Goal: Transaction & Acquisition: Obtain resource

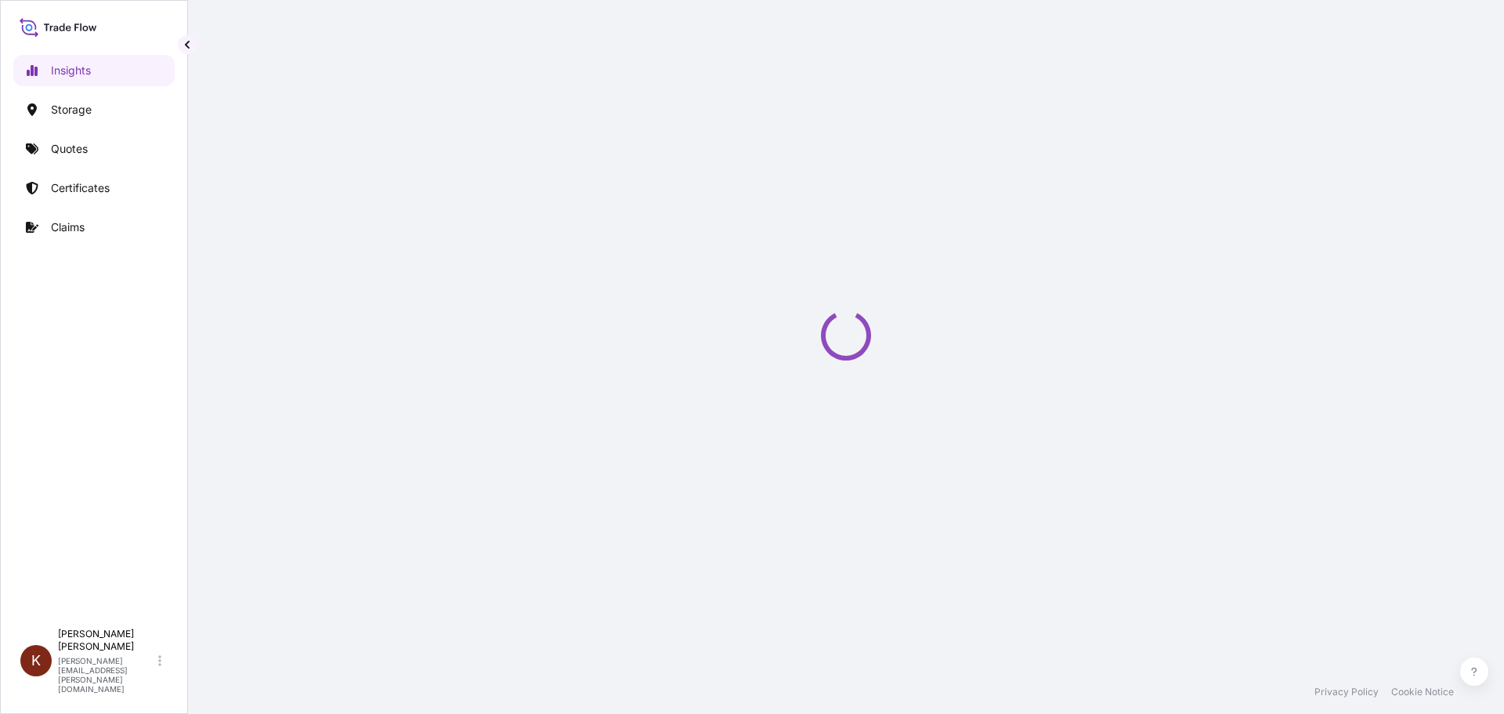
select select "2025"
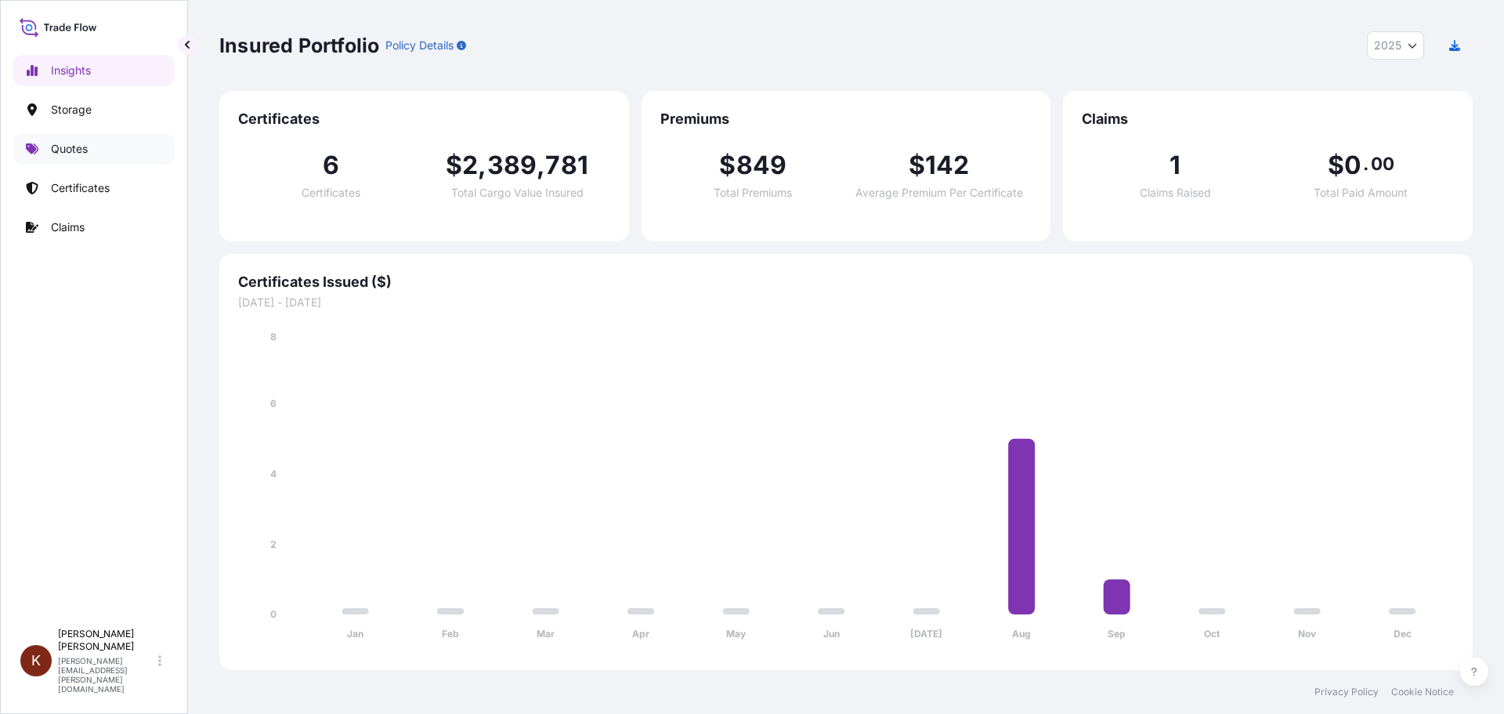
click at [69, 150] on p "Quotes" at bounding box center [69, 149] width 37 height 16
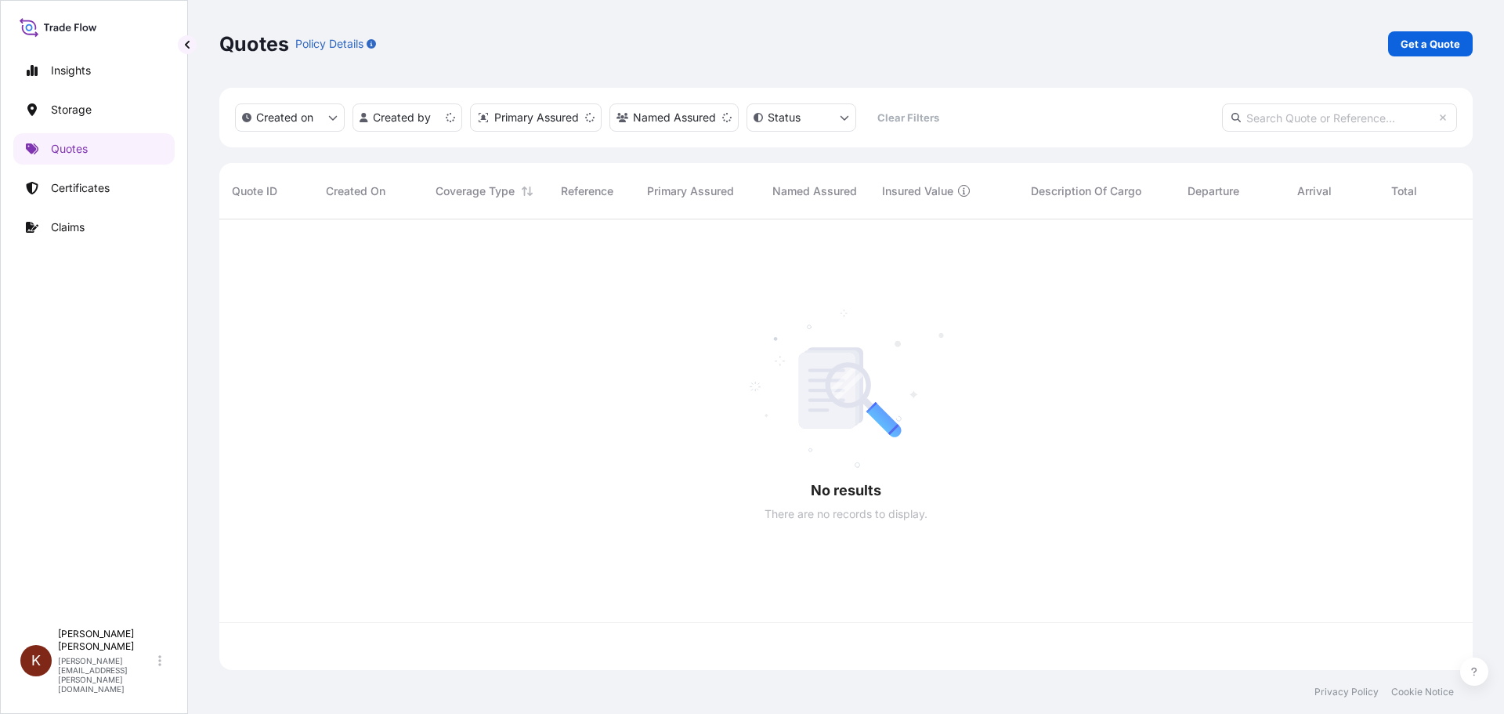
scroll to position [447, 1242]
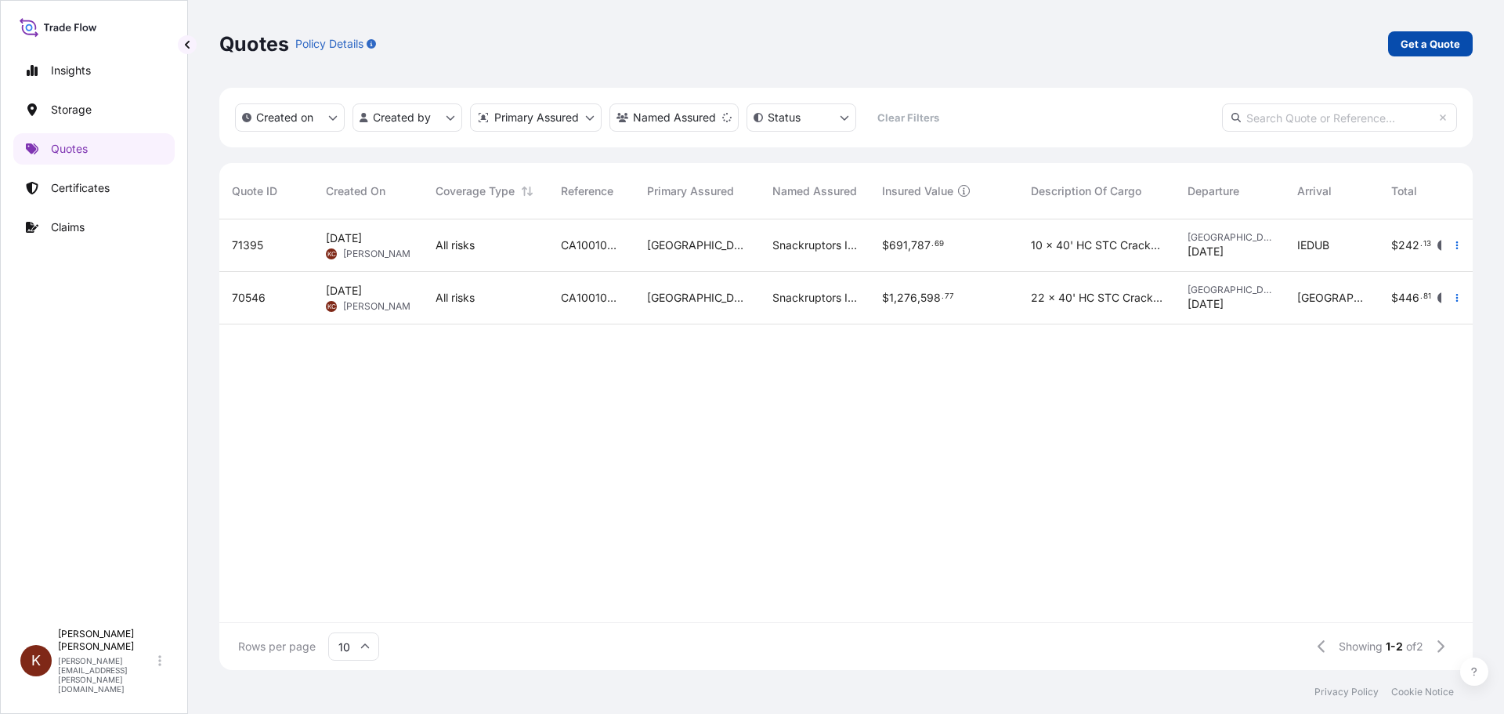
click at [1423, 43] on p "Get a Quote" at bounding box center [1431, 44] width 60 height 16
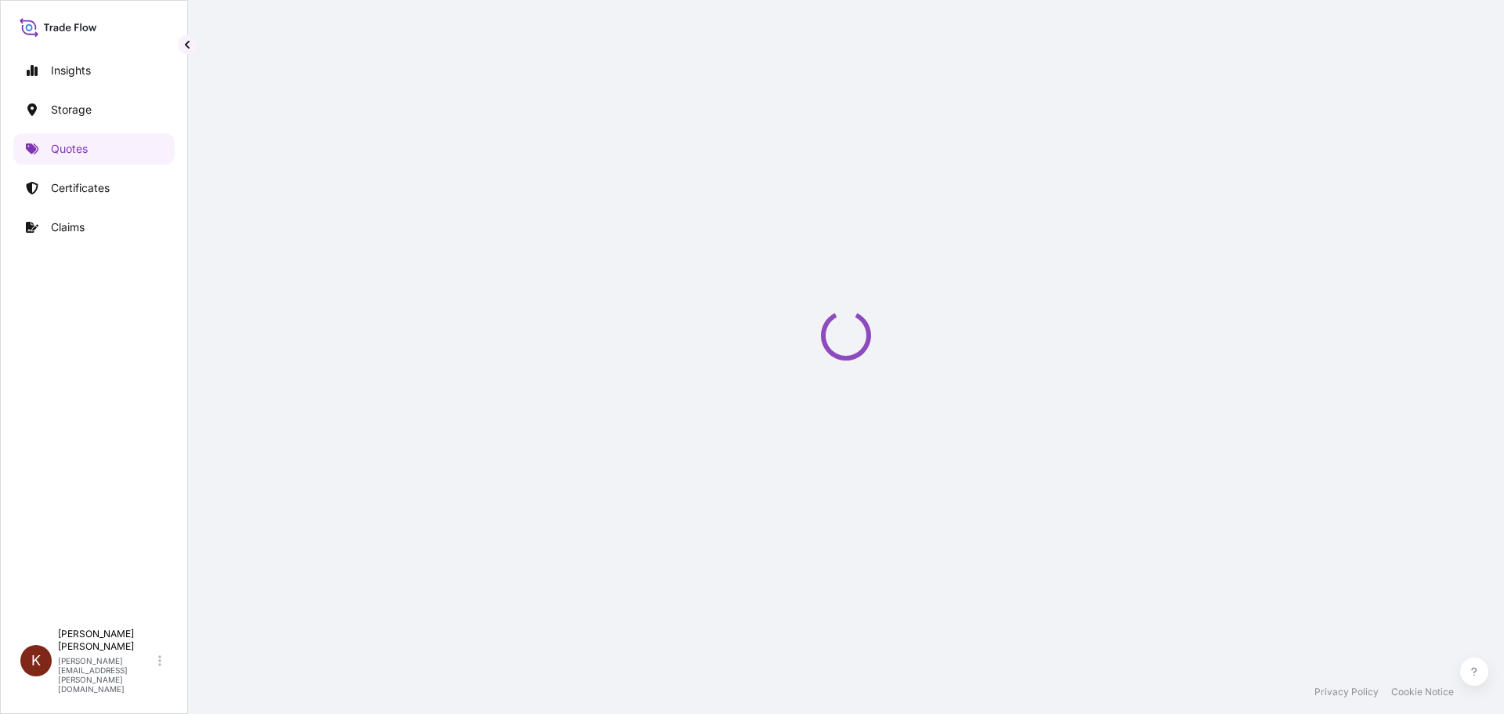
select select "Water"
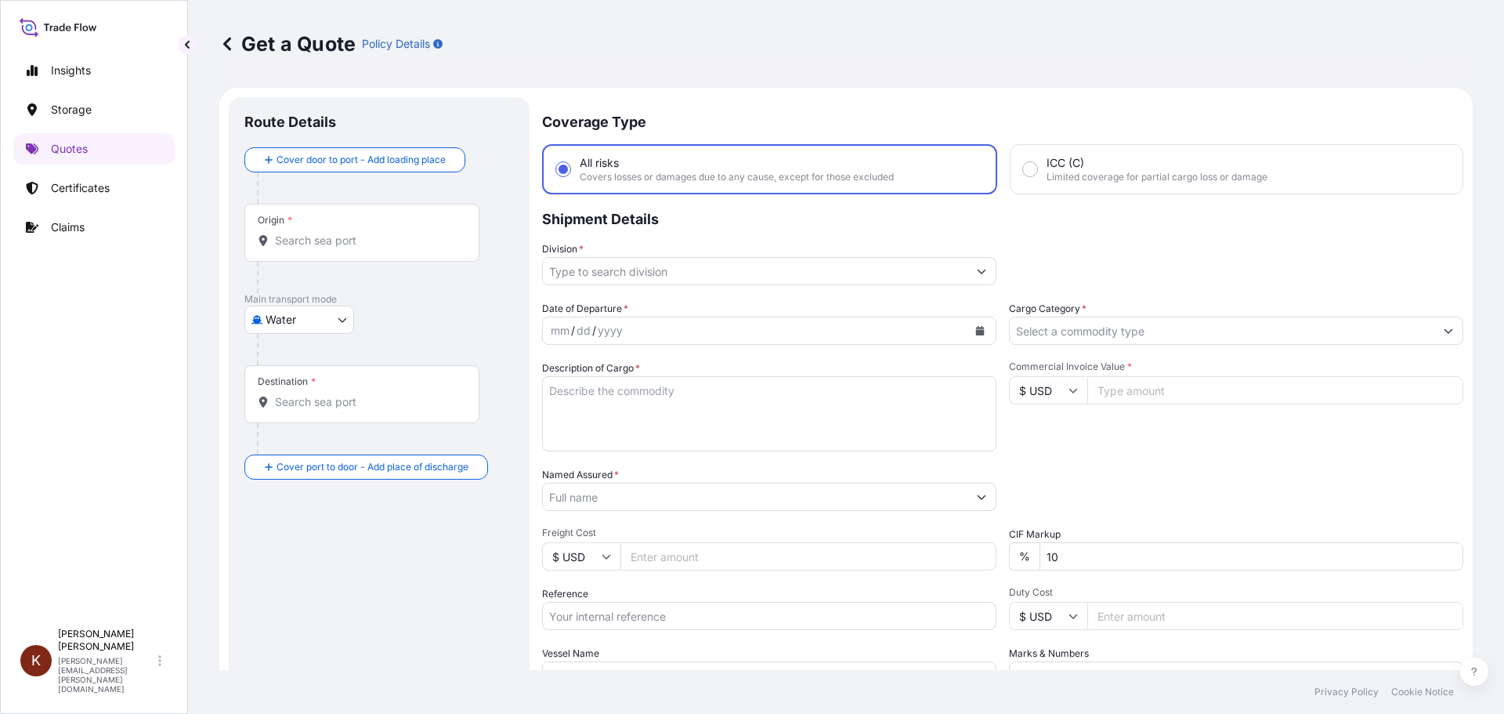
scroll to position [25, 0]
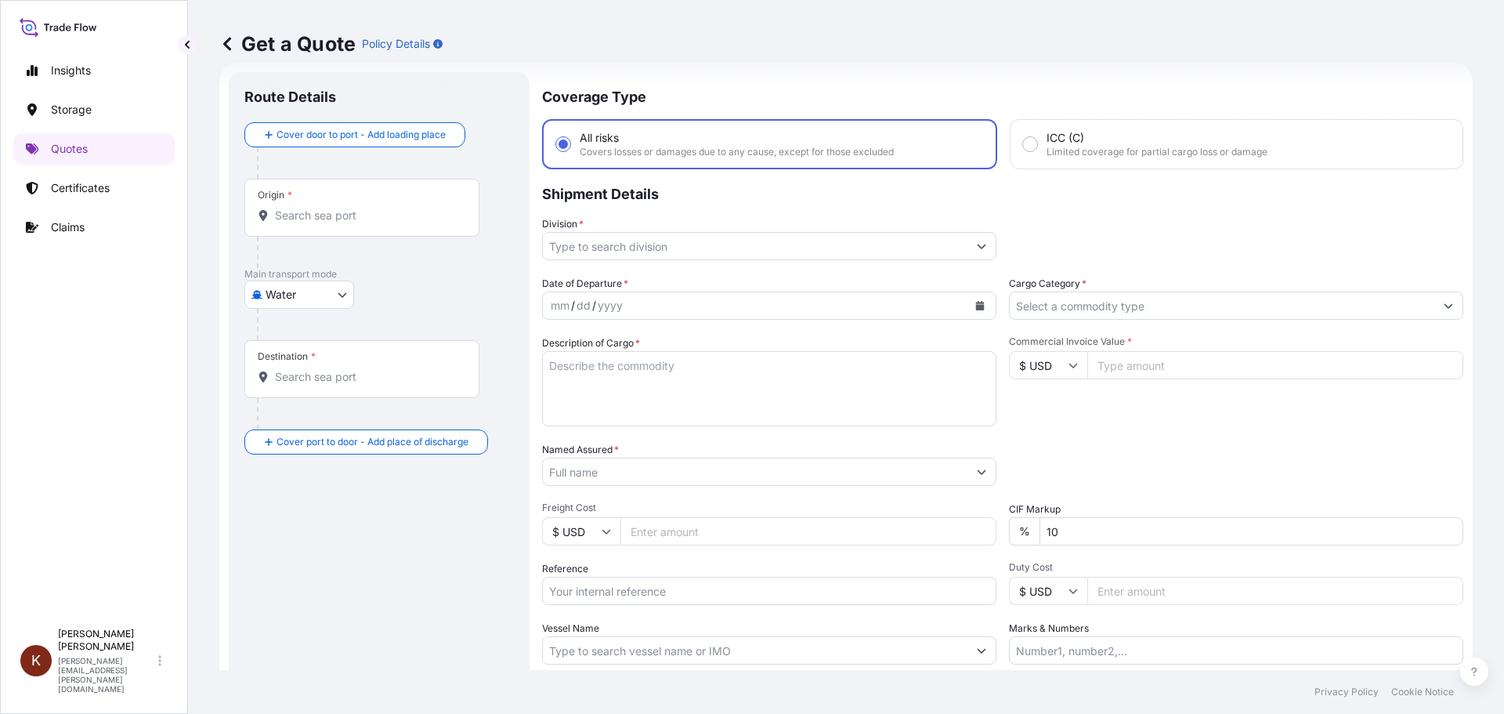
click at [309, 218] on input "Origin *" at bounding box center [367, 216] width 185 height 16
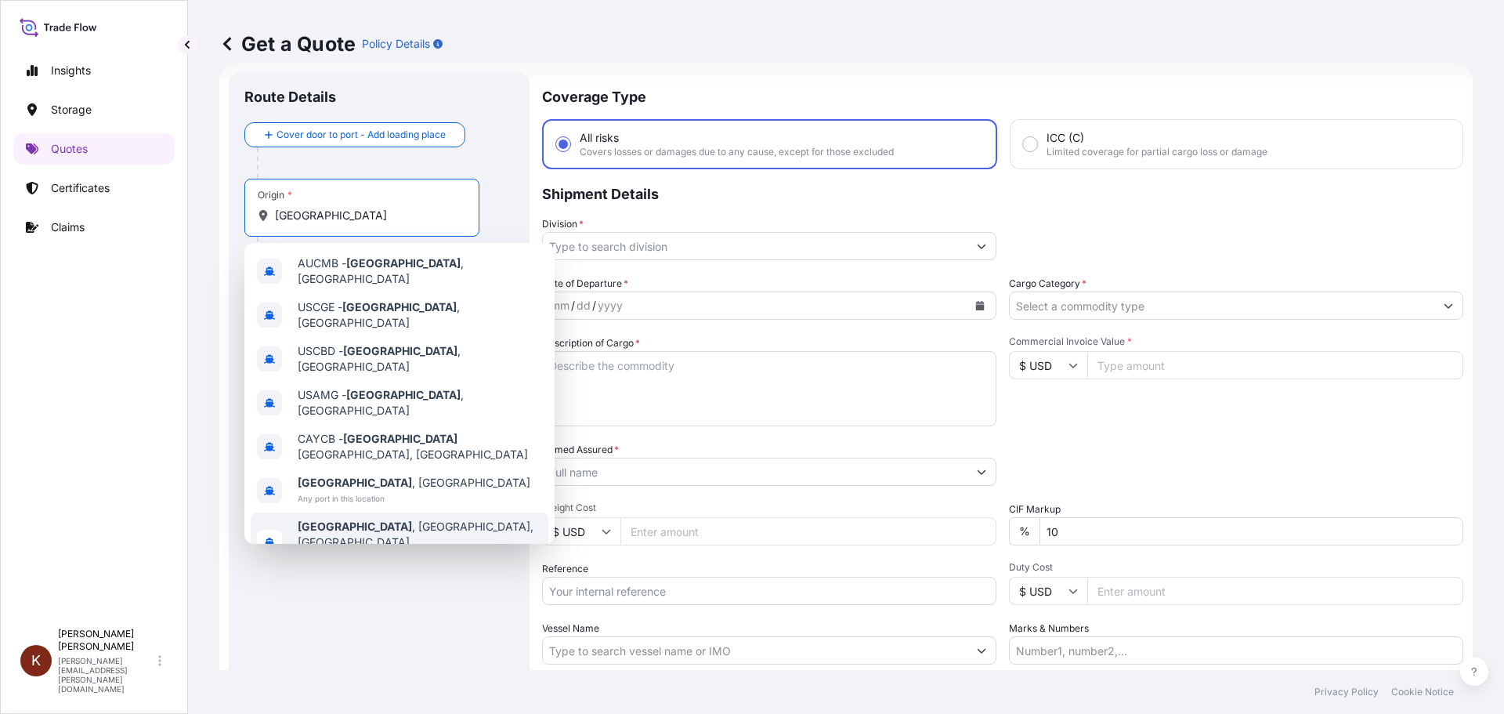
click at [337, 519] on b "[GEOGRAPHIC_DATA]" at bounding box center [355, 525] width 114 height 13
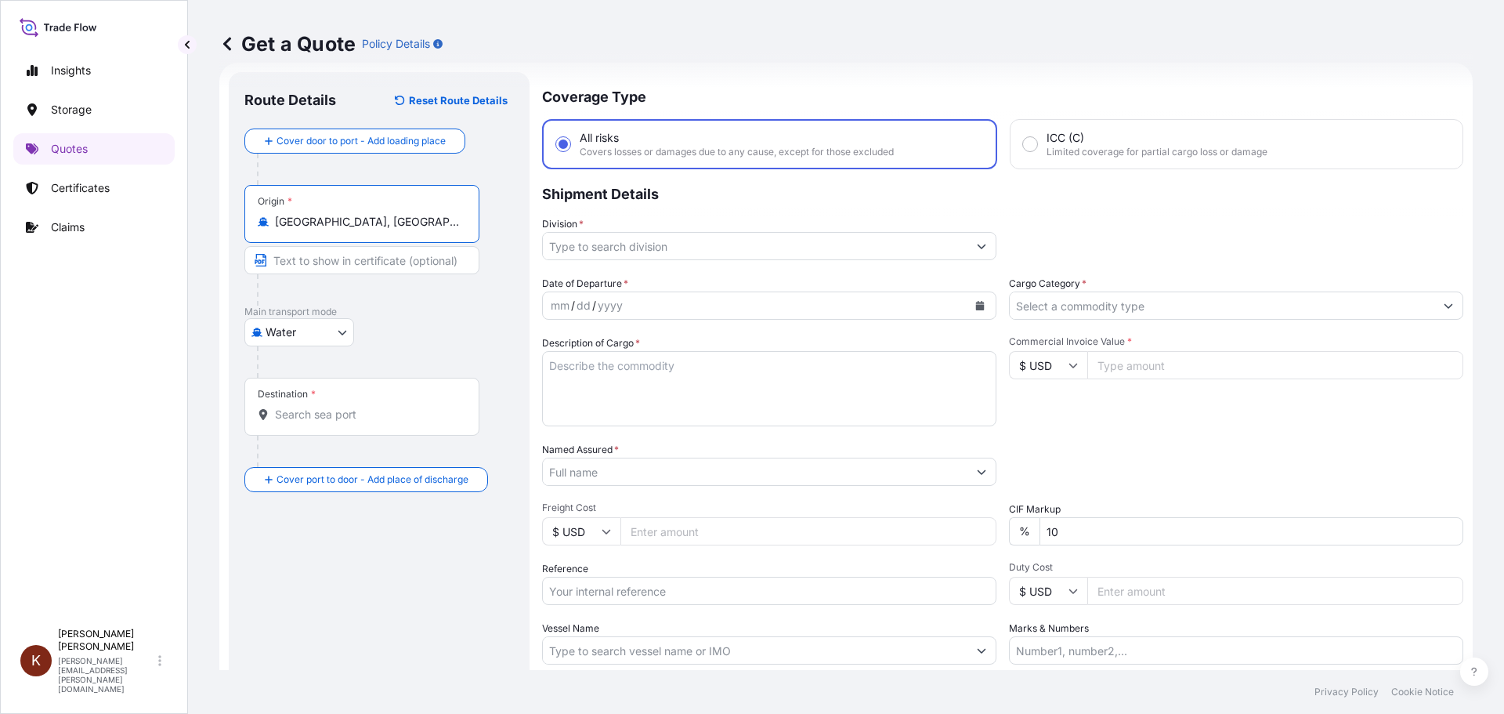
type input "[GEOGRAPHIC_DATA], [GEOGRAPHIC_DATA], [GEOGRAPHIC_DATA]"
click at [334, 331] on body "Insights Storage Quotes Certificates Claims K [PERSON_NAME] [PERSON_NAME][EMAIL…" at bounding box center [752, 357] width 1504 height 714
click at [291, 398] on span "Water" at bounding box center [289, 401] width 31 height 16
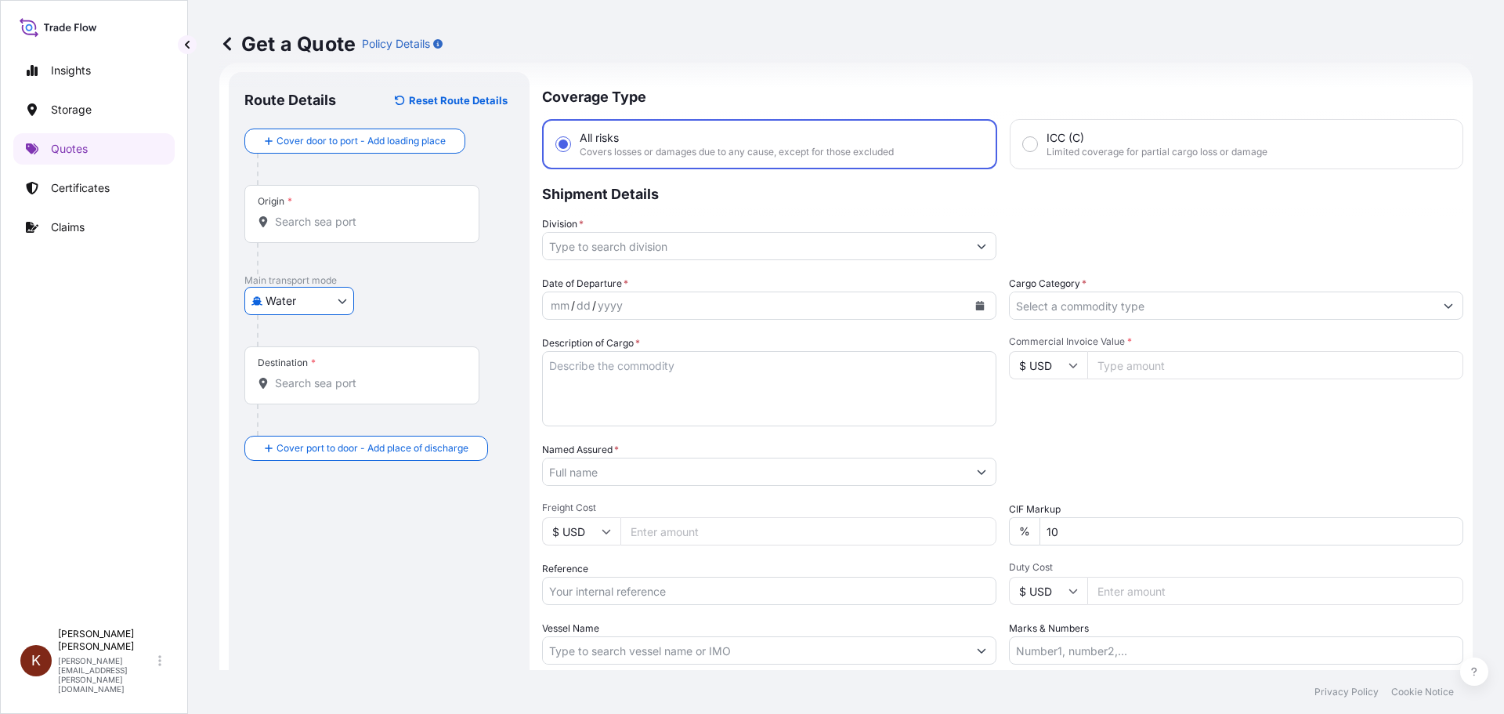
scroll to position [0, 0]
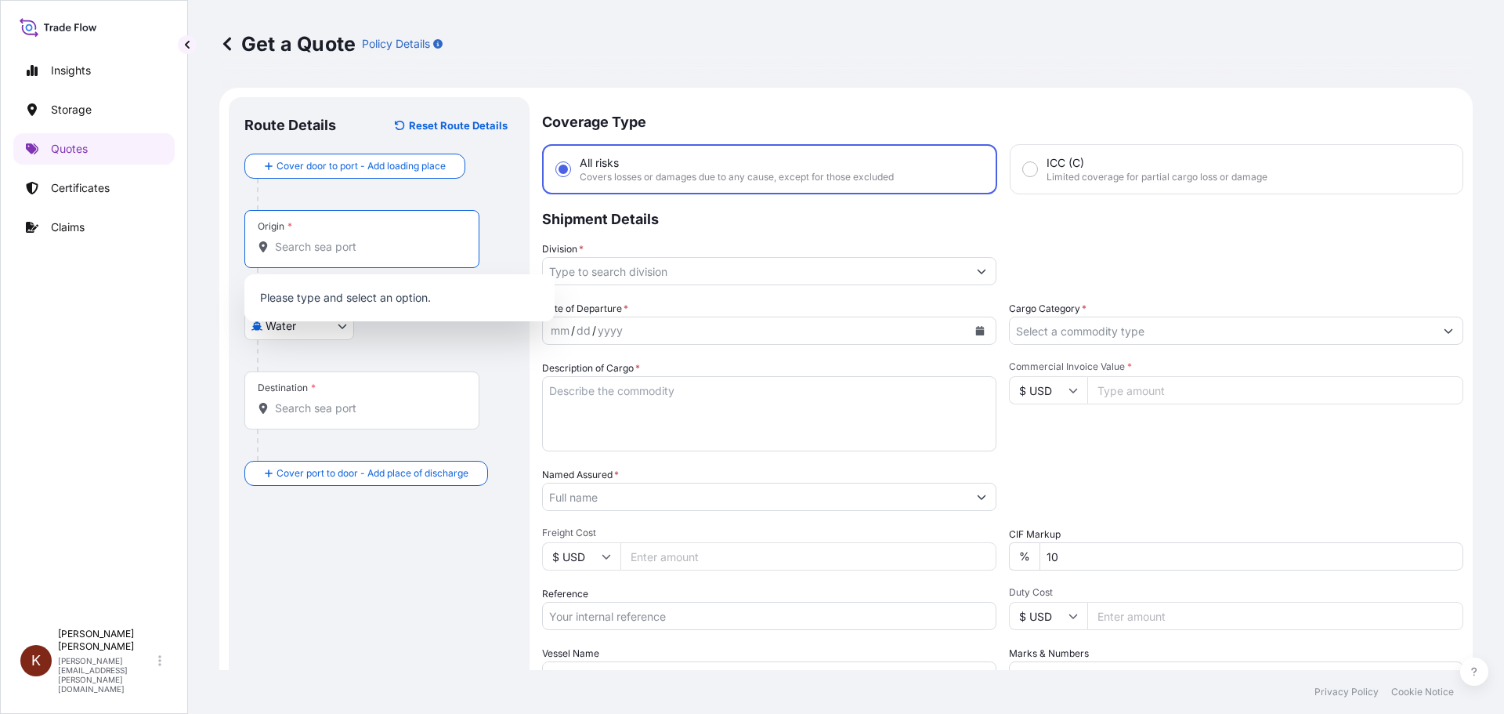
click at [296, 248] on input "Origin *" at bounding box center [367, 247] width 185 height 16
click at [71, 145] on p "Quotes" at bounding box center [69, 149] width 37 height 16
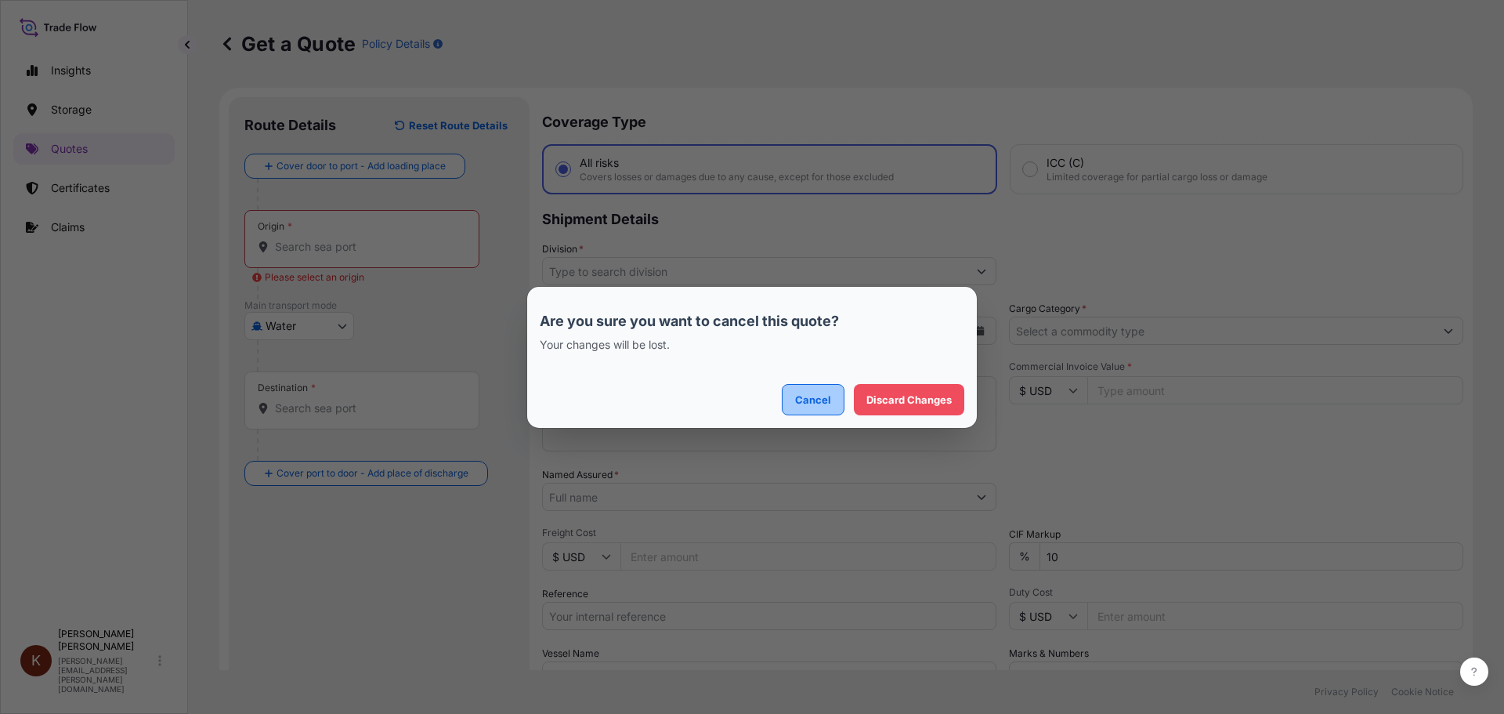
click at [790, 400] on button "Cancel" at bounding box center [813, 399] width 63 height 31
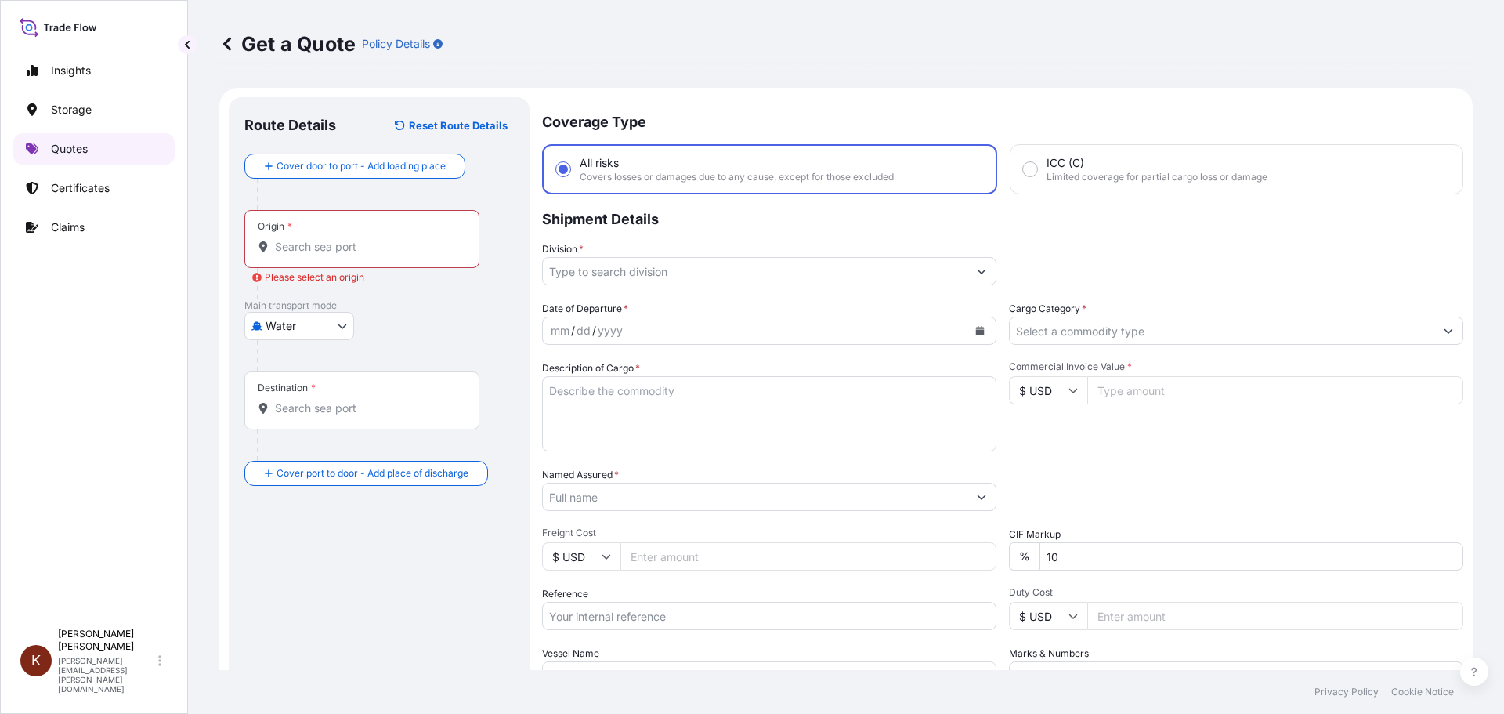
click at [65, 149] on p "Quotes" at bounding box center [69, 149] width 37 height 16
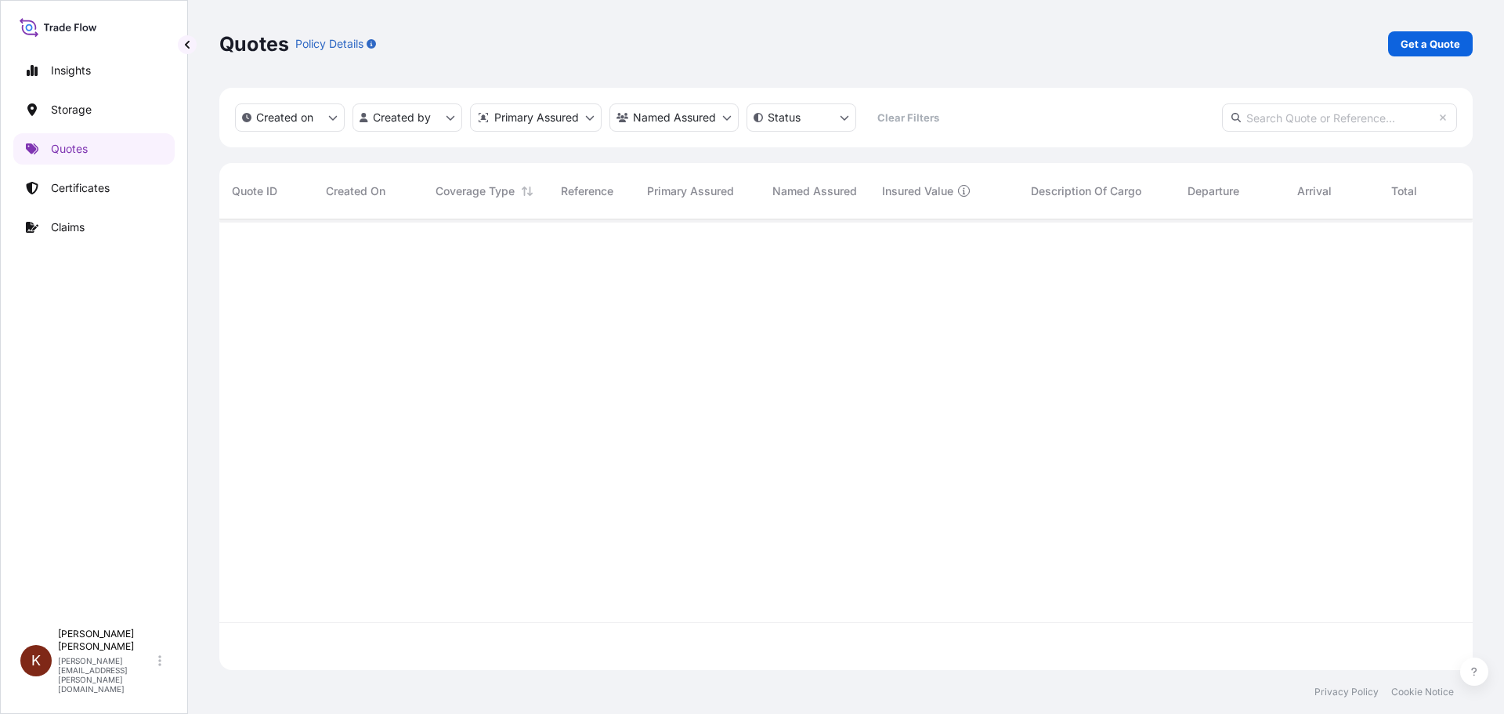
scroll to position [447, 1242]
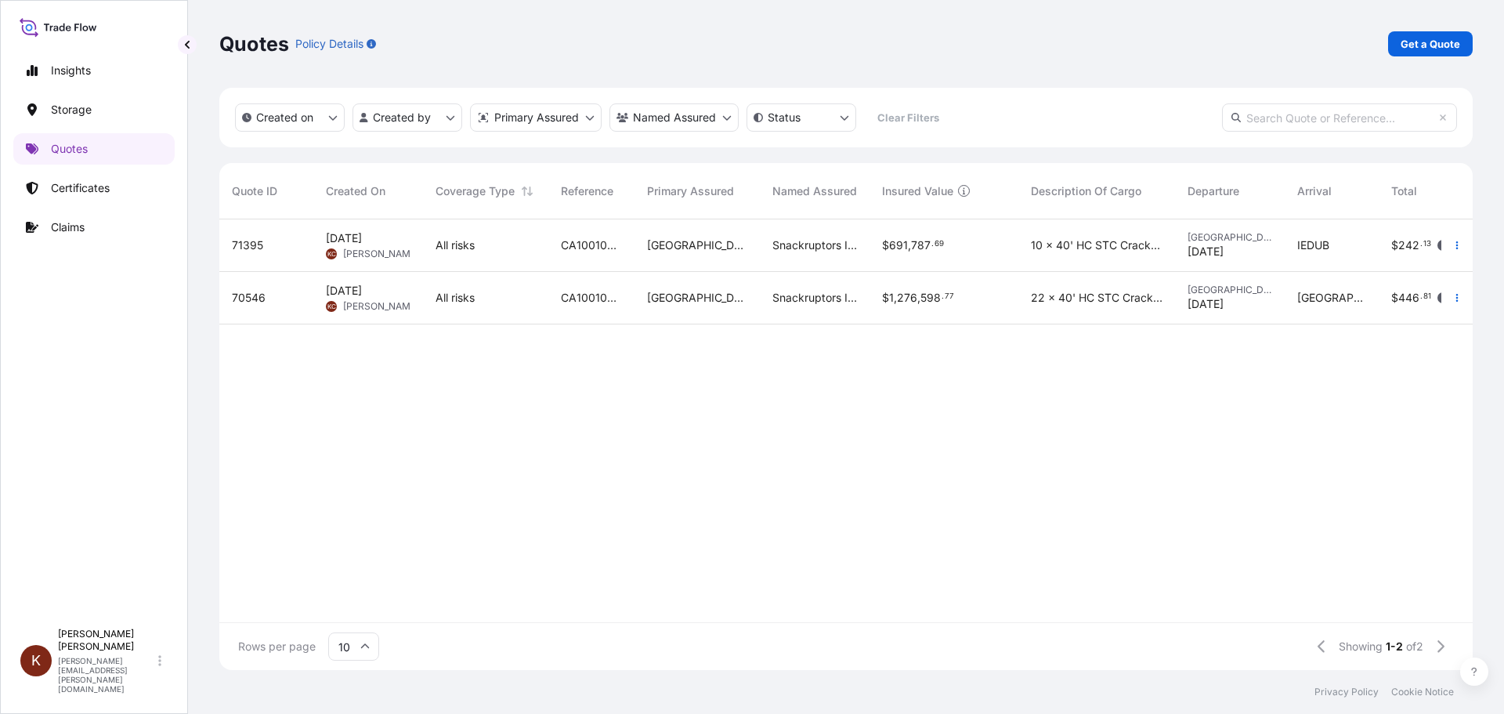
click at [360, 293] on span "Sep 17, 2025 KC Kathryn Cameron" at bounding box center [368, 298] width 85 height 30
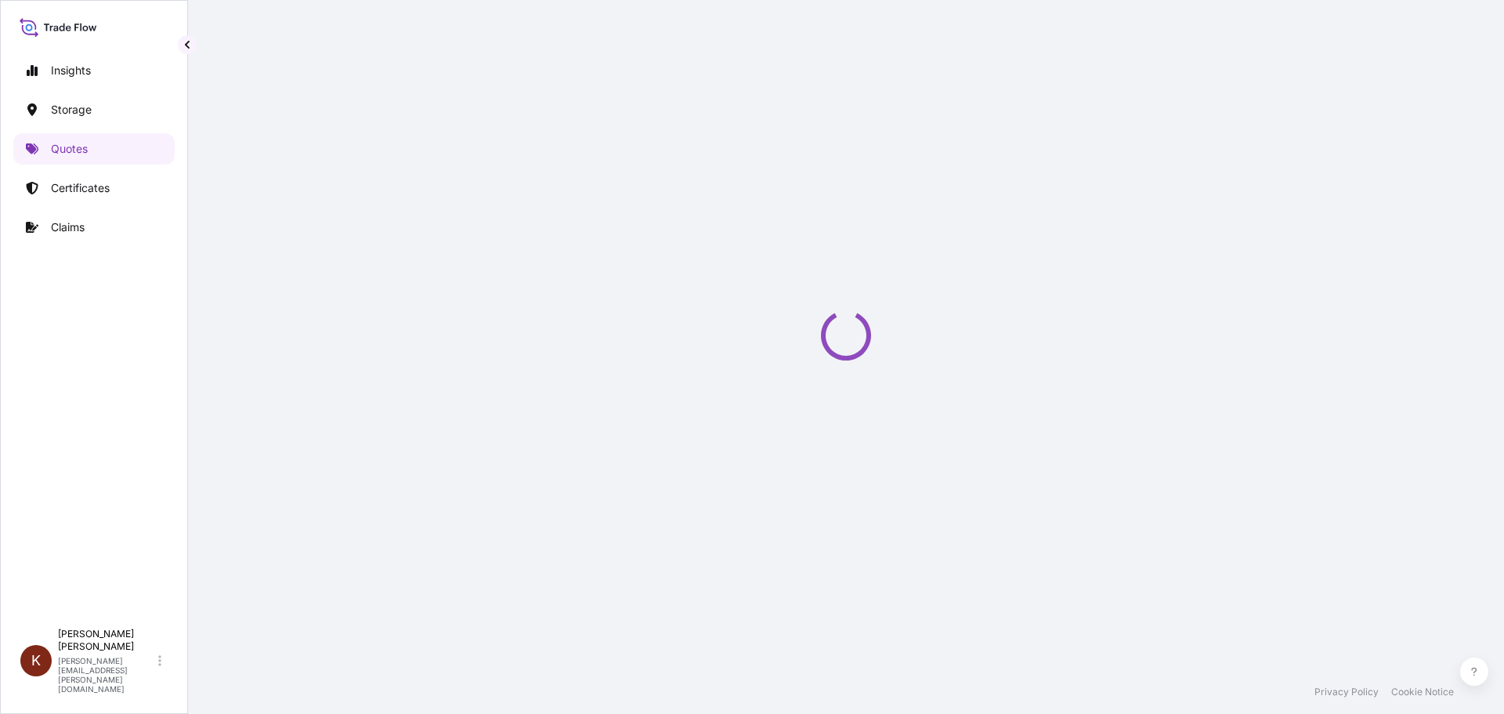
scroll to position [753, 0]
select select "Road / Inland"
select select "Water"
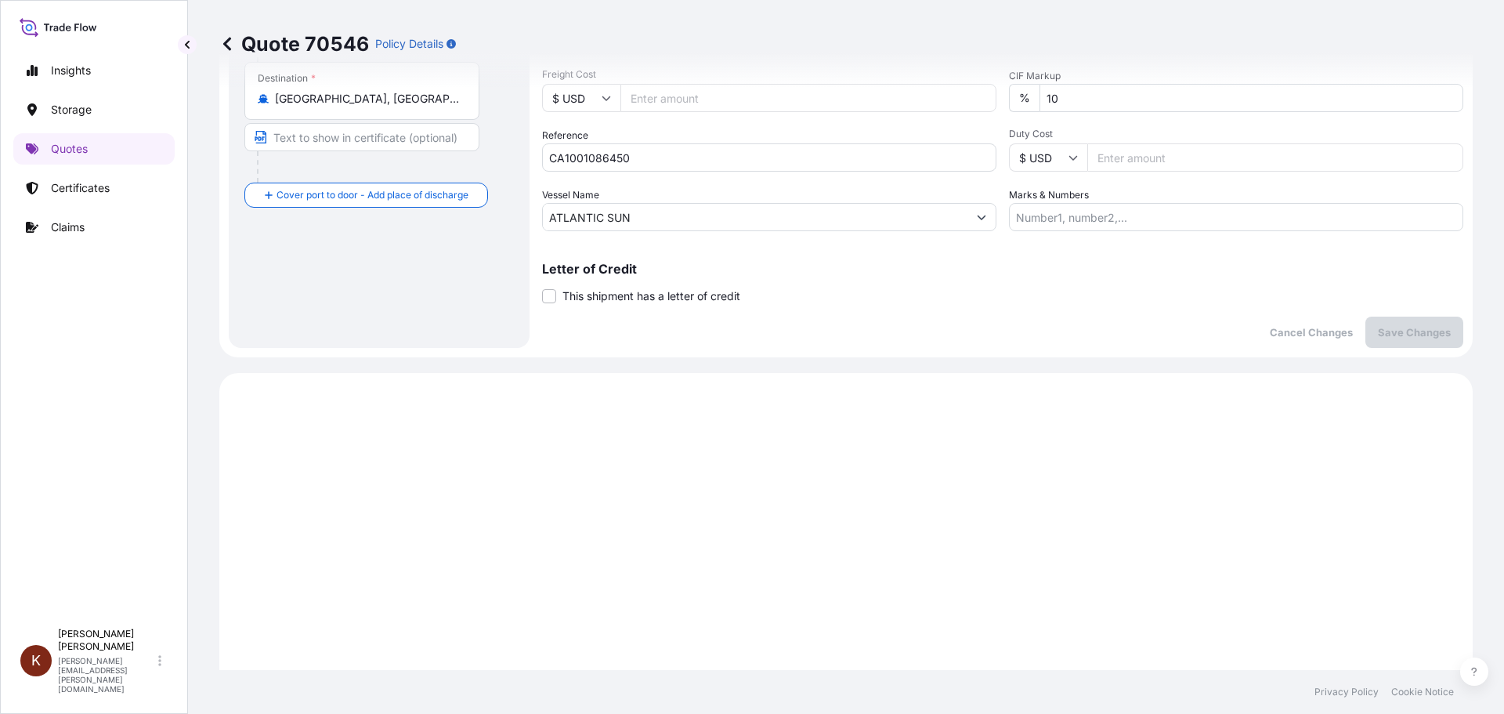
scroll to position [145, 0]
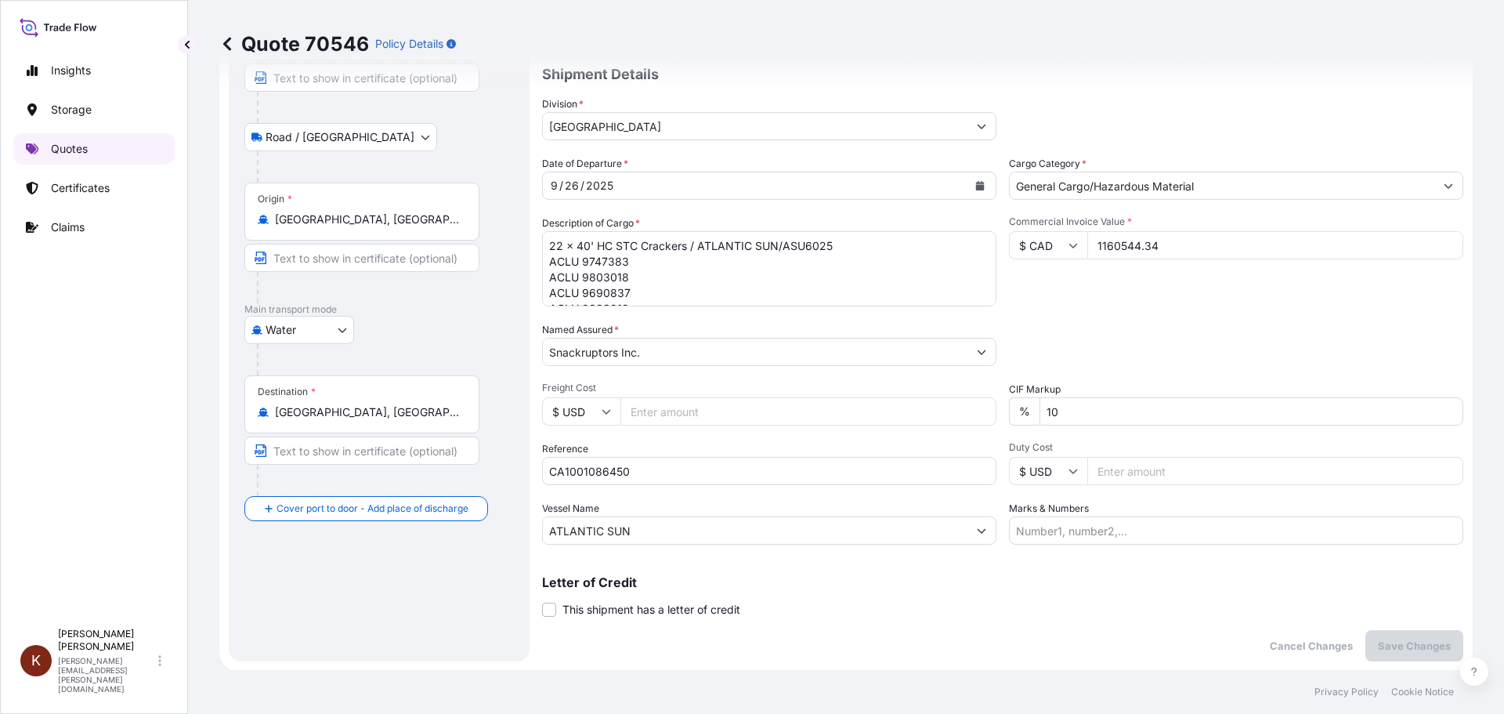
click at [56, 143] on p "Quotes" at bounding box center [69, 149] width 37 height 16
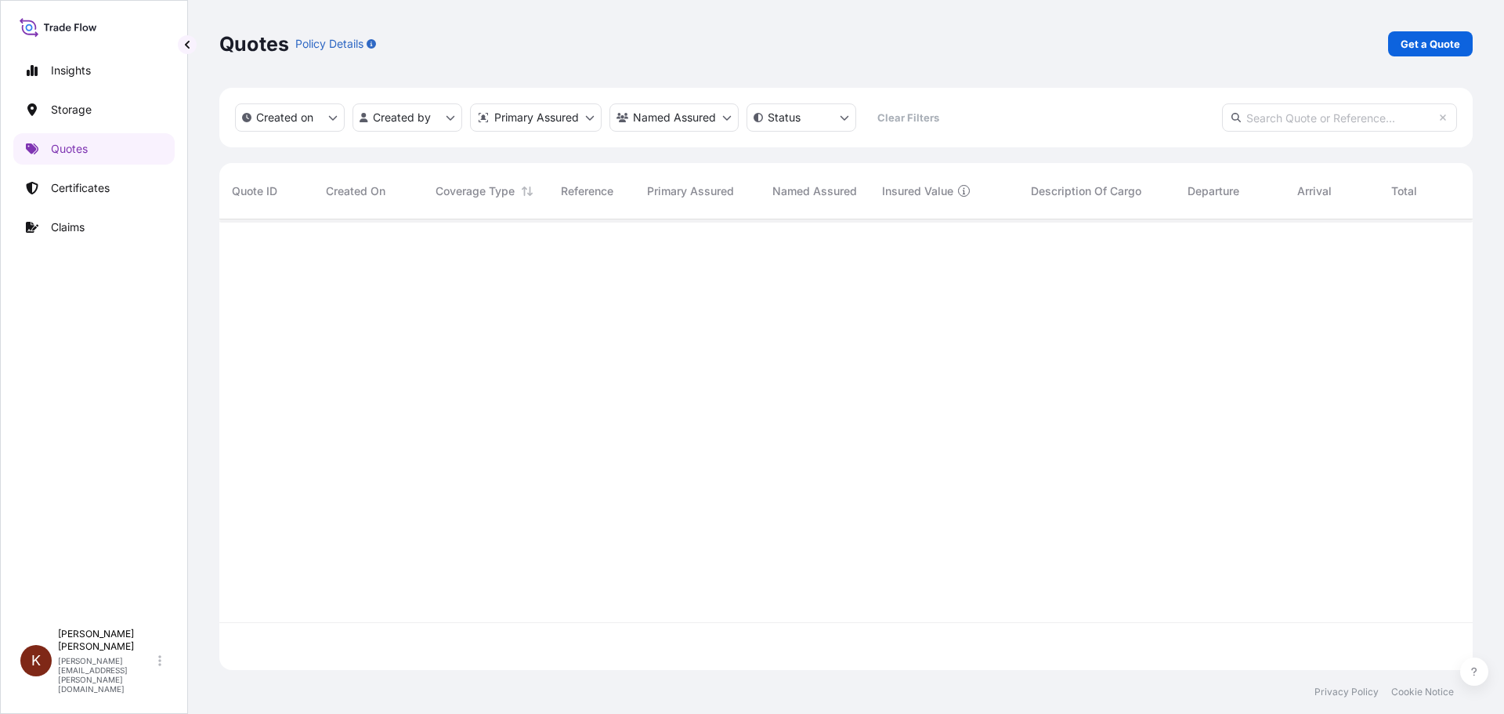
scroll to position [447, 1242]
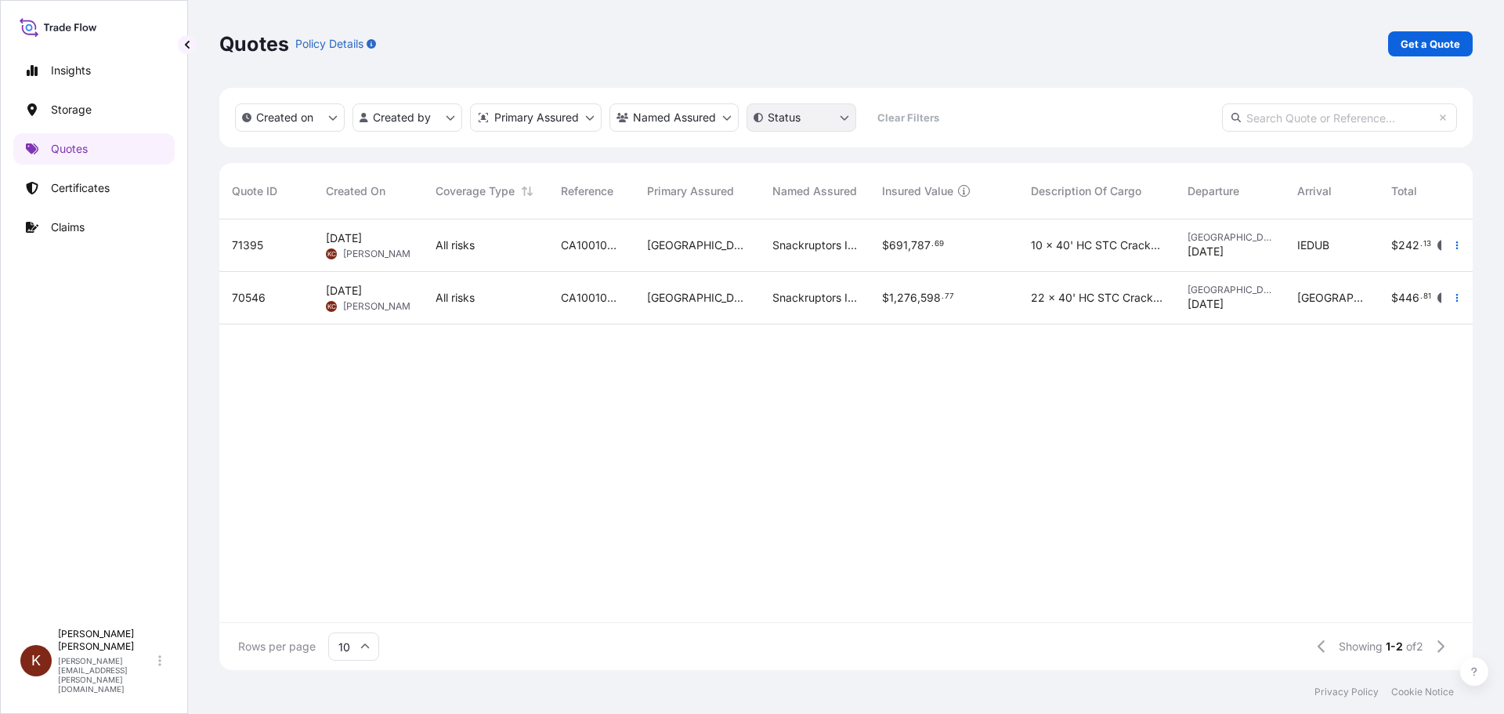
click at [844, 115] on html "Insights Storage Quotes Certificates Claims K Kathryn Cameron kathryn.cameron@p…" at bounding box center [752, 357] width 1504 height 714
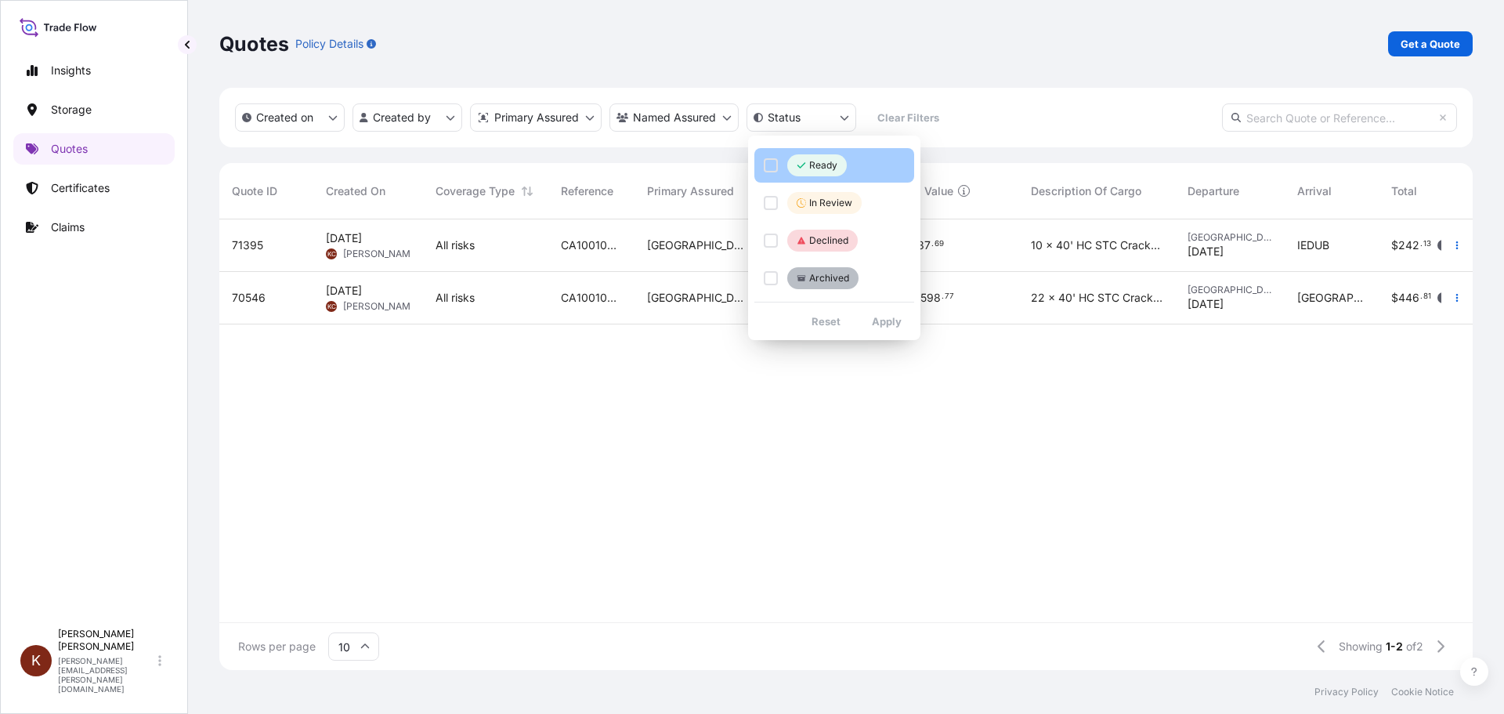
click at [812, 164] on p "Ready" at bounding box center [823, 165] width 28 height 13
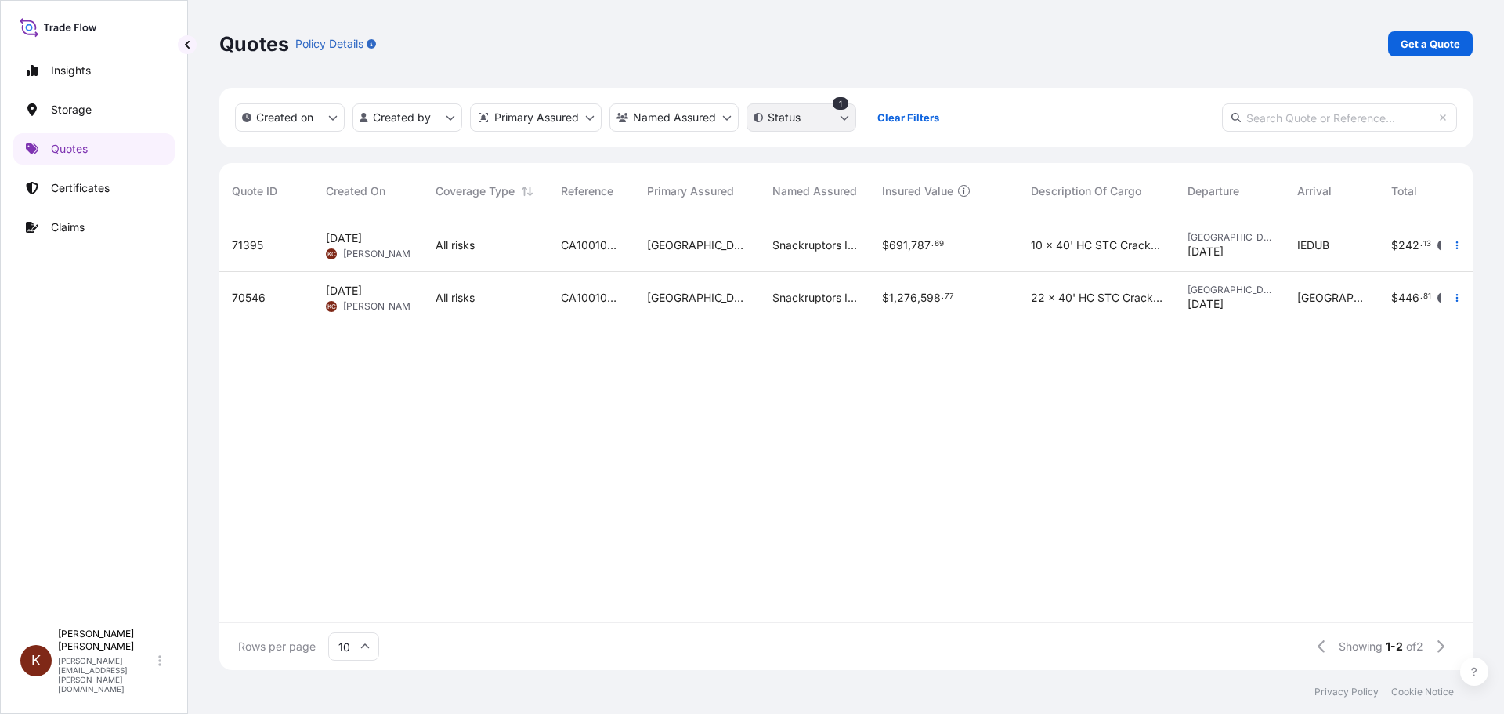
click at [843, 119] on html "Insights Storage Quotes Certificates Claims K Kathryn Cameron kathryn.cameron@p…" at bounding box center [752, 357] width 1504 height 714
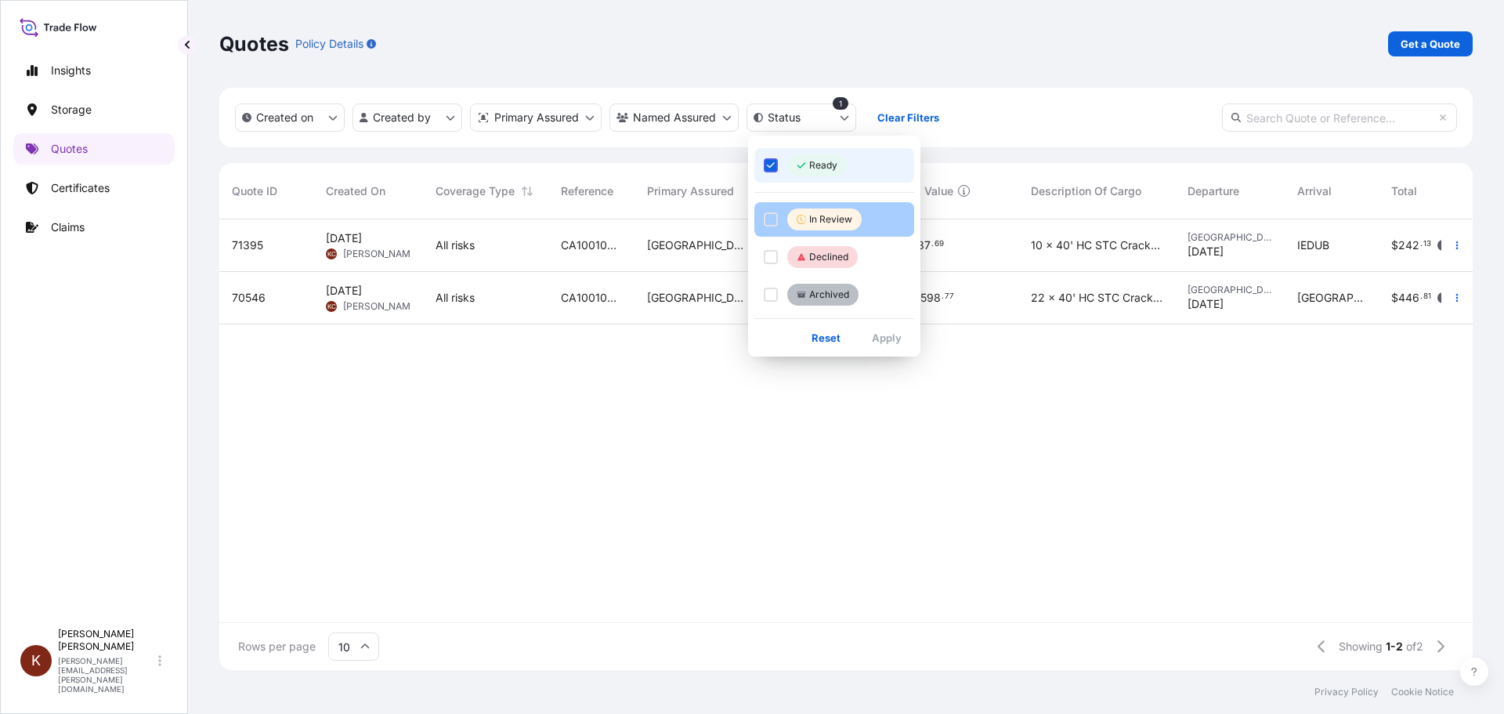
click at [771, 218] on div "Select Option" at bounding box center [771, 219] width 14 height 14
click at [769, 161] on icon "Select Option" at bounding box center [771, 165] width 9 height 9
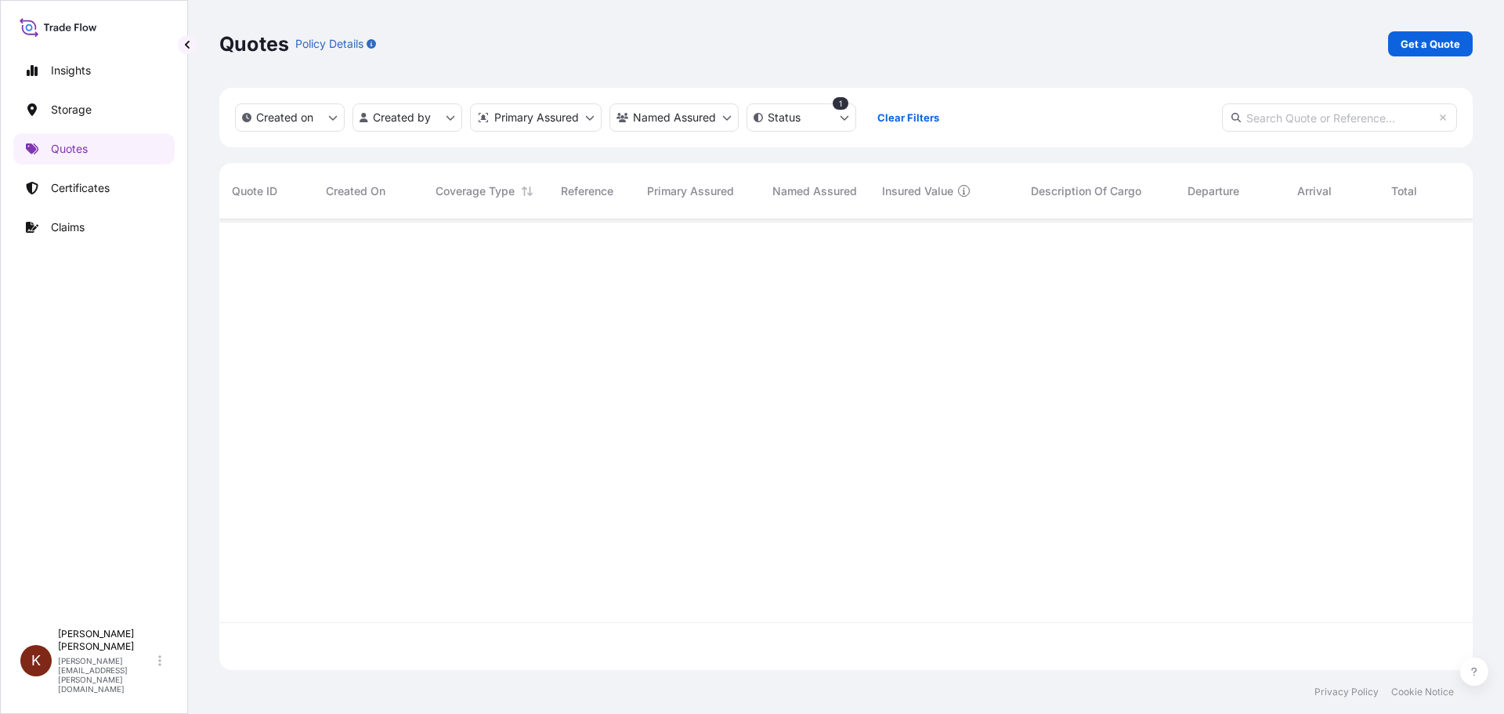
scroll to position [495, 1242]
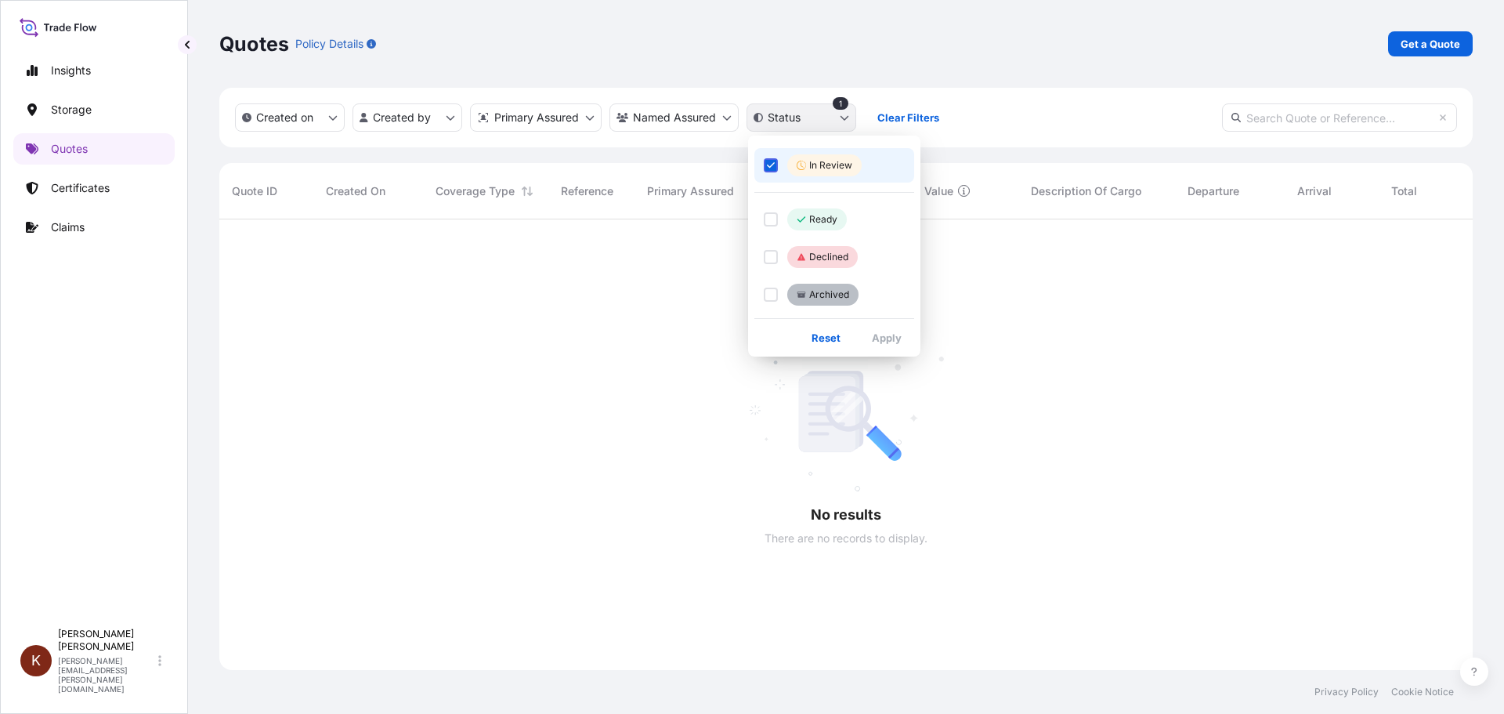
click at [823, 114] on html "Insights Storage Quotes Certificates Claims K Kathryn Cameron kathryn.cameron@p…" at bounding box center [752, 357] width 1504 height 714
click at [771, 161] on icon "Select Option" at bounding box center [771, 165] width 9 height 9
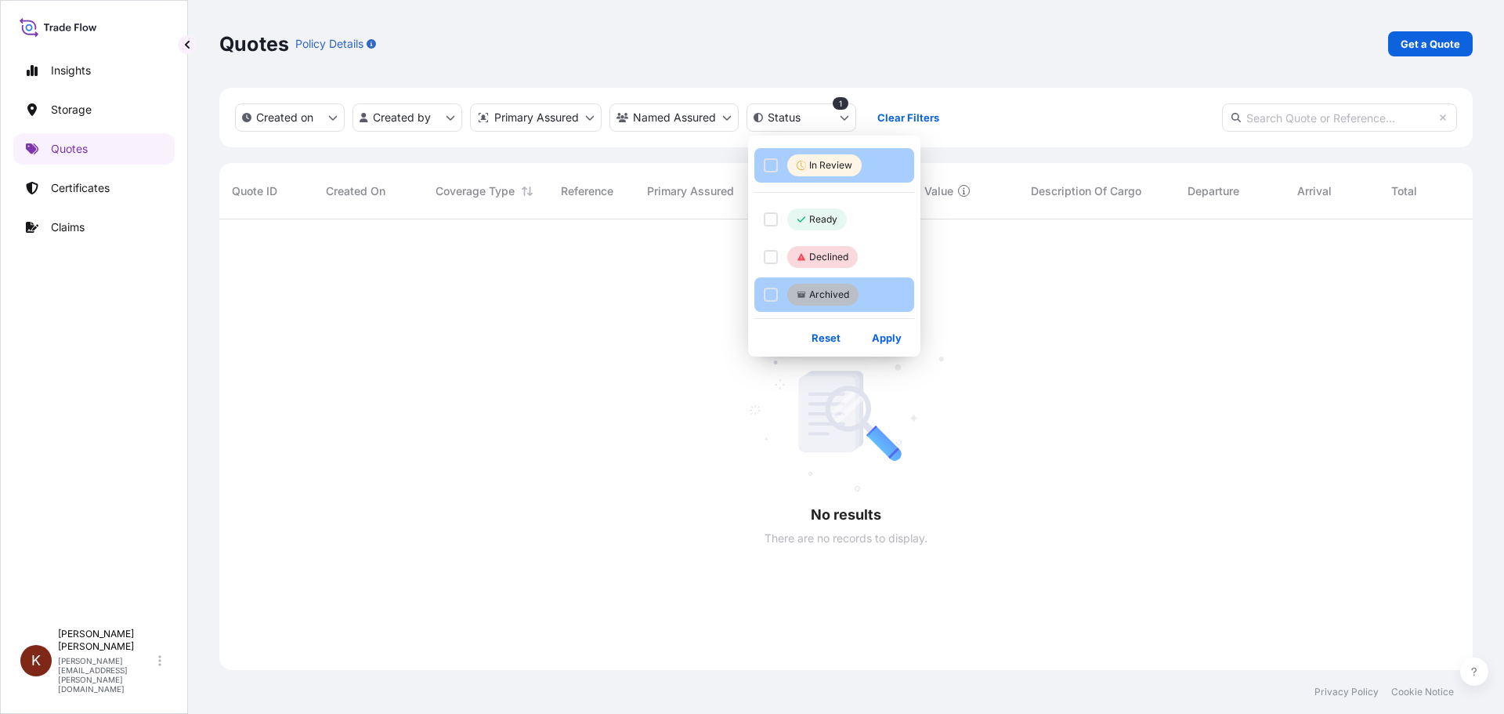
click at [765, 293] on div "Select Option" at bounding box center [771, 294] width 14 height 14
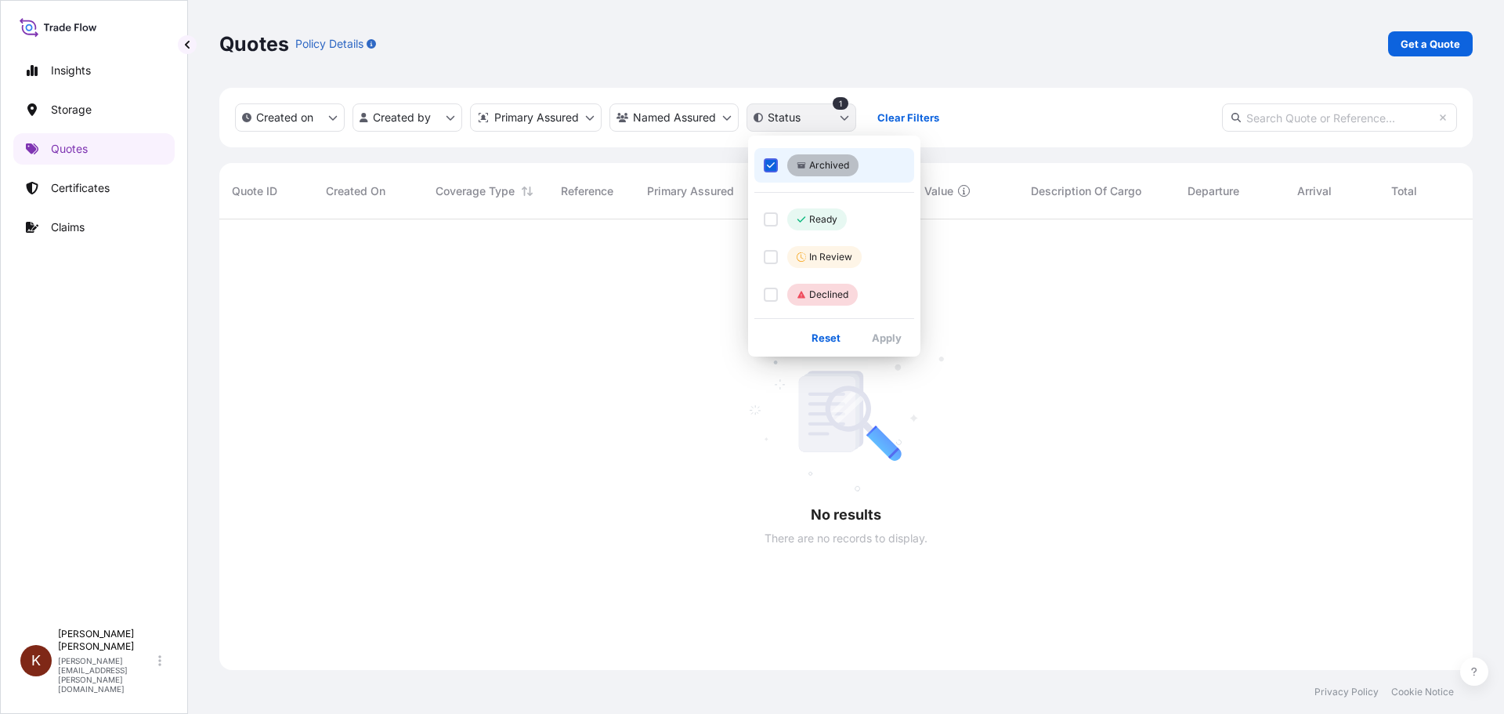
click at [811, 114] on html "Insights Storage Quotes Certificates Claims K Kathryn Cameron kathryn.cameron@p…" at bounding box center [752, 357] width 1504 height 714
click at [767, 164] on icon "Select Option" at bounding box center [771, 165] width 9 height 9
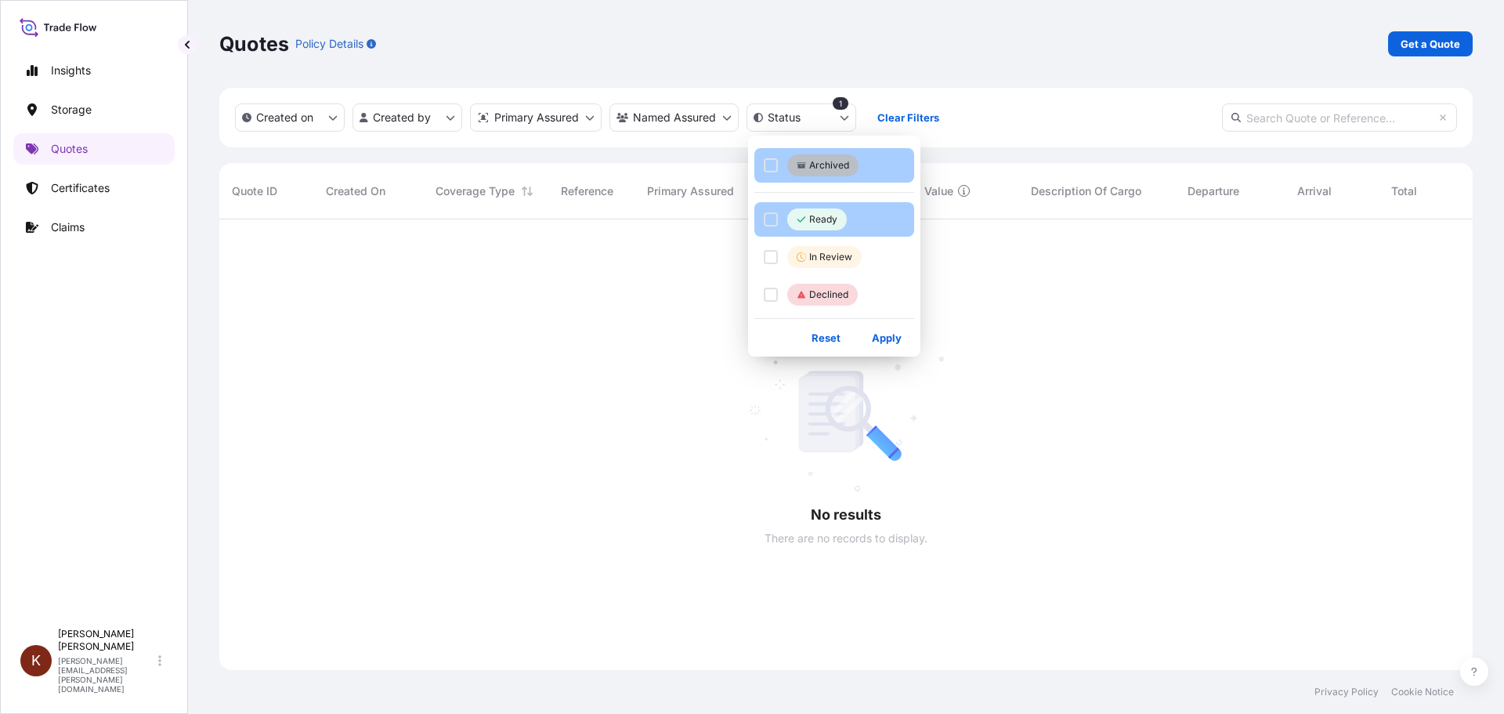
click at [771, 219] on div "Select Option" at bounding box center [771, 219] width 14 height 14
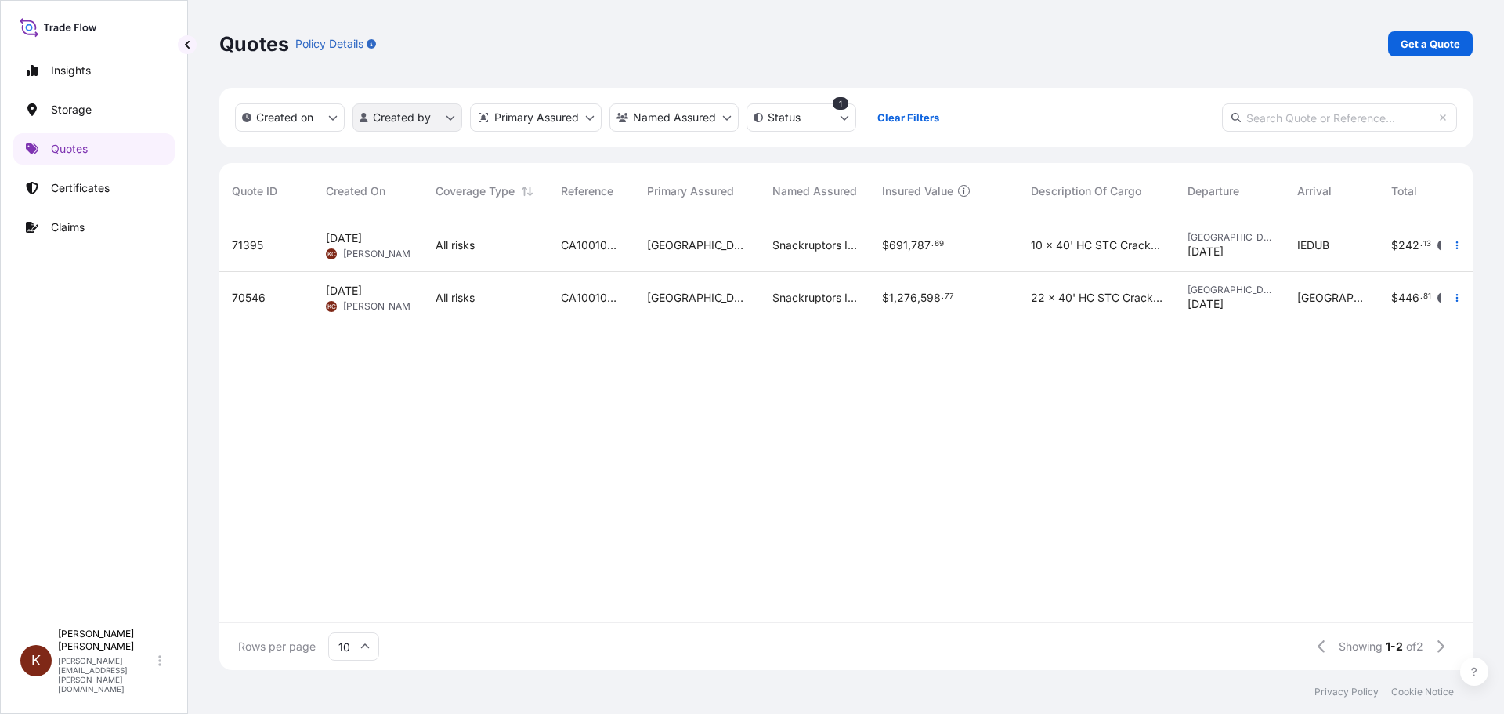
click at [443, 118] on html "Insights Storage Quotes Certificates Claims K Kathryn Cameron kathryn.cameron@p…" at bounding box center [752, 357] width 1504 height 714
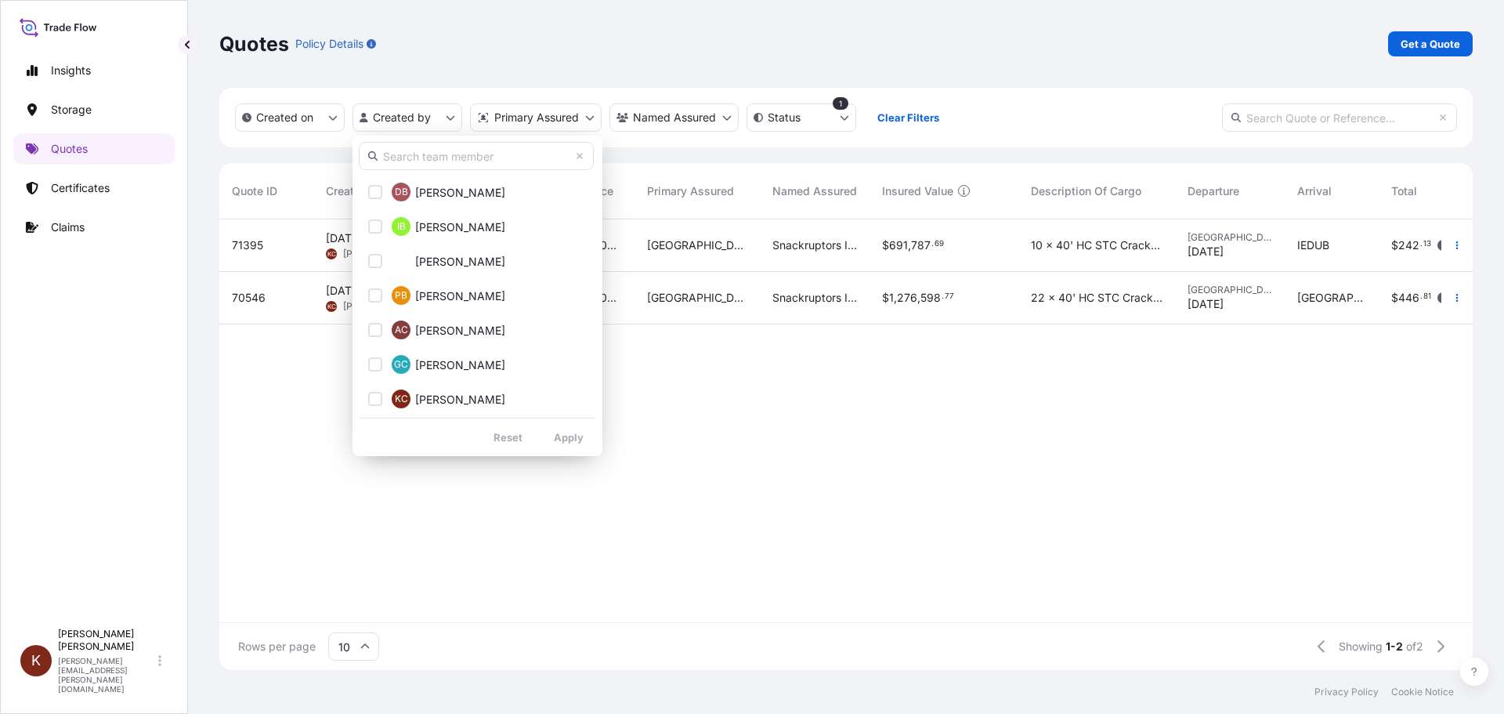
scroll to position [940, 0]
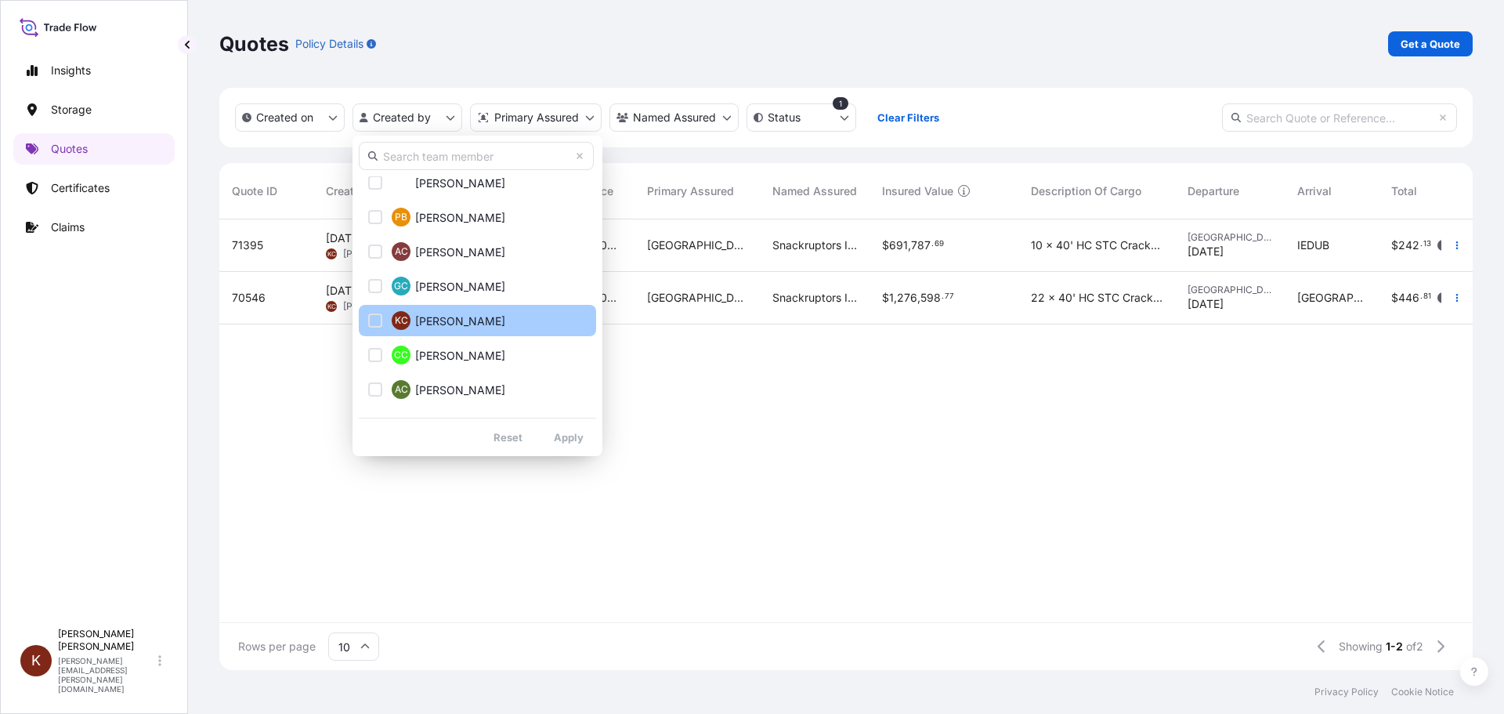
click at [375, 316] on div "Select Option" at bounding box center [375, 320] width 14 height 14
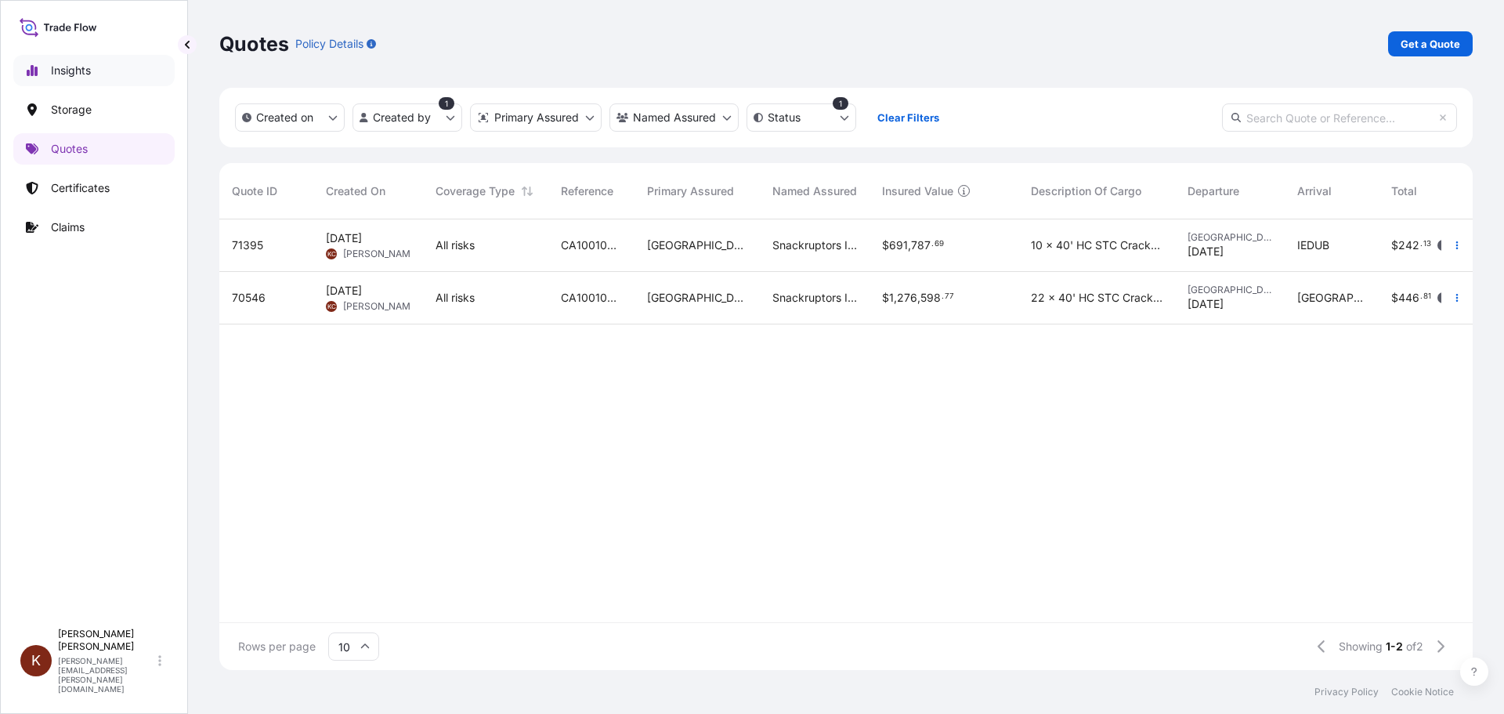
click at [70, 70] on p "Insights" at bounding box center [71, 71] width 40 height 16
select select "2025"
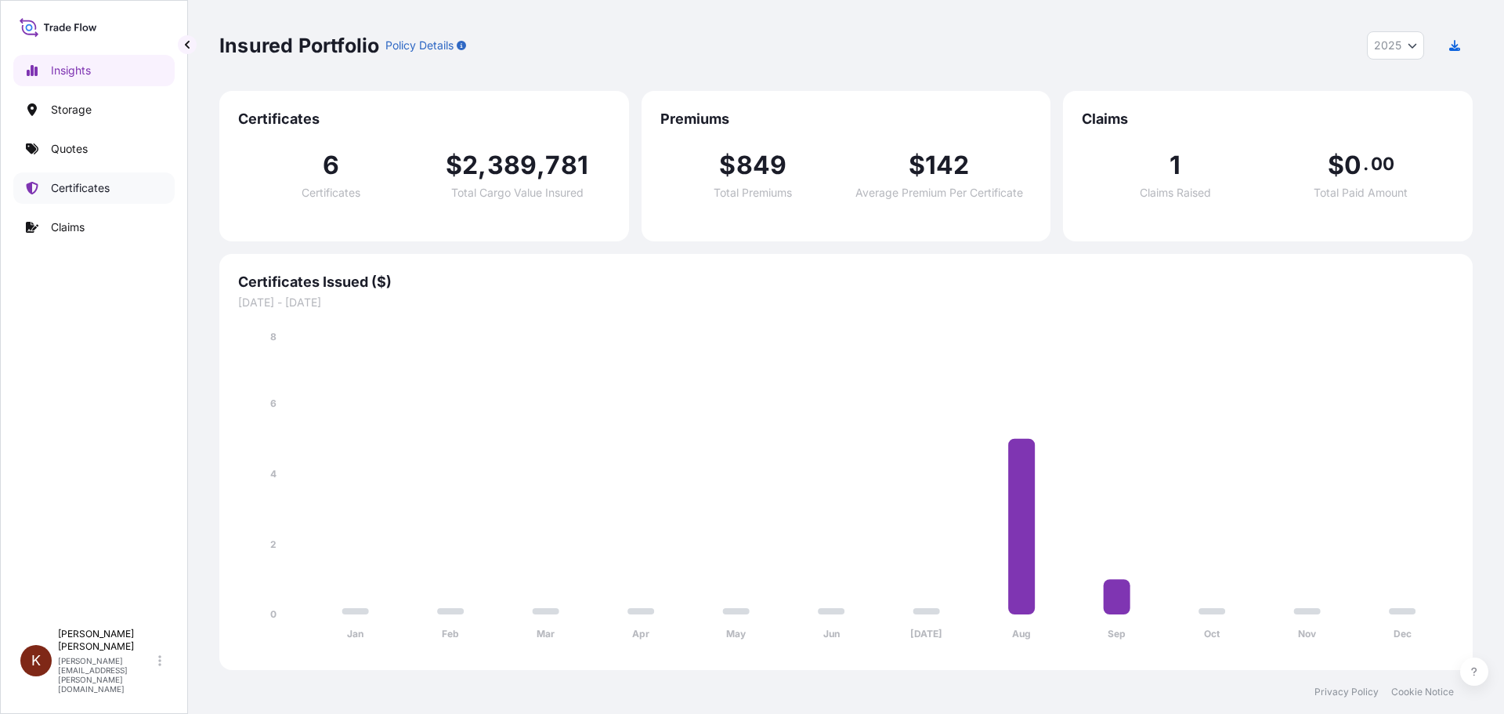
click at [68, 186] on p "Certificates" at bounding box center [80, 188] width 59 height 16
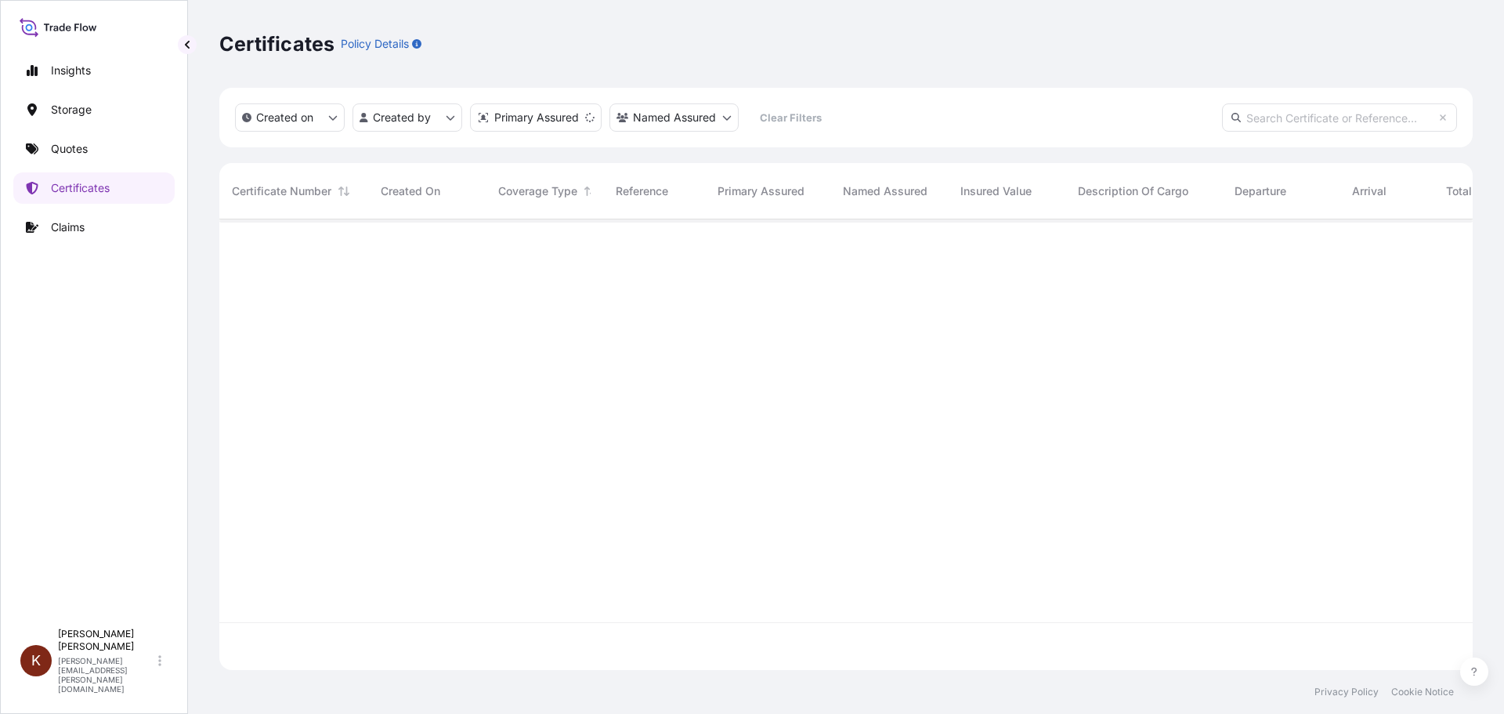
scroll to position [447, 1242]
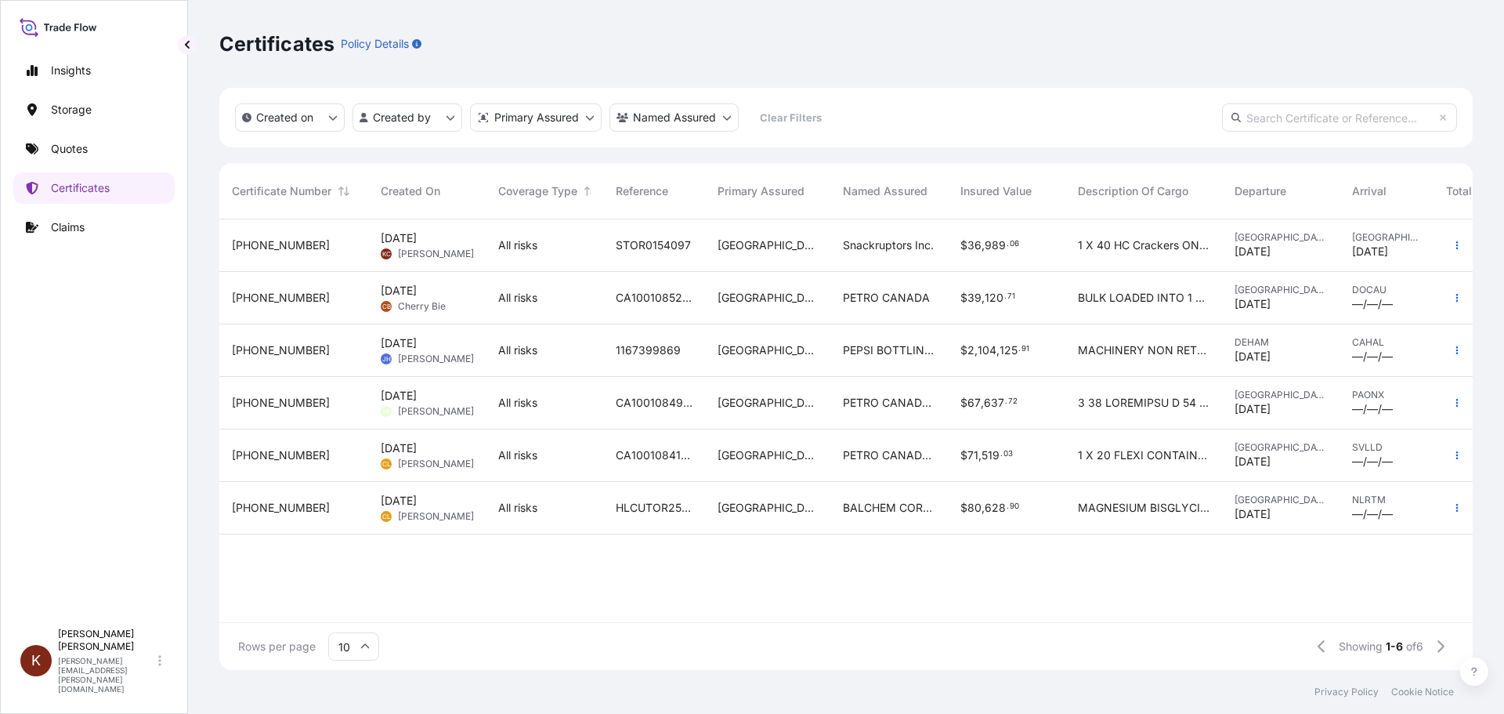
click at [436, 248] on span "Kathryn Cameron" at bounding box center [436, 254] width 76 height 13
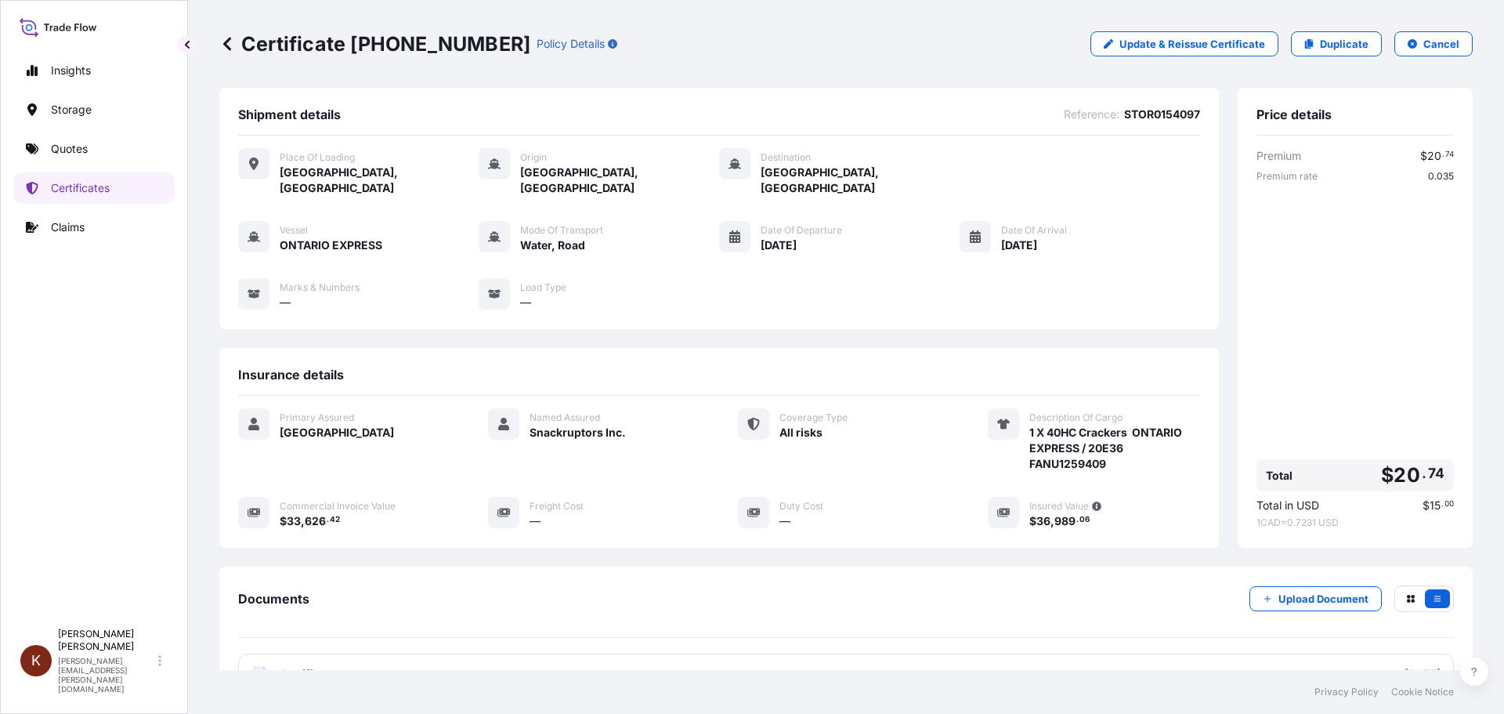
scroll to position [125, 0]
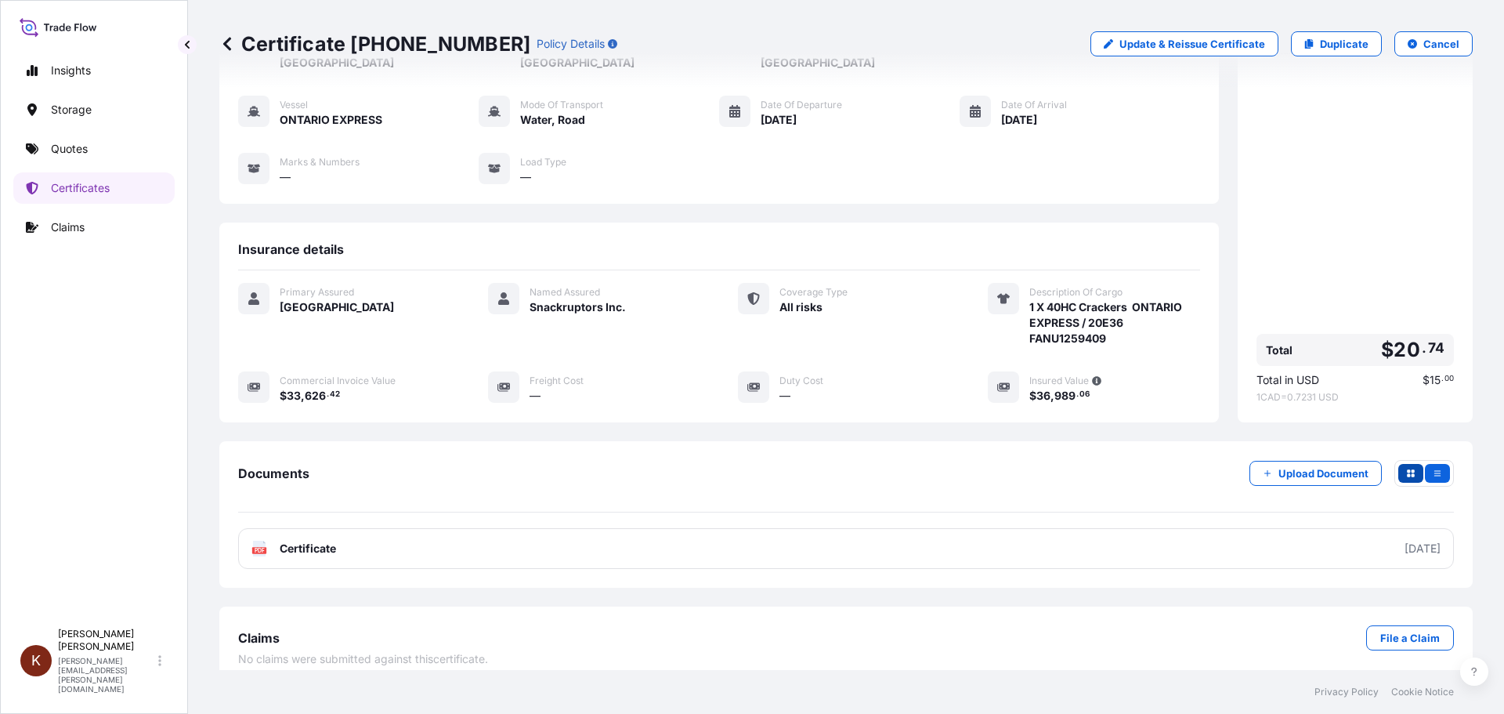
click at [1407, 469] on icon "button" at bounding box center [1411, 473] width 8 height 8
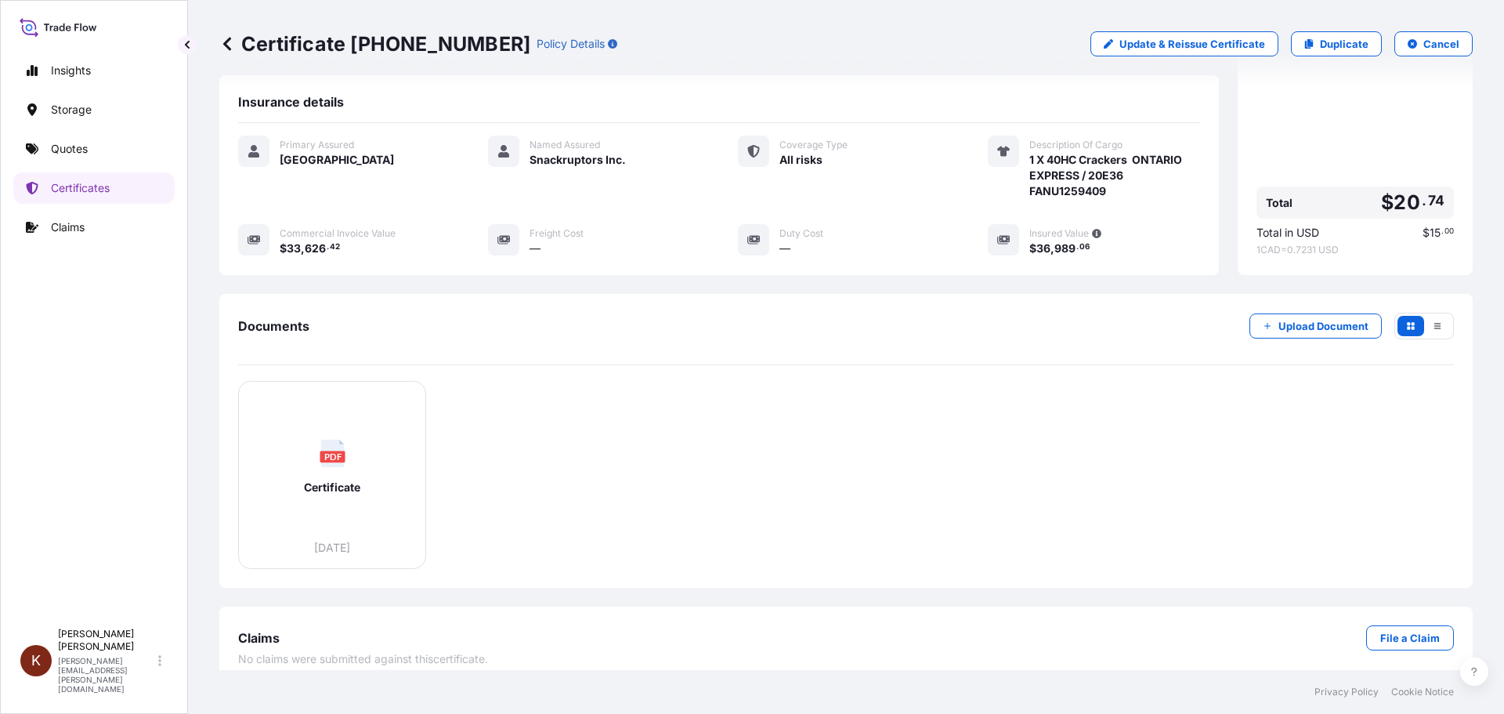
scroll to position [0, 0]
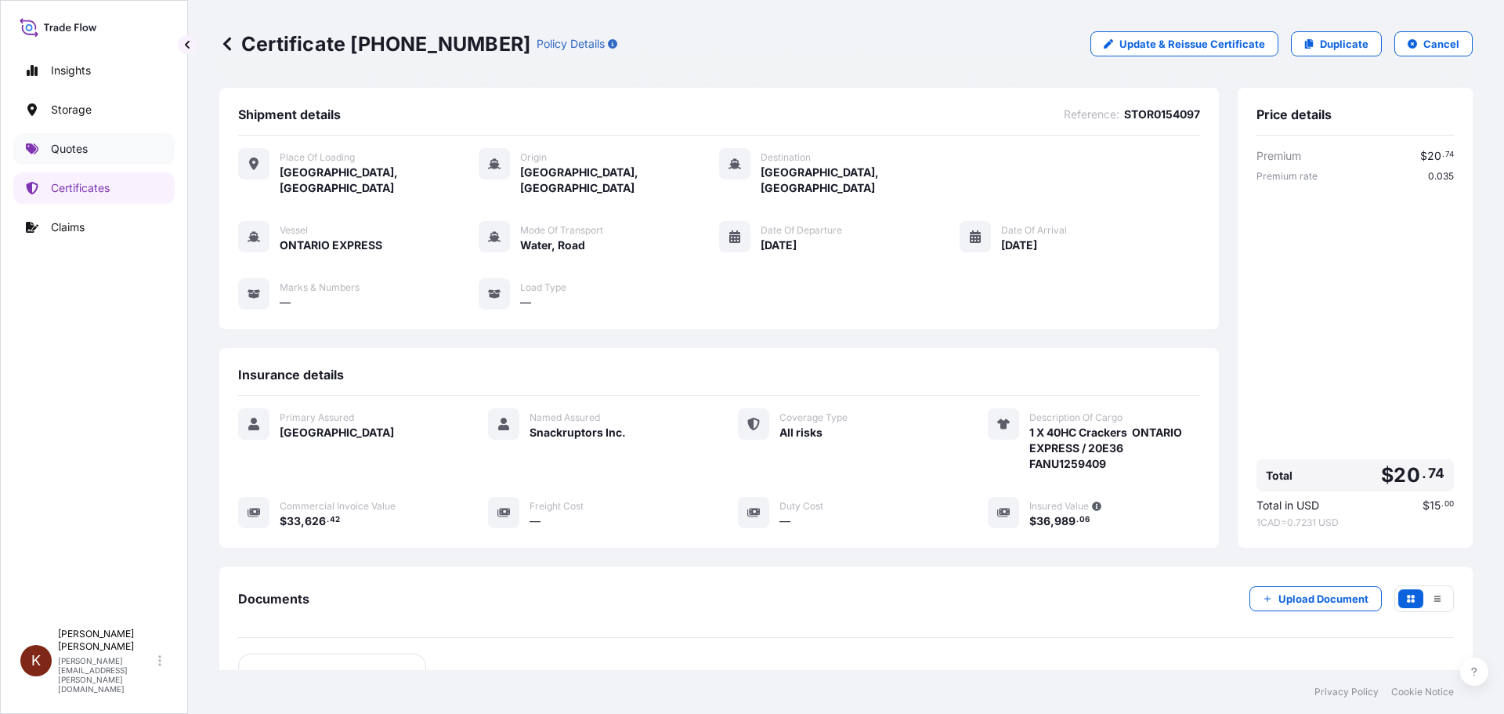
click at [60, 144] on p "Quotes" at bounding box center [69, 149] width 37 height 16
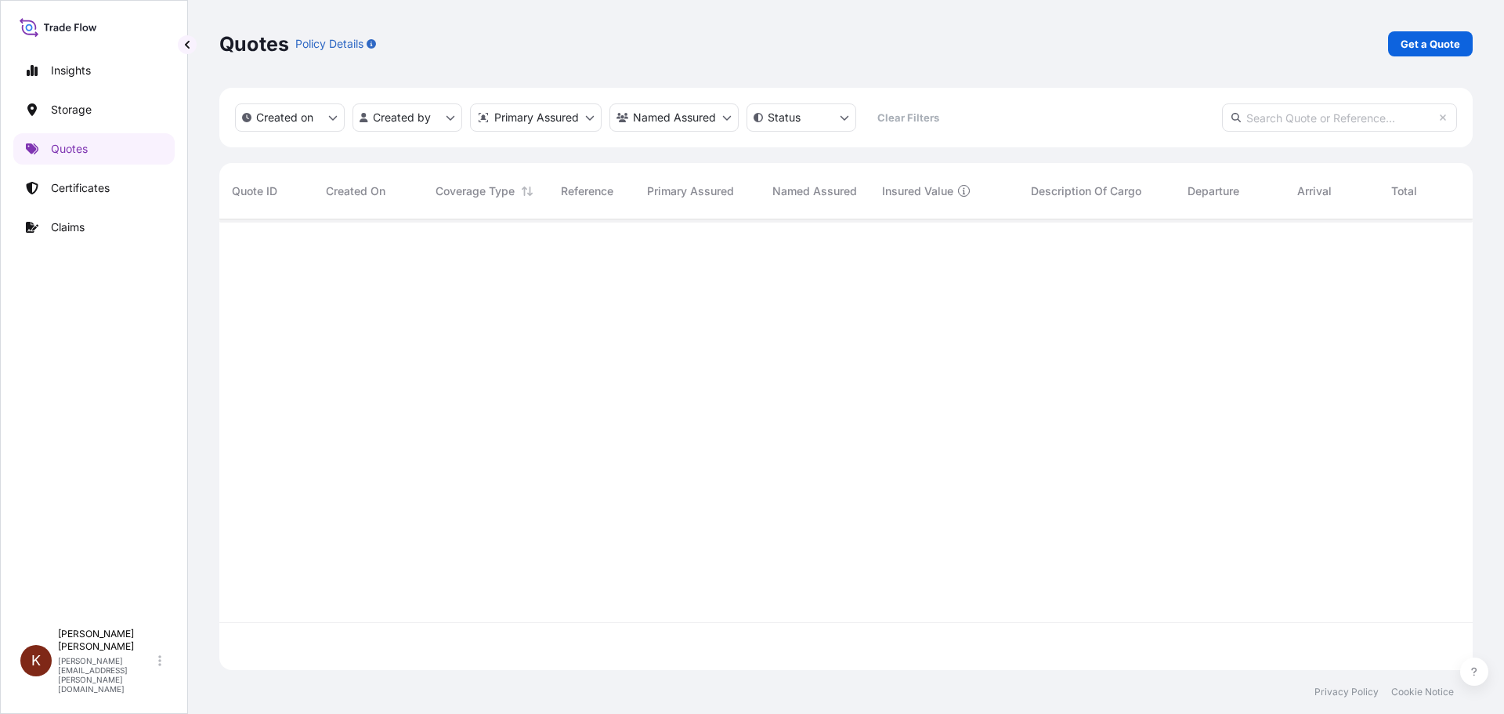
scroll to position [447, 1242]
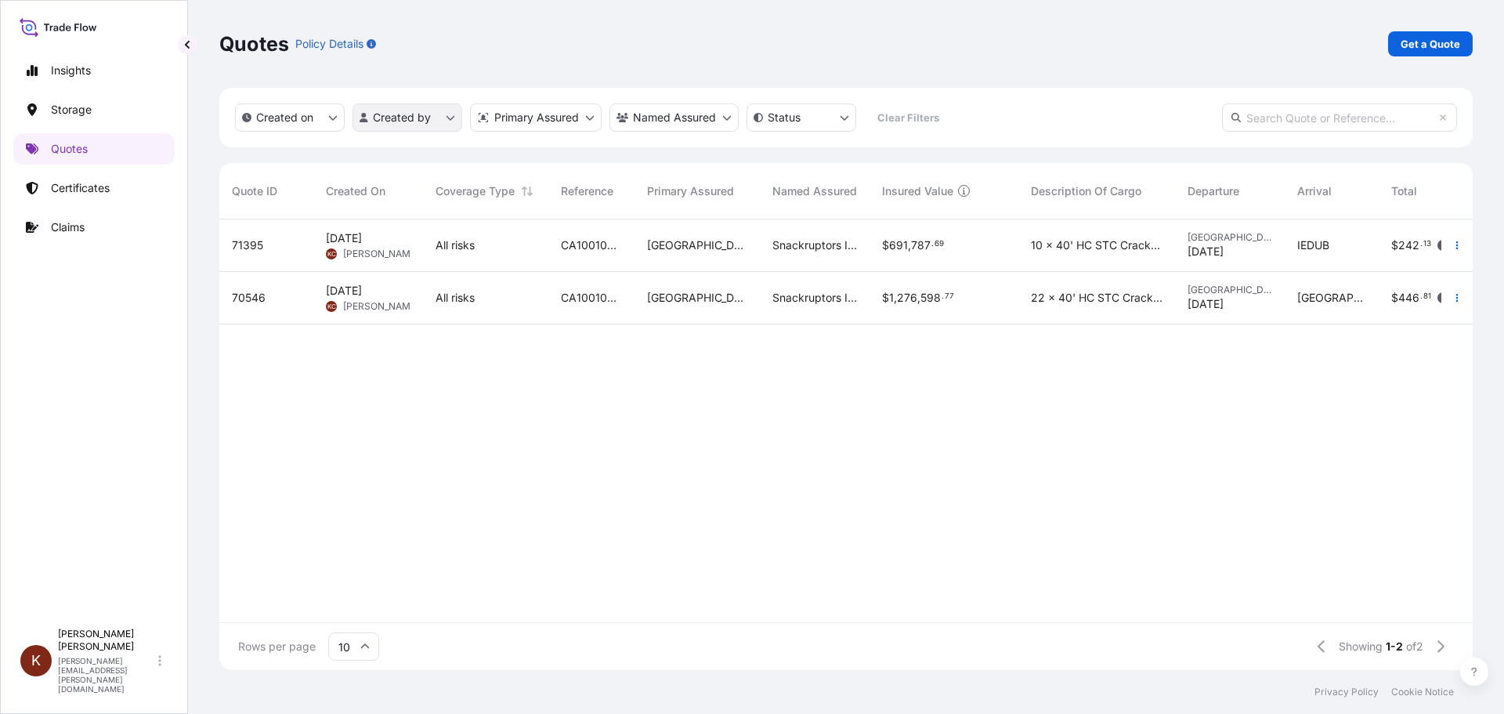
click at [455, 120] on html "Insights Storage Quotes Certificates Claims K Kathryn Cameron kathryn.cameron@p…" at bounding box center [752, 357] width 1504 height 714
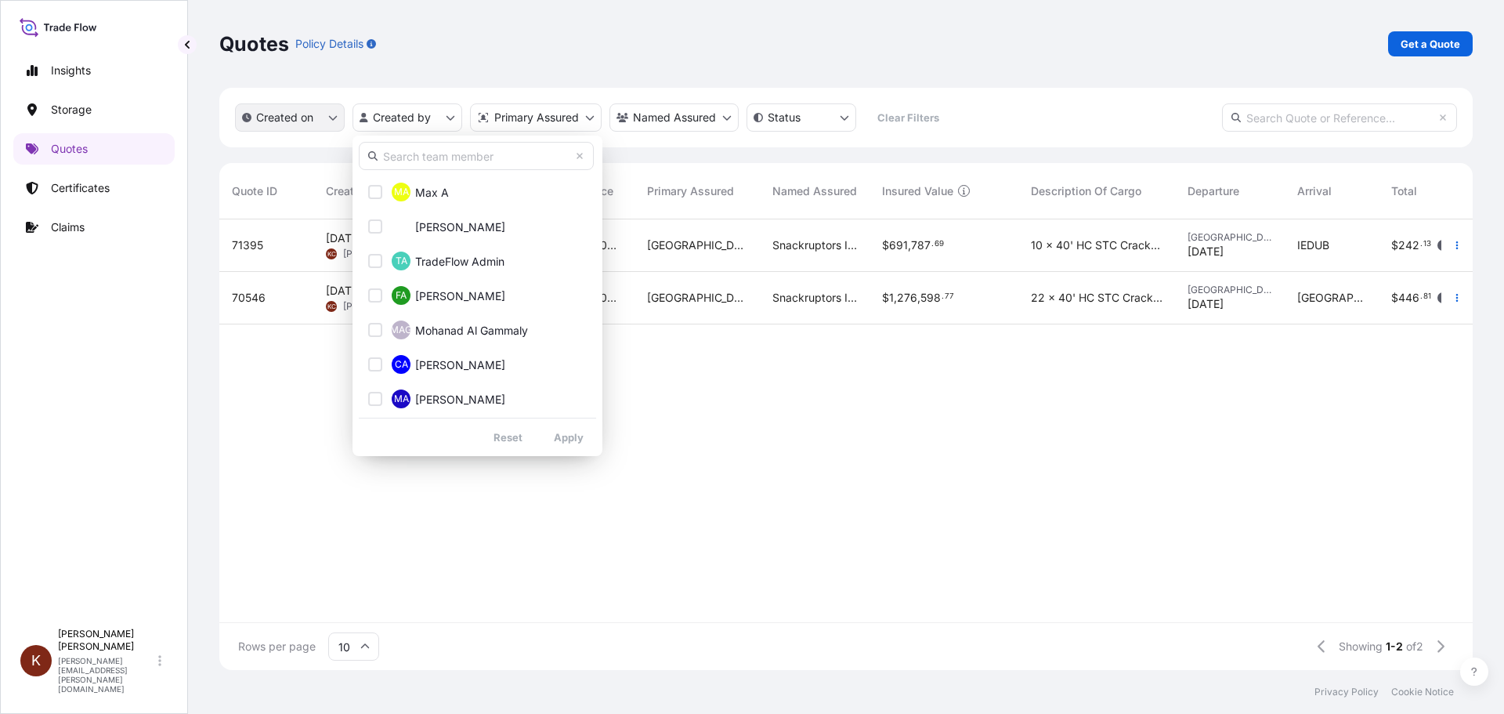
click at [340, 116] on html "Insights Storage Quotes Certificates Claims K Kathryn Cameron kathryn.cameron@p…" at bounding box center [752, 357] width 1504 height 714
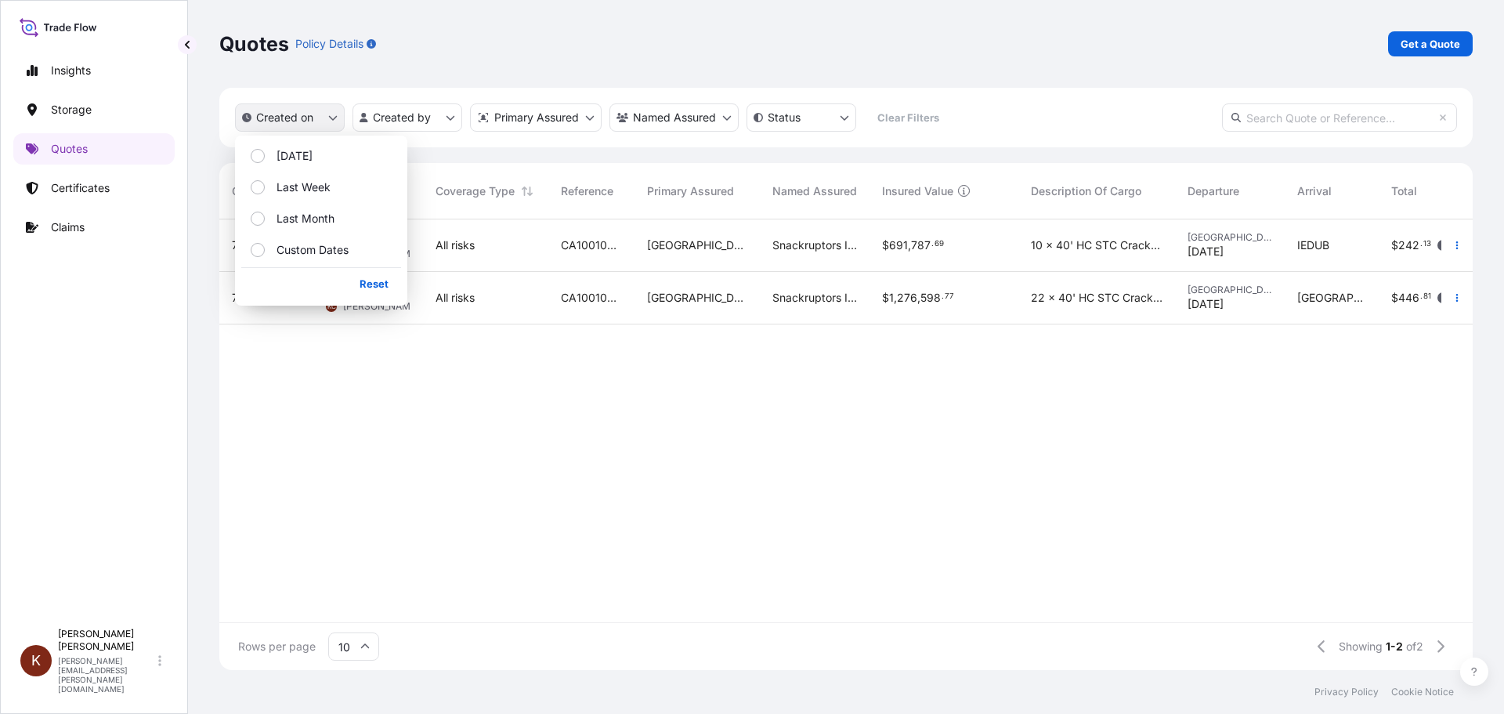
click at [334, 116] on icon "createdOn Filter options" at bounding box center [332, 117] width 9 height 9
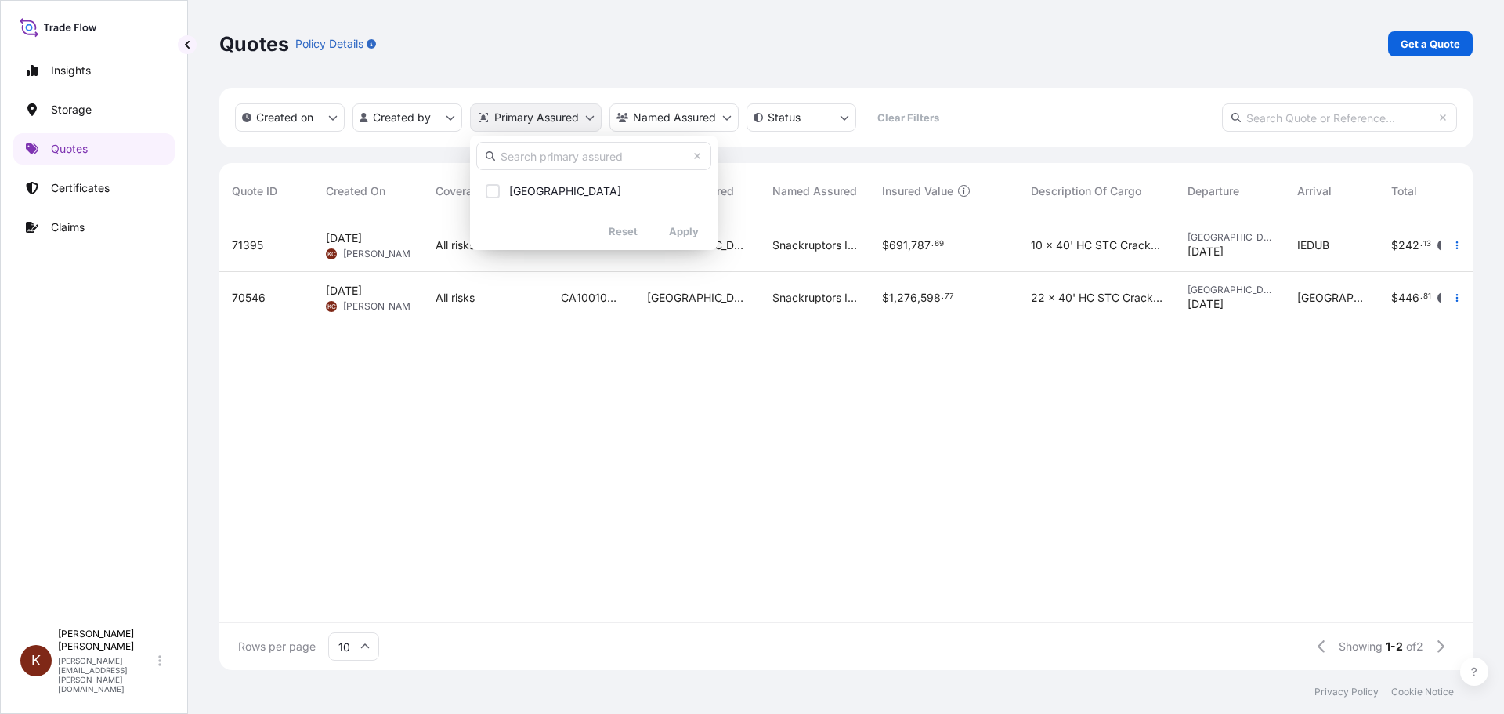
click at [588, 118] on html "Insights Storage Quotes Certificates Claims K Kathryn Cameron kathryn.cameron@p…" at bounding box center [752, 357] width 1504 height 714
click at [729, 118] on html "Insights Storage Quotes Certificates Claims K Kathryn Cameron kathryn.cameron@p…" at bounding box center [752, 357] width 1504 height 714
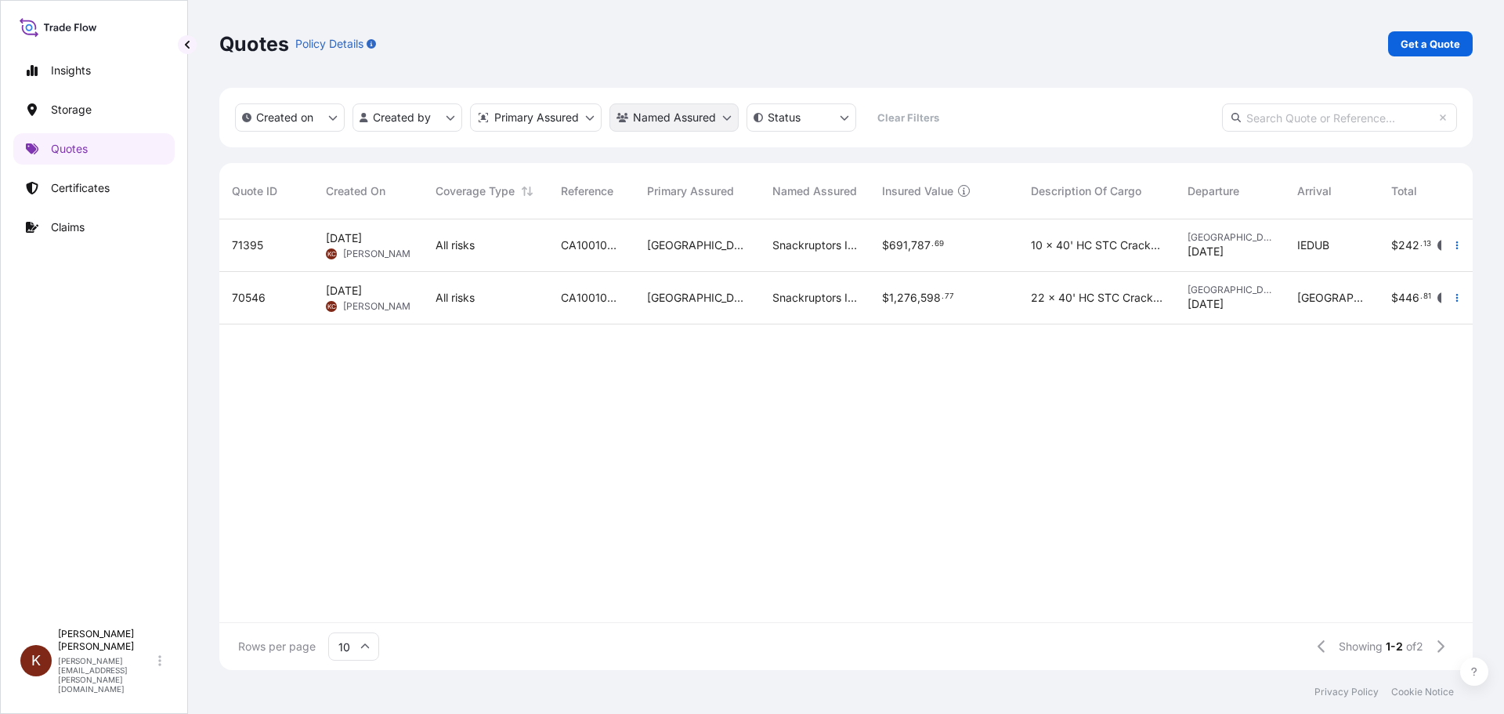
click at [728, 117] on html "Insights Storage Quotes Certificates Claims K Kathryn Cameron kathryn.cameron@p…" at bounding box center [752, 357] width 1504 height 714
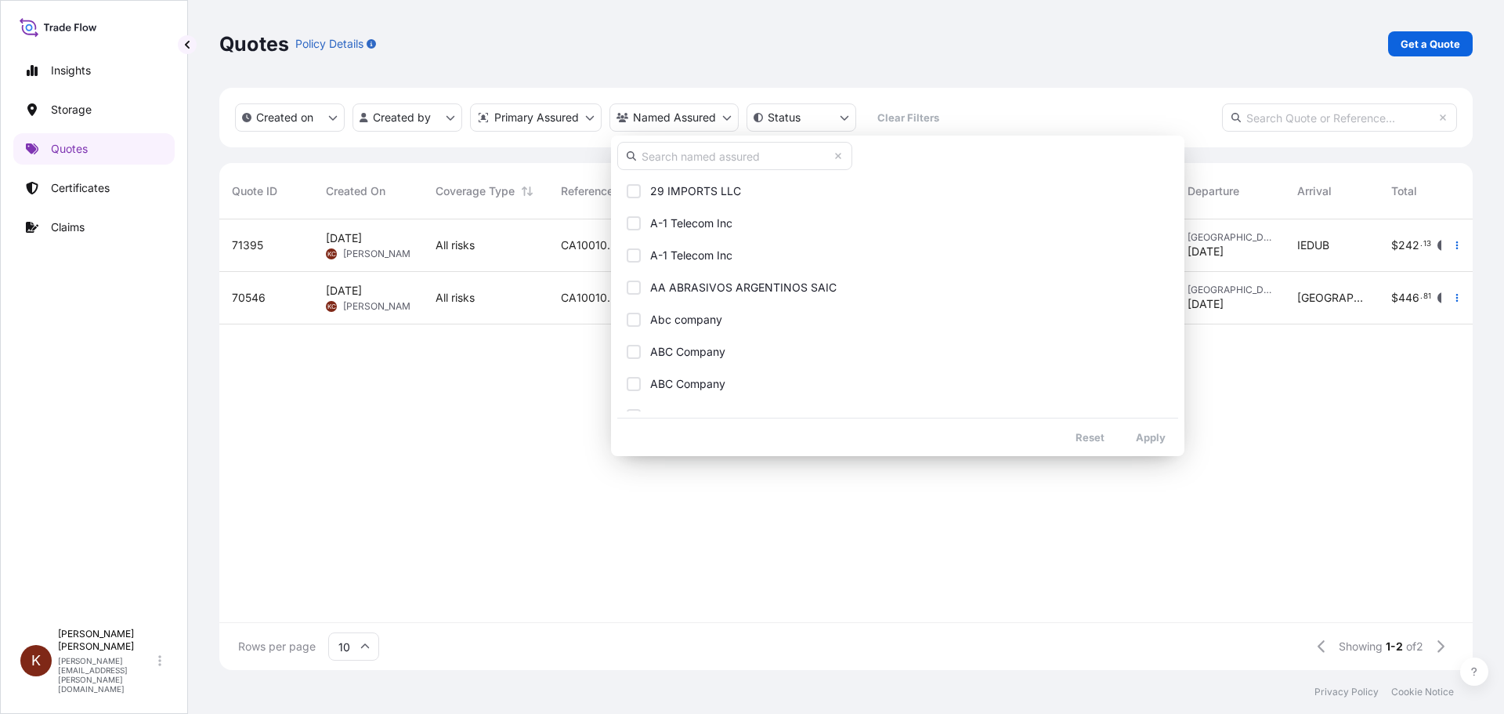
click at [1014, 114] on html "Insights Storage Quotes Certificates Claims K Kathryn Cameron kathryn.cameron@p…" at bounding box center [752, 357] width 1504 height 714
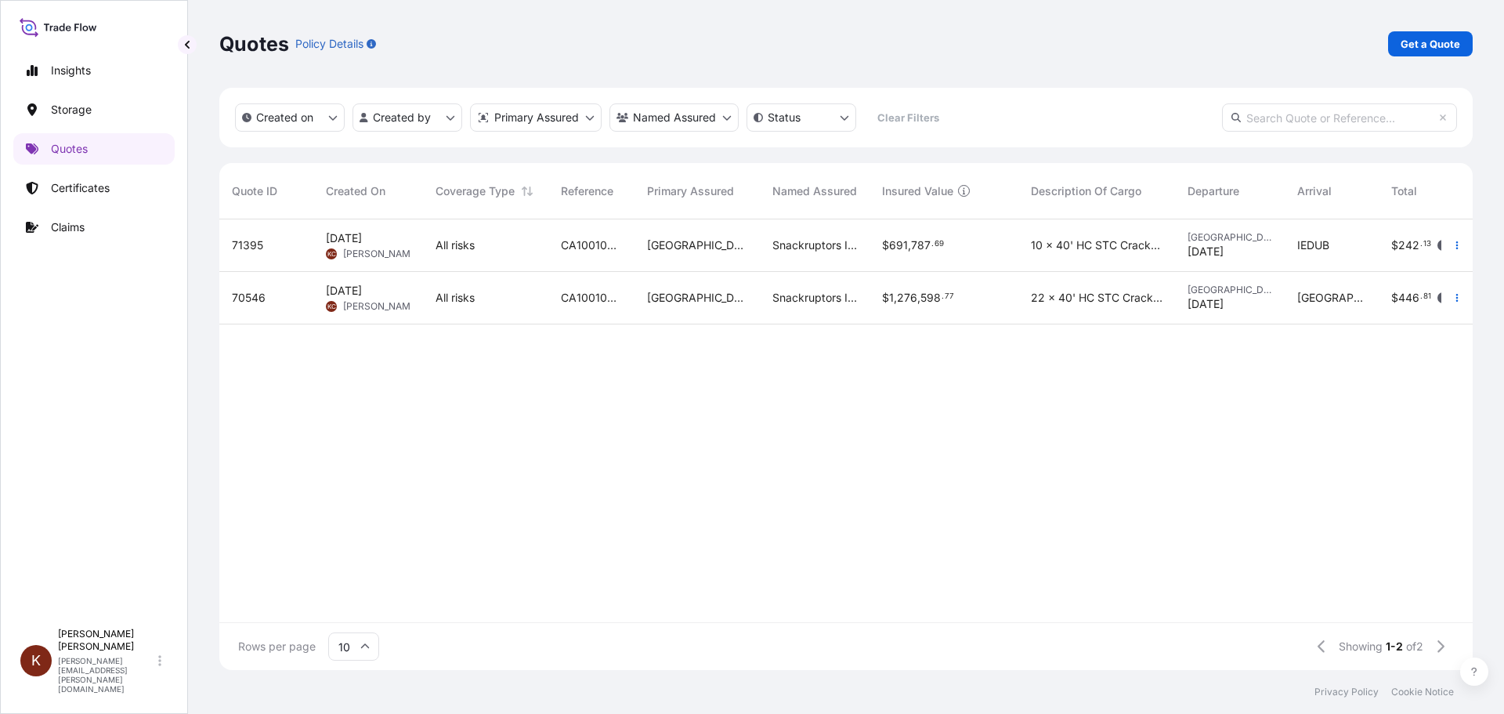
click at [362, 230] on span "Sep 23, 2025" at bounding box center [344, 238] width 36 height 16
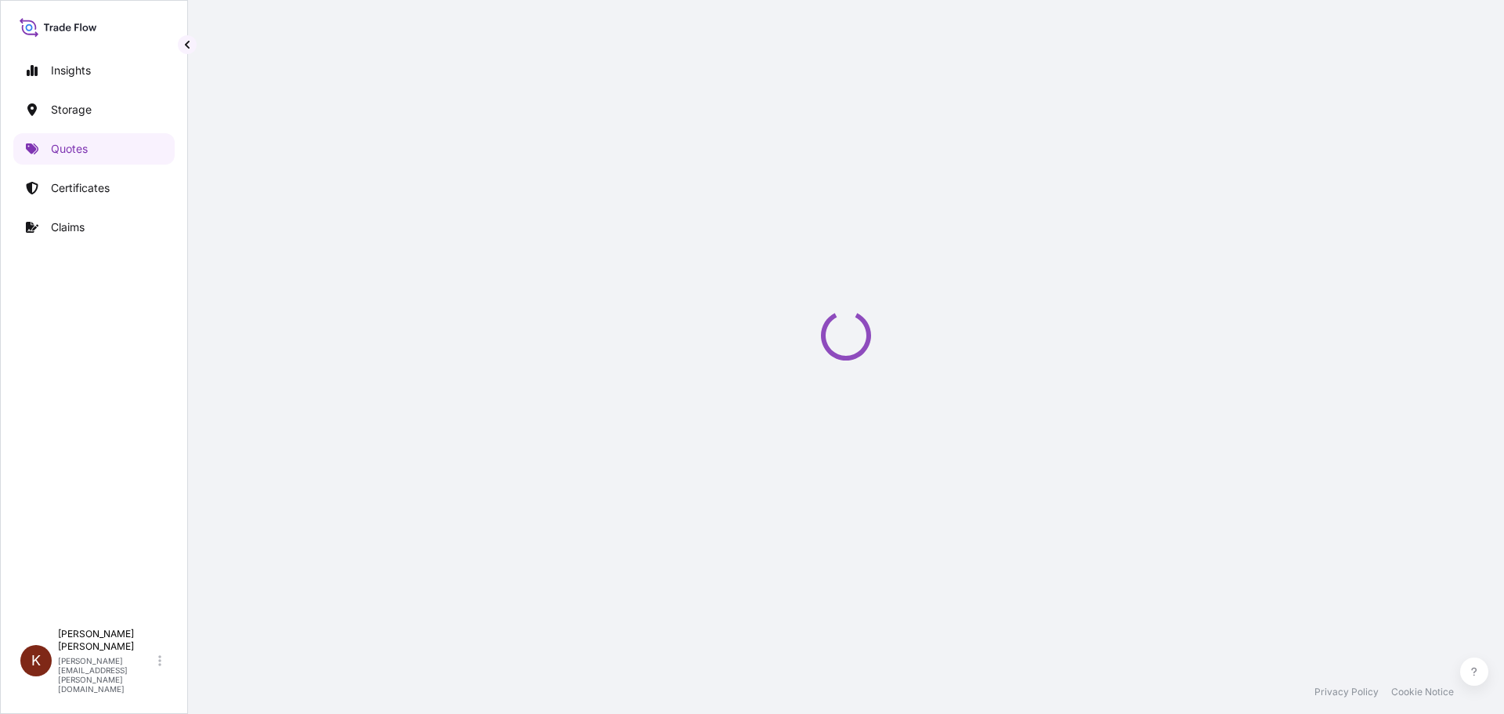
select select "Road / Inland"
select select "Water"
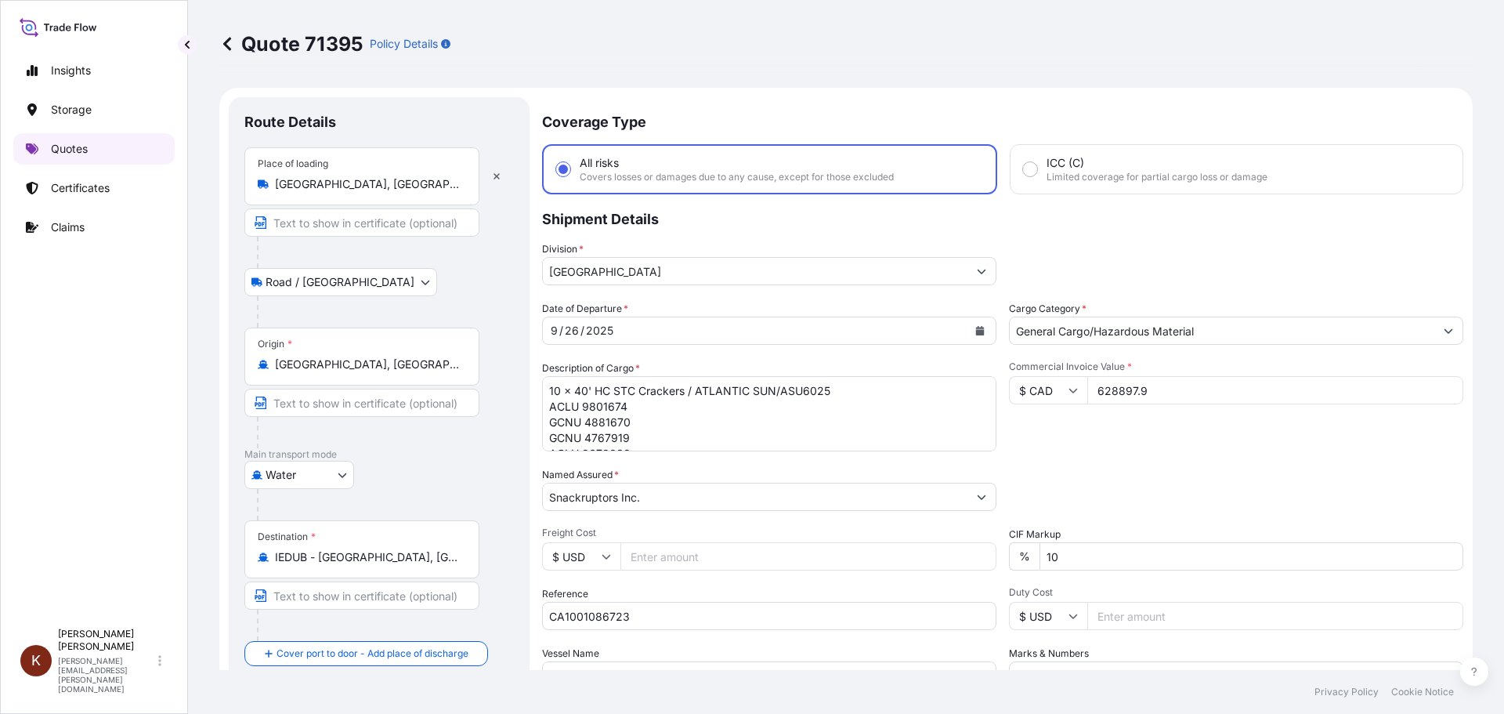
click at [63, 150] on p "Quotes" at bounding box center [69, 149] width 37 height 16
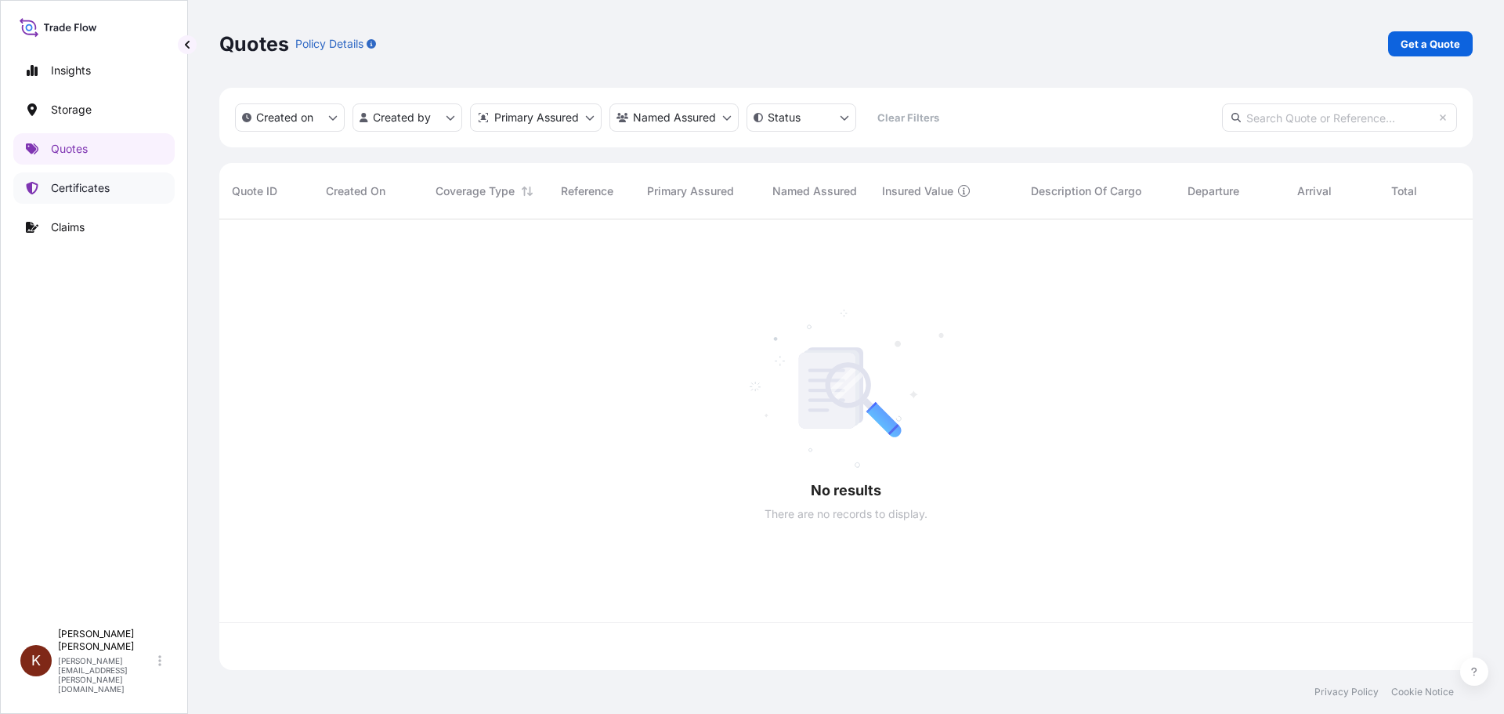
scroll to position [447, 1242]
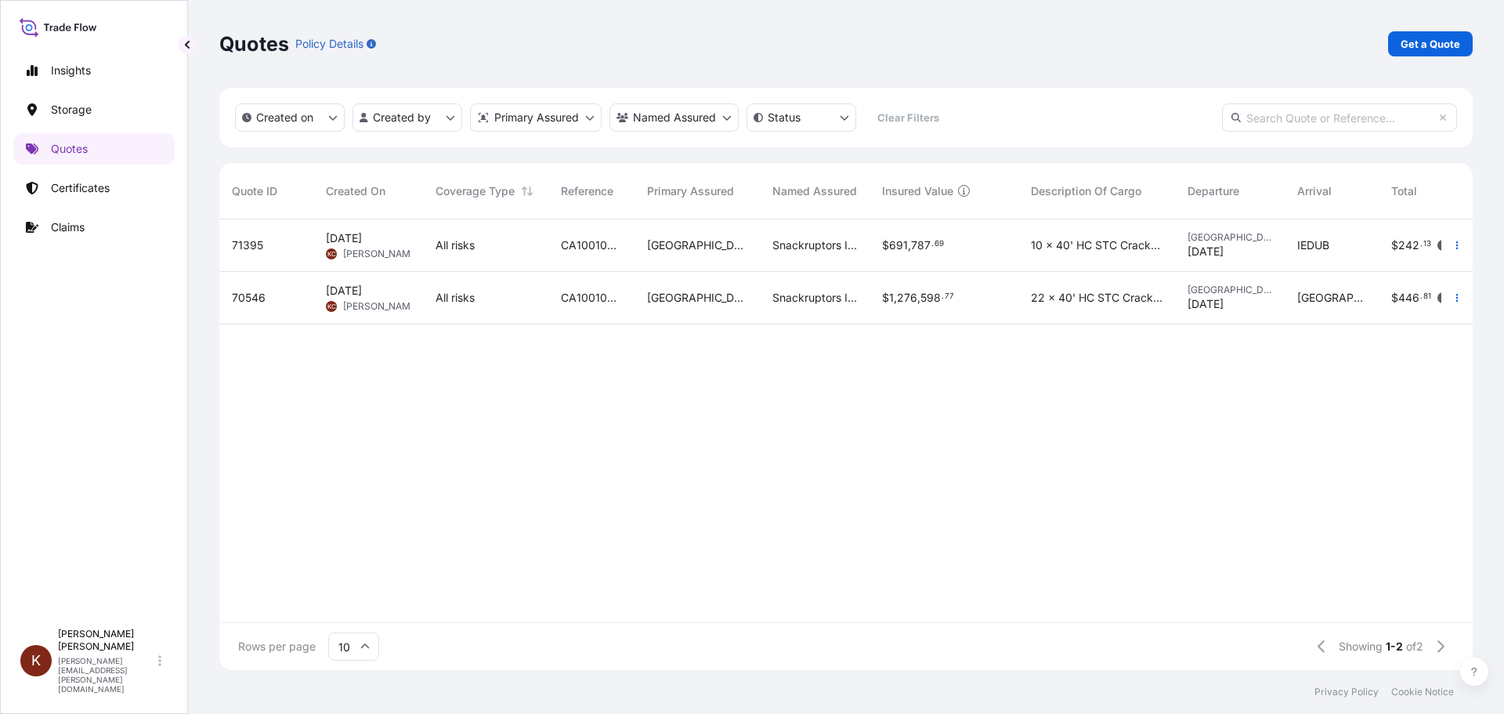
click at [439, 305] on span "All risks" at bounding box center [455, 298] width 39 height 16
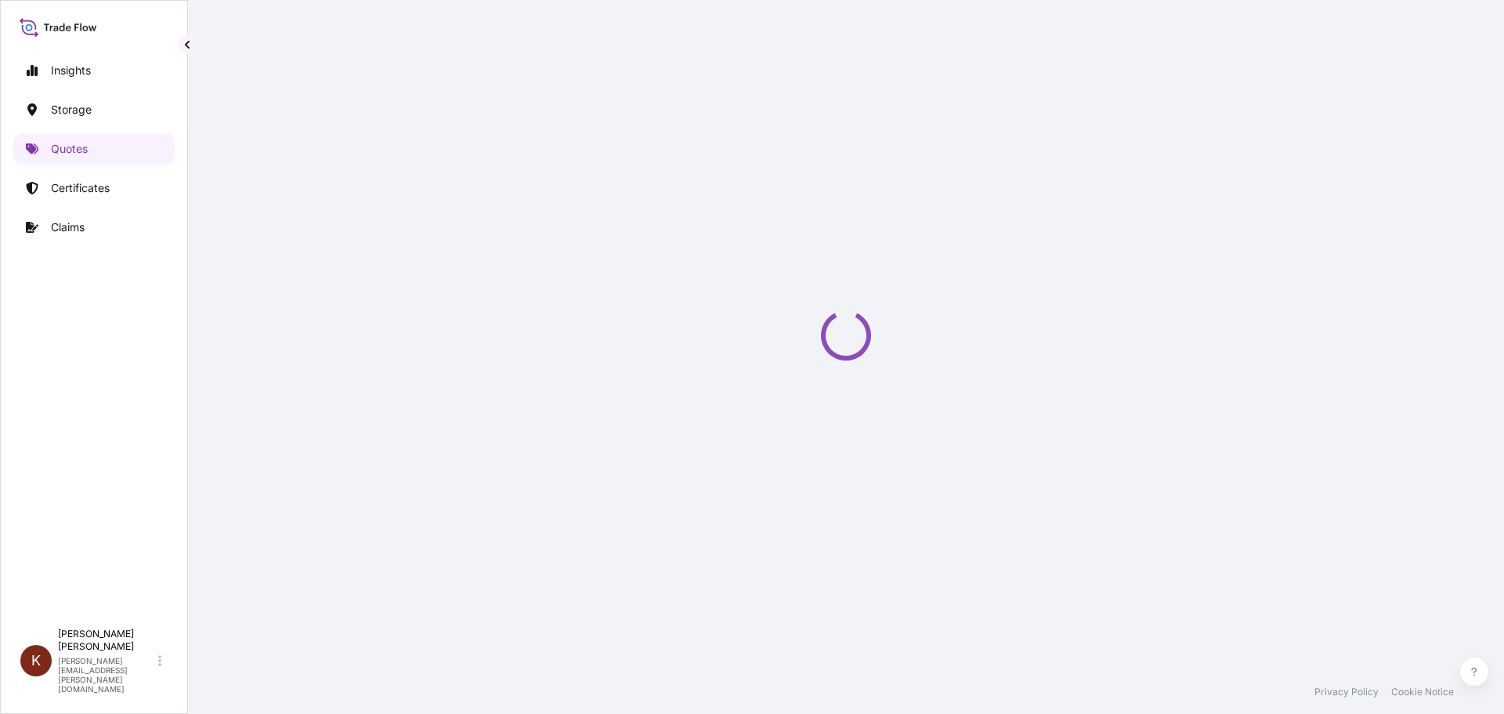
select select "Road / Inland"
select select "Water"
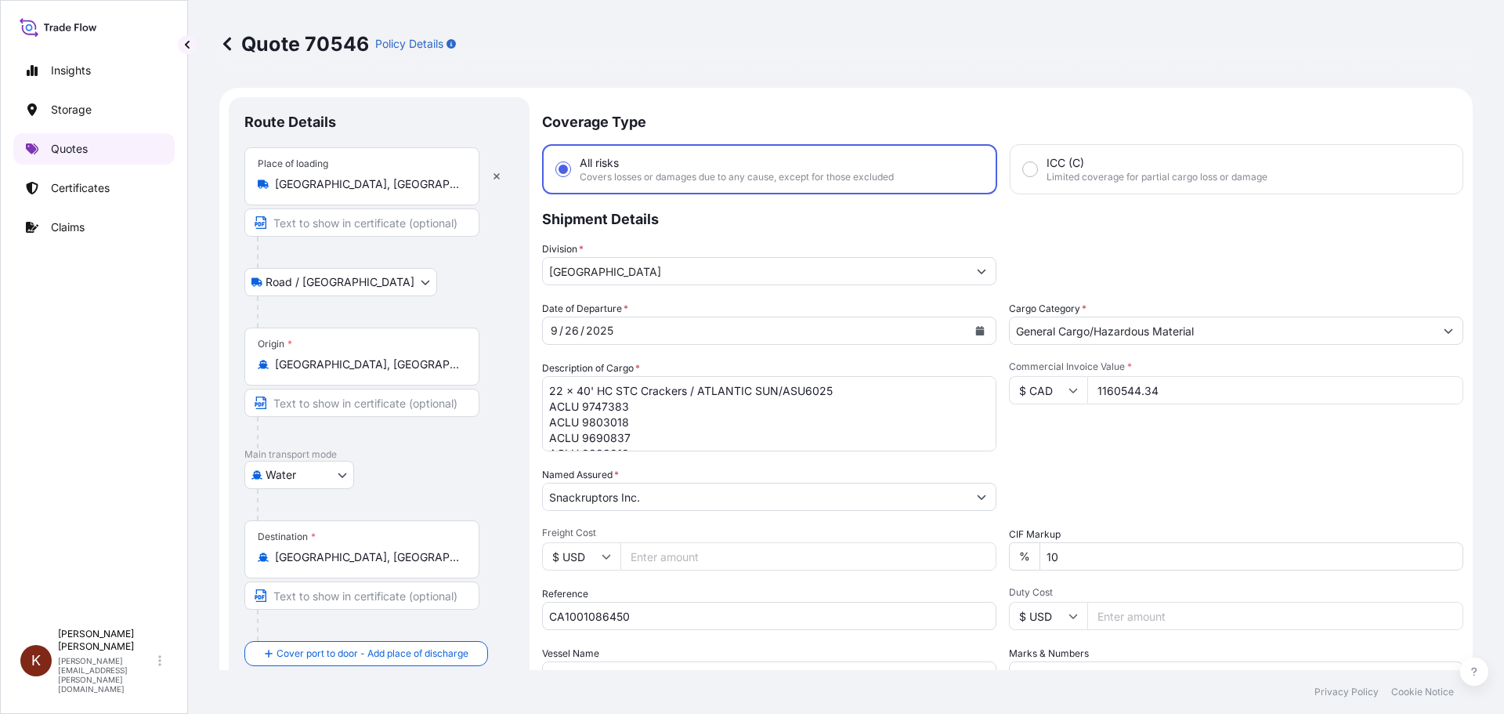
click at [74, 150] on p "Quotes" at bounding box center [69, 149] width 37 height 16
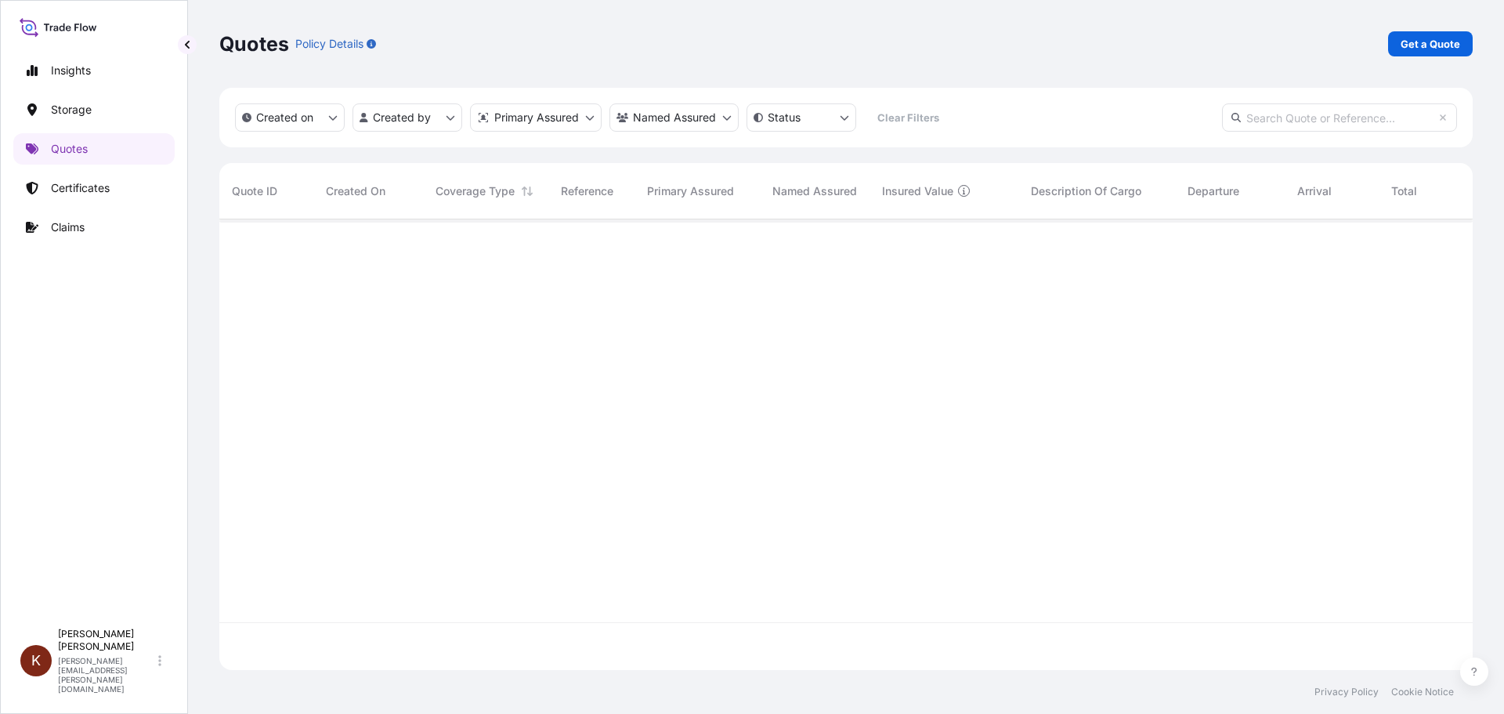
scroll to position [447, 1242]
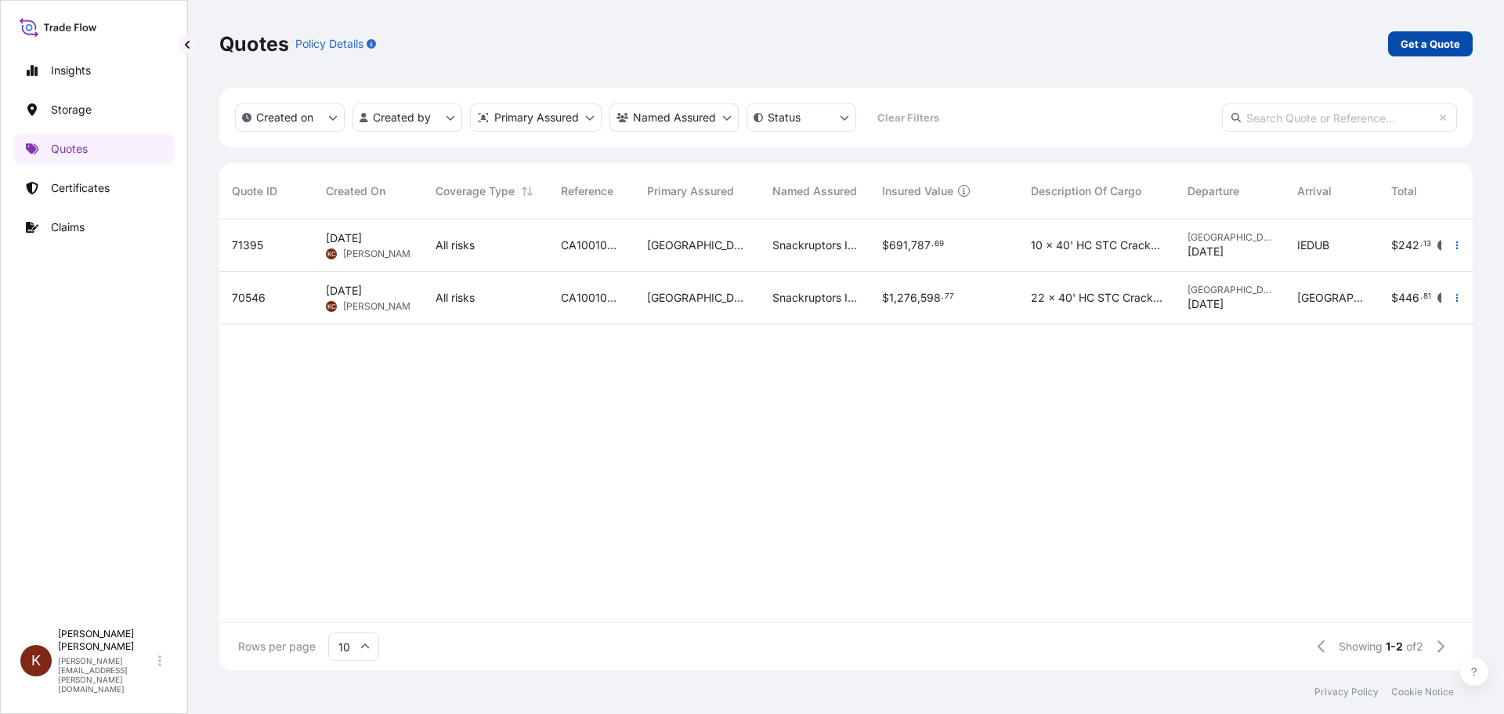
click at [1405, 43] on p "Get a Quote" at bounding box center [1431, 44] width 60 height 16
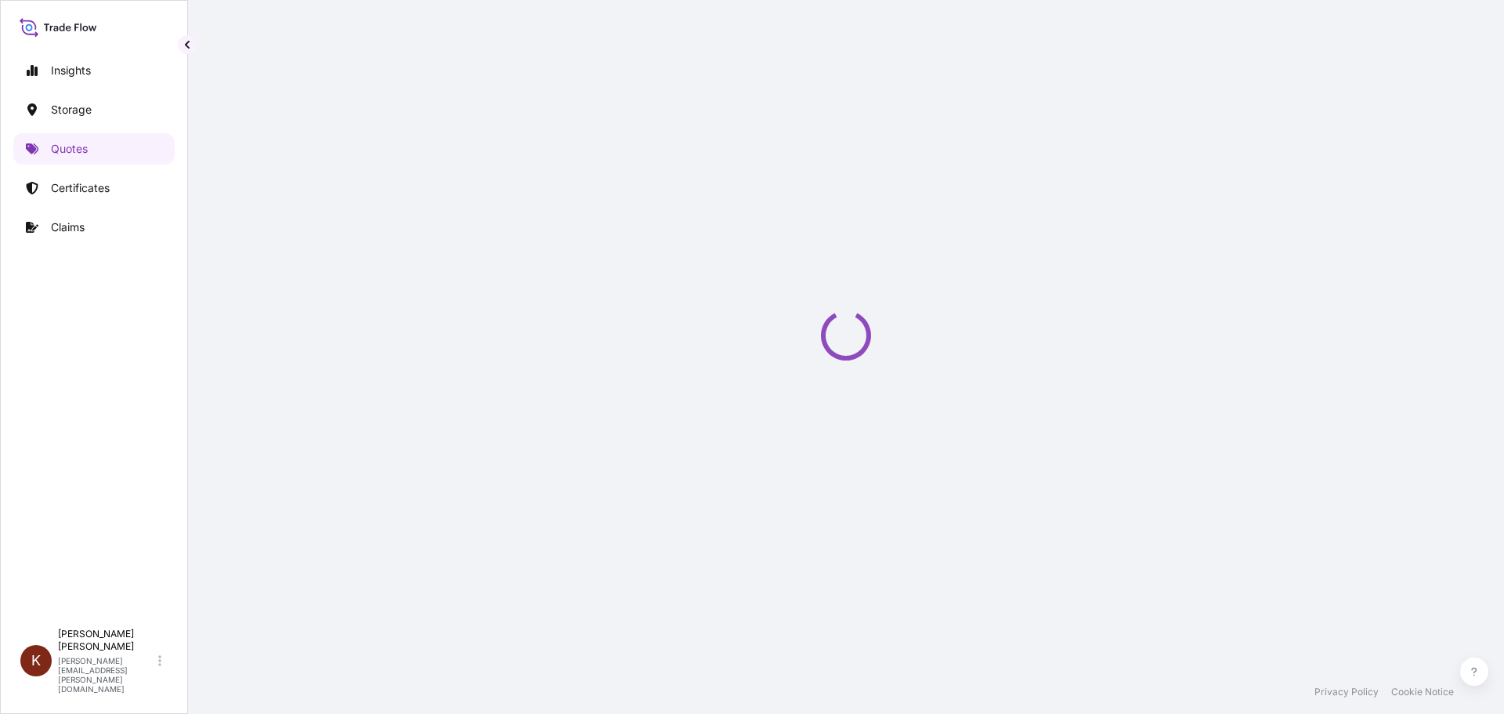
scroll to position [25, 0]
select select "Water"
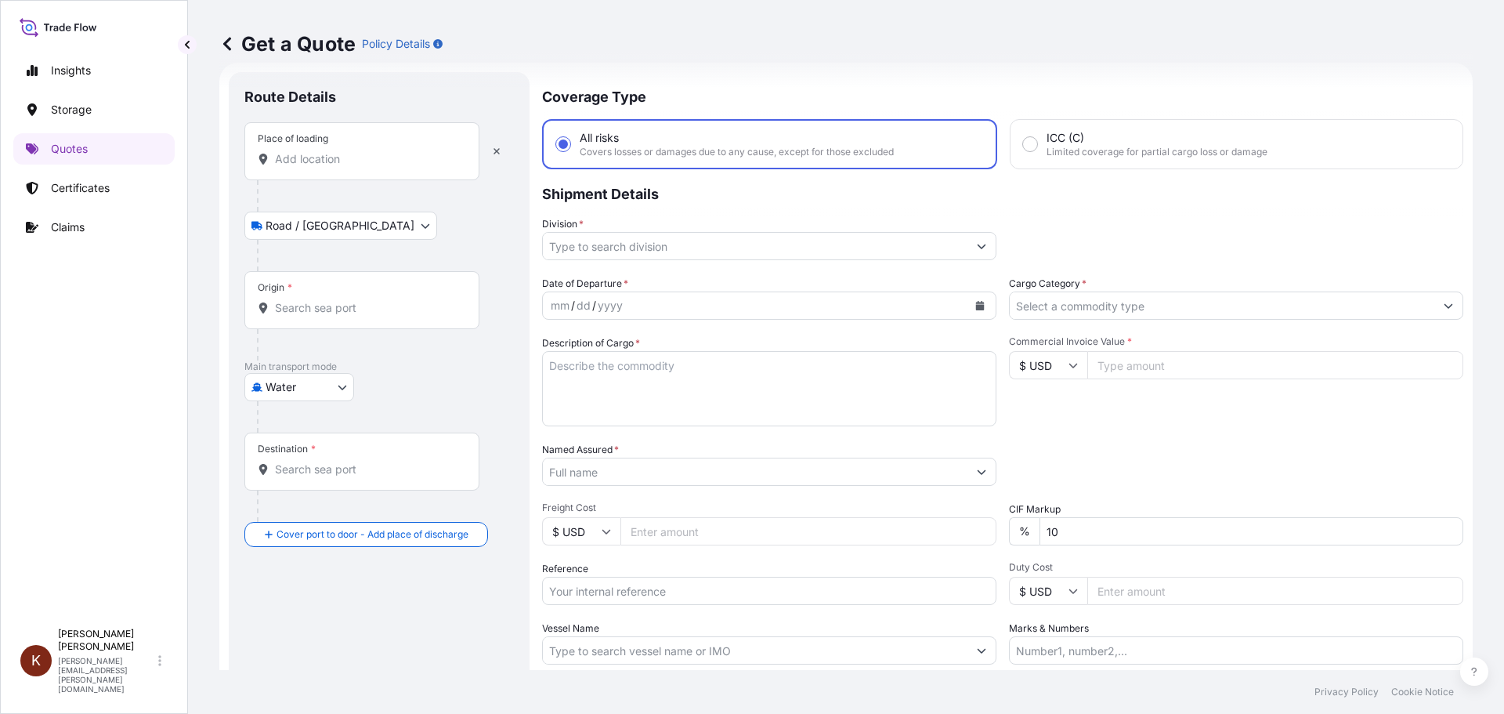
click at [309, 160] on input "Place of loading" at bounding box center [367, 159] width 185 height 16
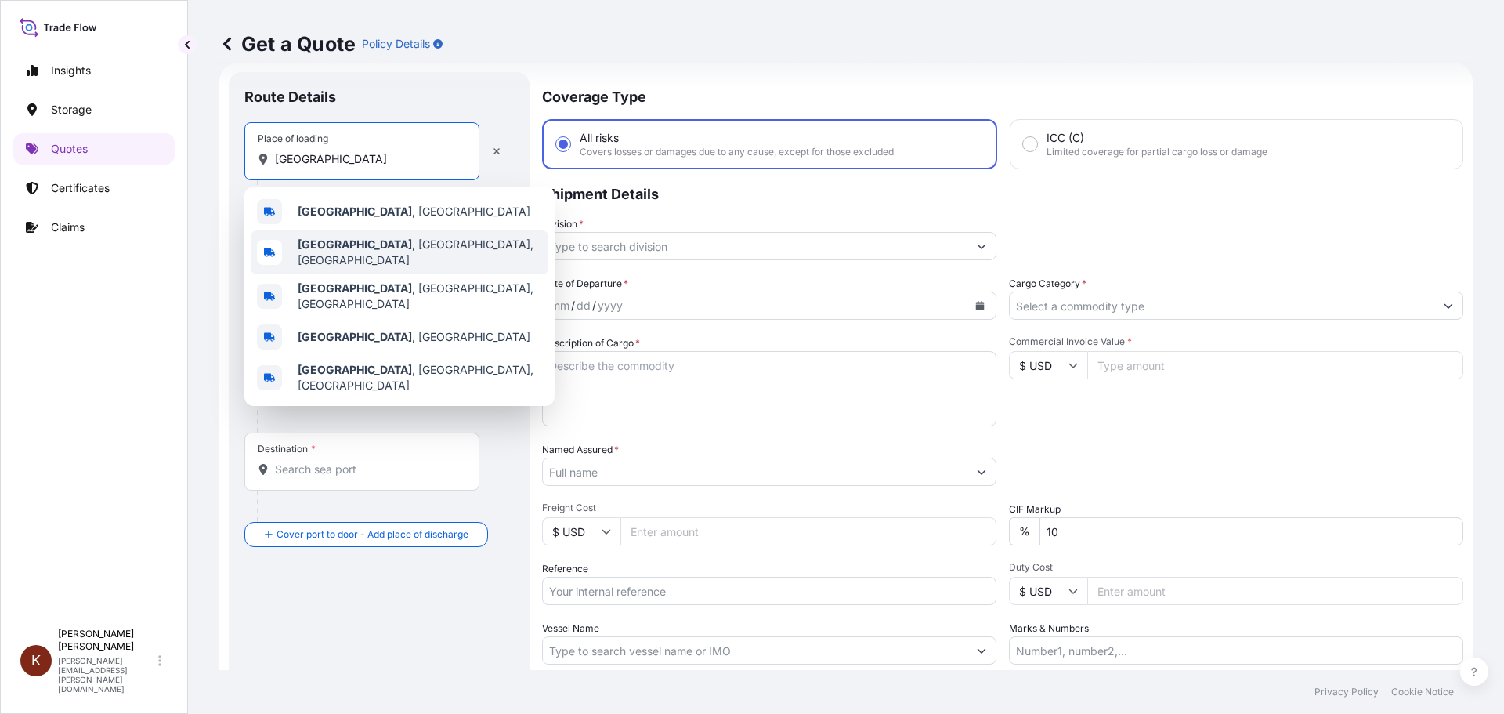
click at [340, 247] on b "Cambridge" at bounding box center [355, 243] width 114 height 13
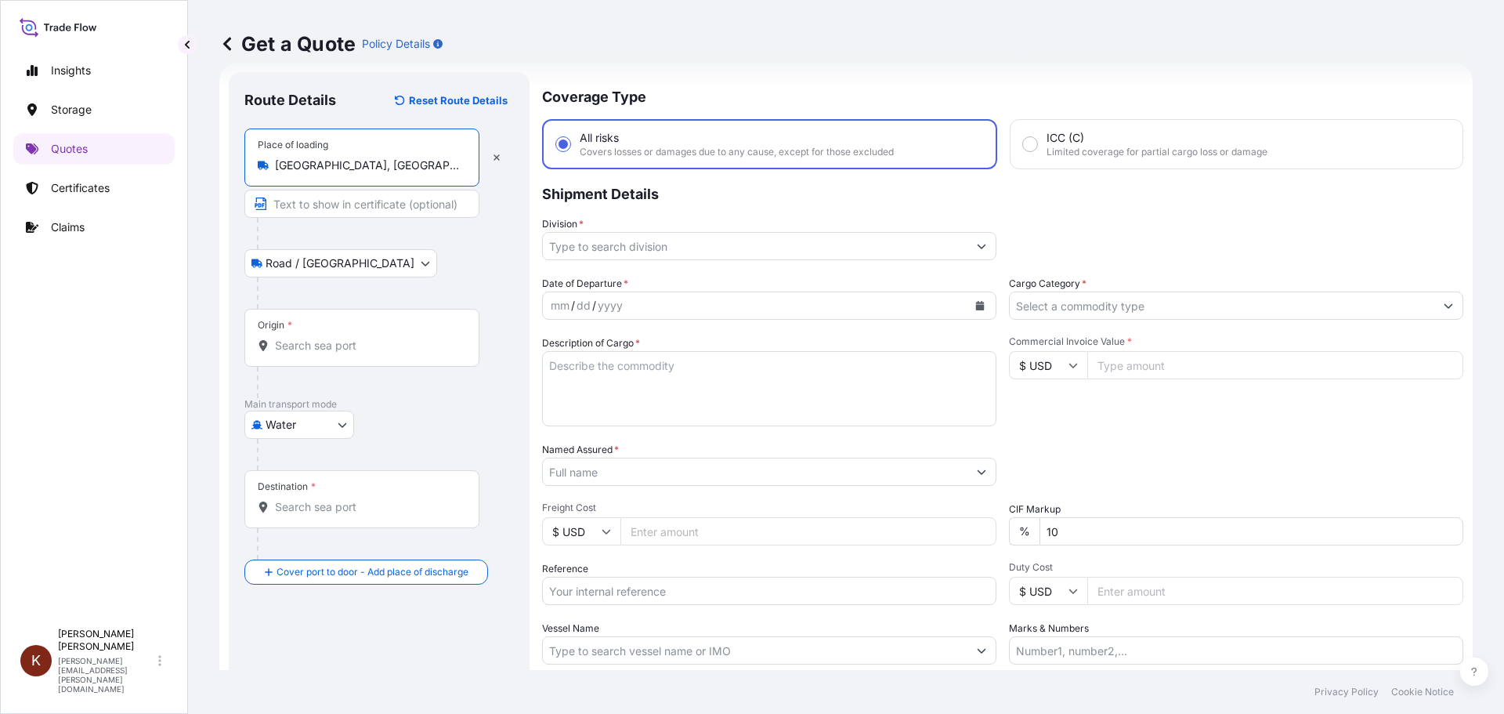
type input "Cambridge, ON, Canada"
click at [290, 347] on input "Origin *" at bounding box center [367, 346] width 185 height 16
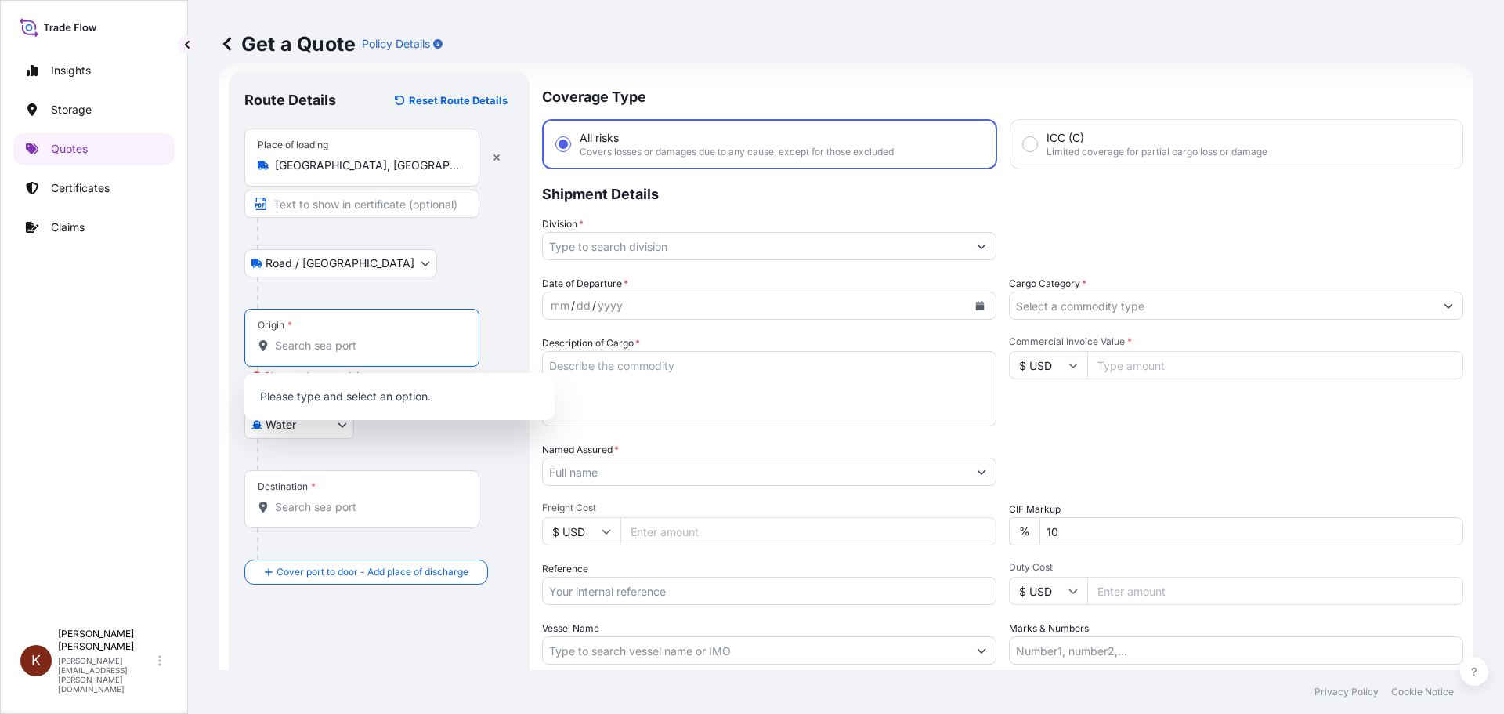
click at [315, 353] on input "Origin * Please select an origin" at bounding box center [367, 346] width 185 height 16
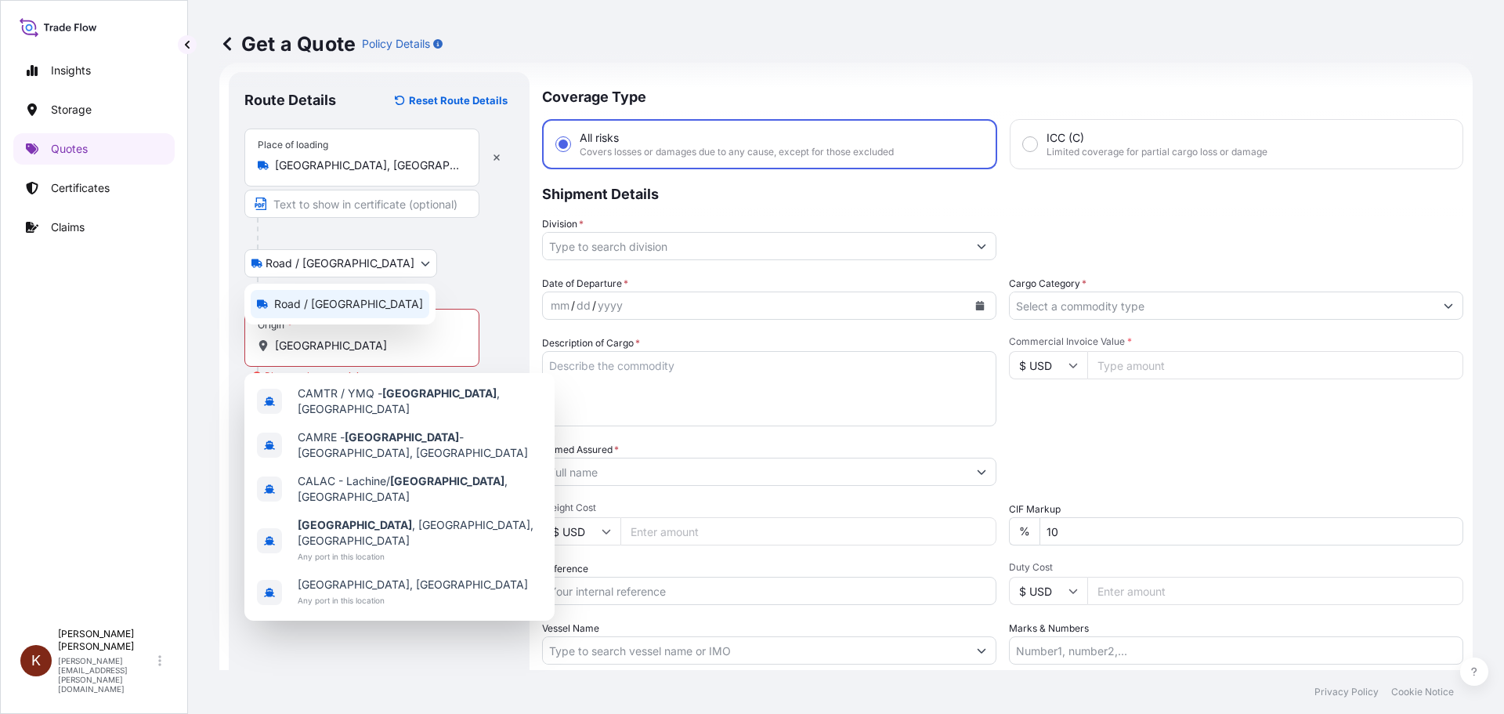
click at [339, 256] on body "5 options available. Insights Storage Quotes Certificates Claims K Kathryn Came…" at bounding box center [752, 357] width 1504 height 714
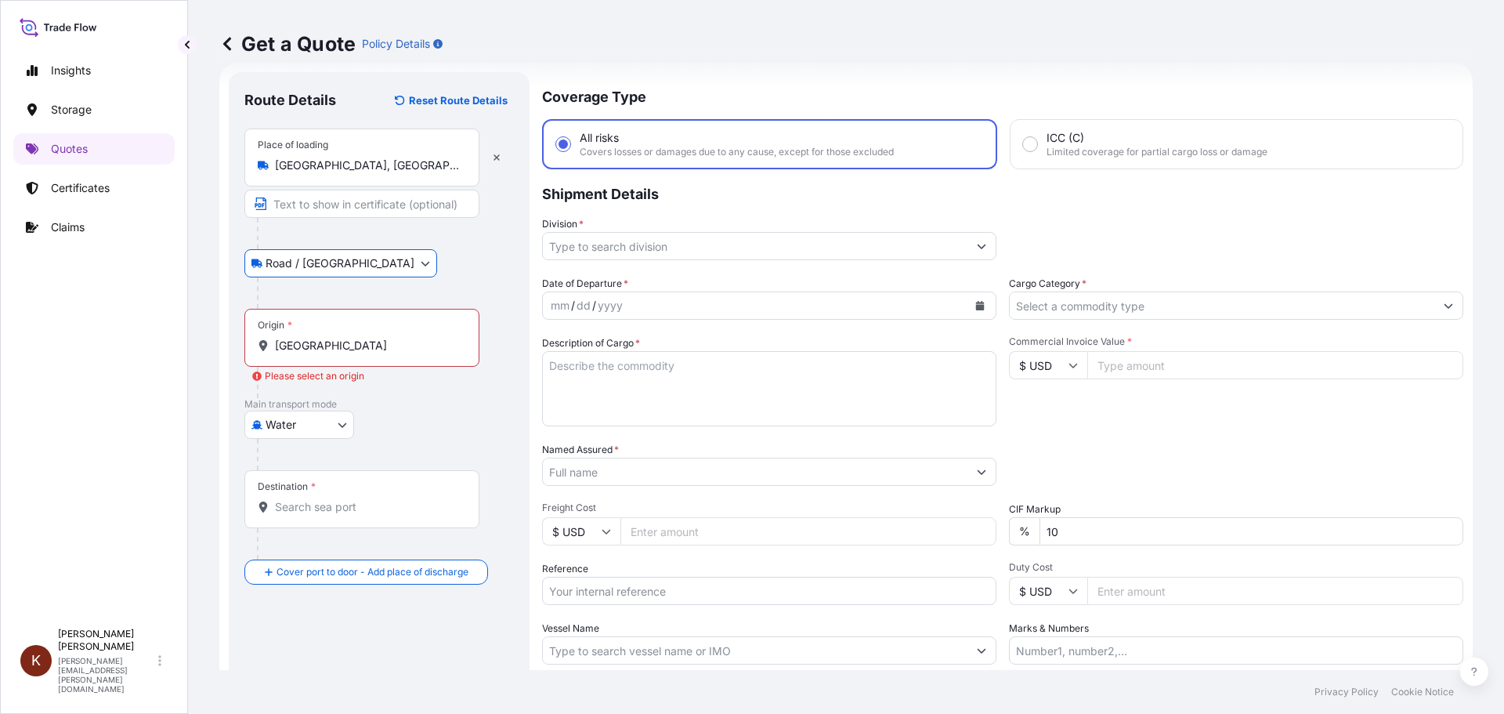
click at [342, 342] on input "montreal" at bounding box center [367, 346] width 185 height 16
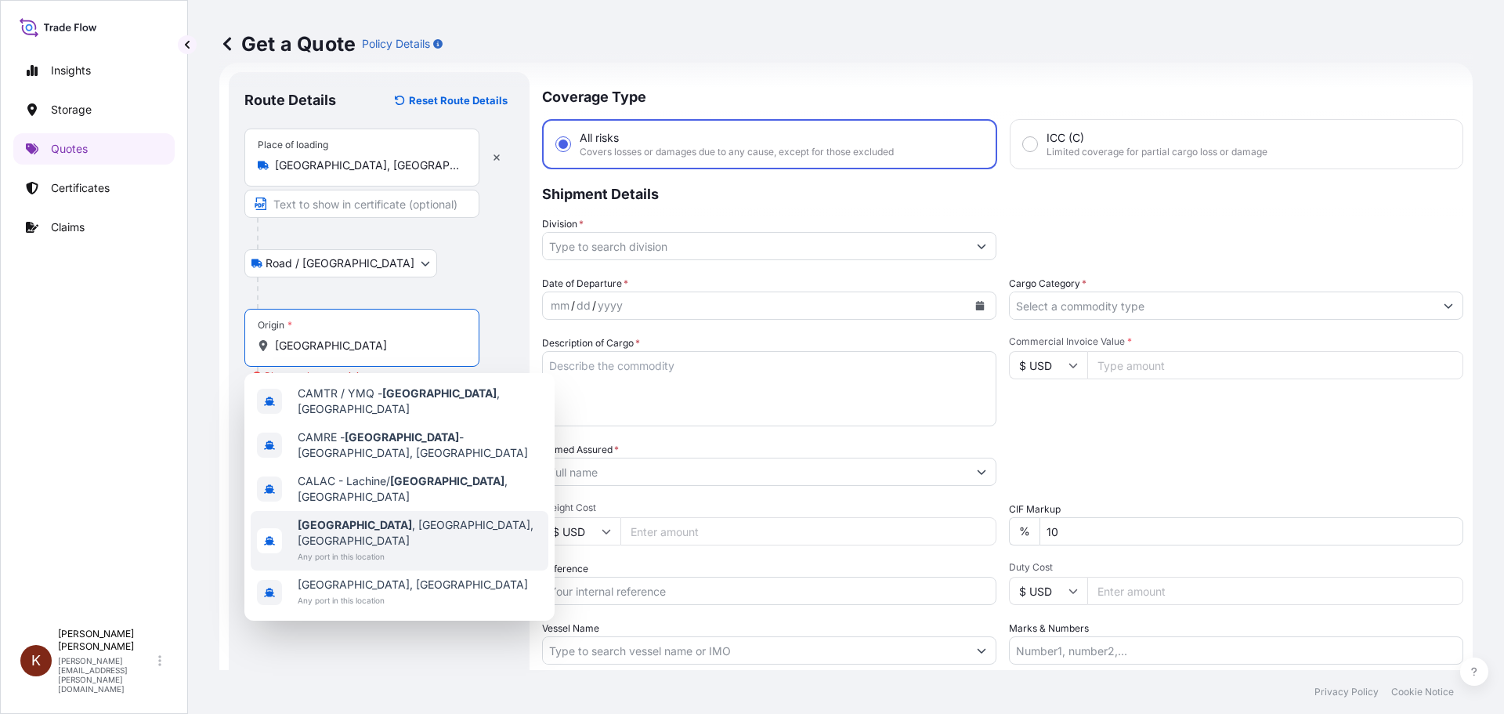
click at [338, 518] on b "Montreal" at bounding box center [355, 524] width 114 height 13
type input "Montreal, QC, Canada"
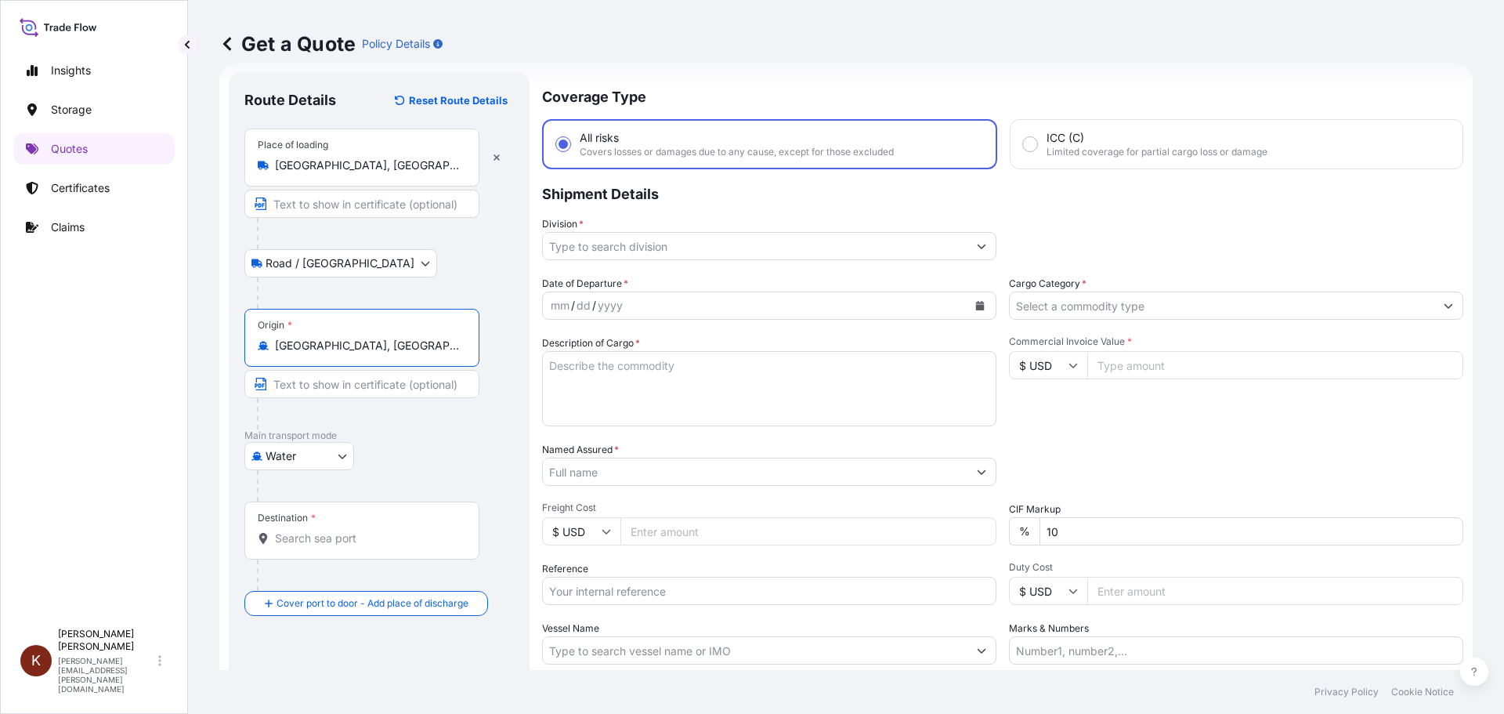
click at [281, 541] on input "Destination *" at bounding box center [367, 538] width 185 height 16
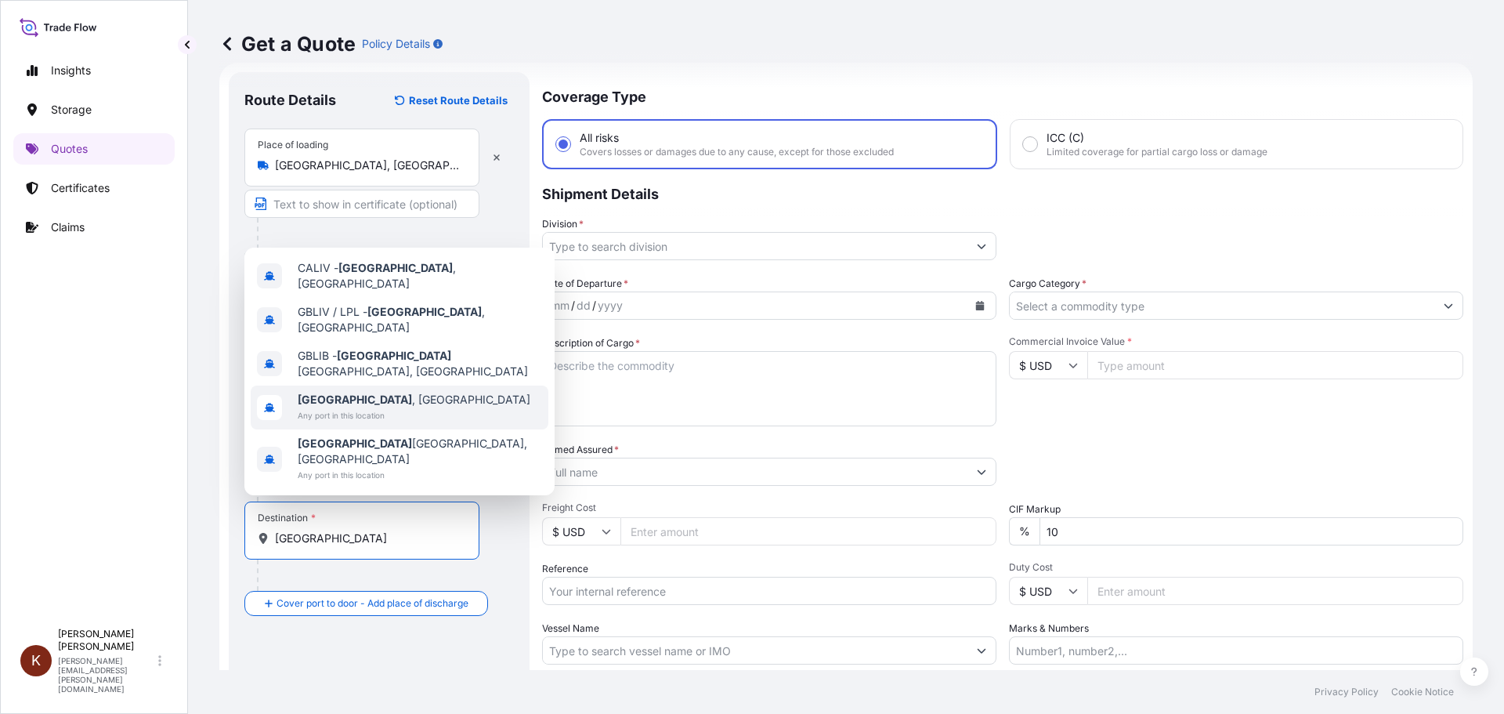
click at [325, 406] on b "Liverpool" at bounding box center [355, 398] width 114 height 13
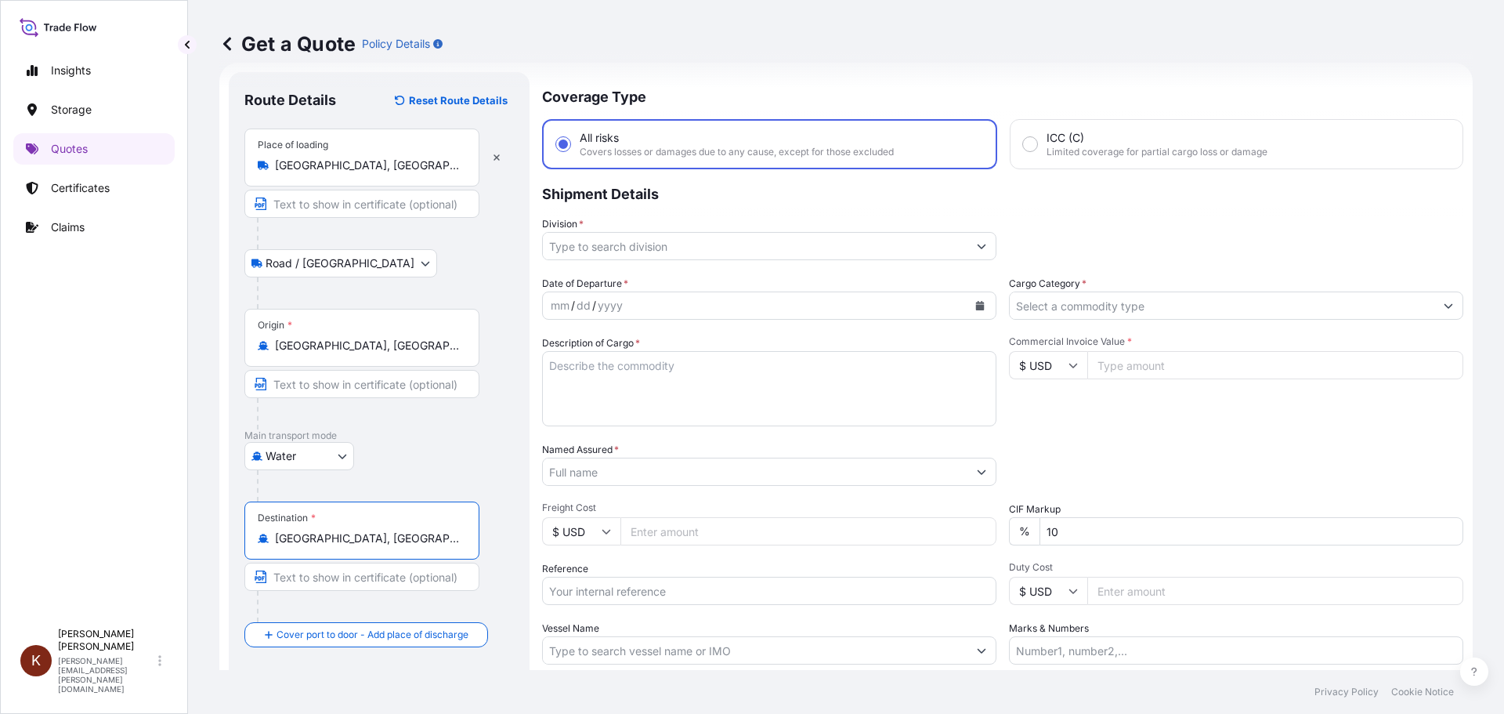
type input "Liverpool, UK"
click at [685, 244] on input "Division *" at bounding box center [755, 246] width 425 height 28
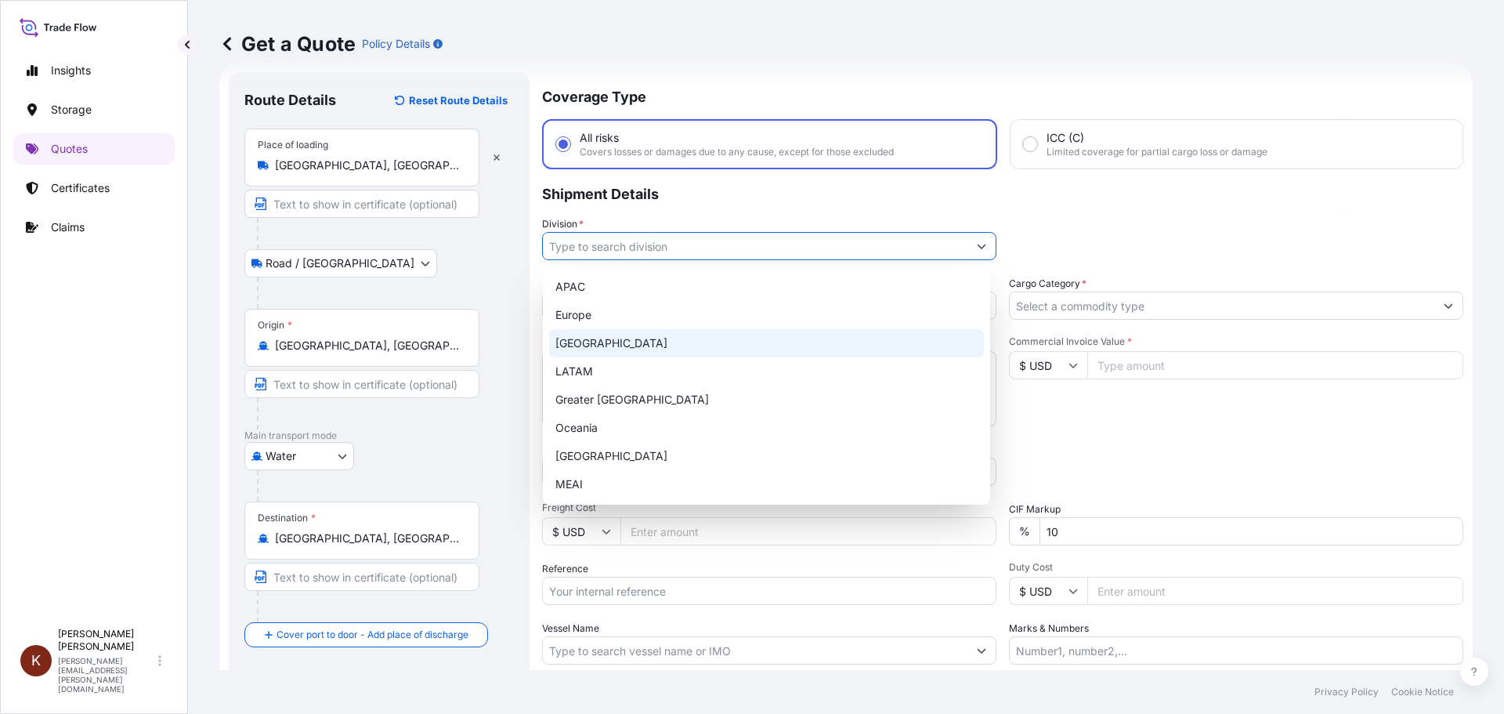
click at [606, 341] on div "North America" at bounding box center [766, 343] width 435 height 28
type input "North America"
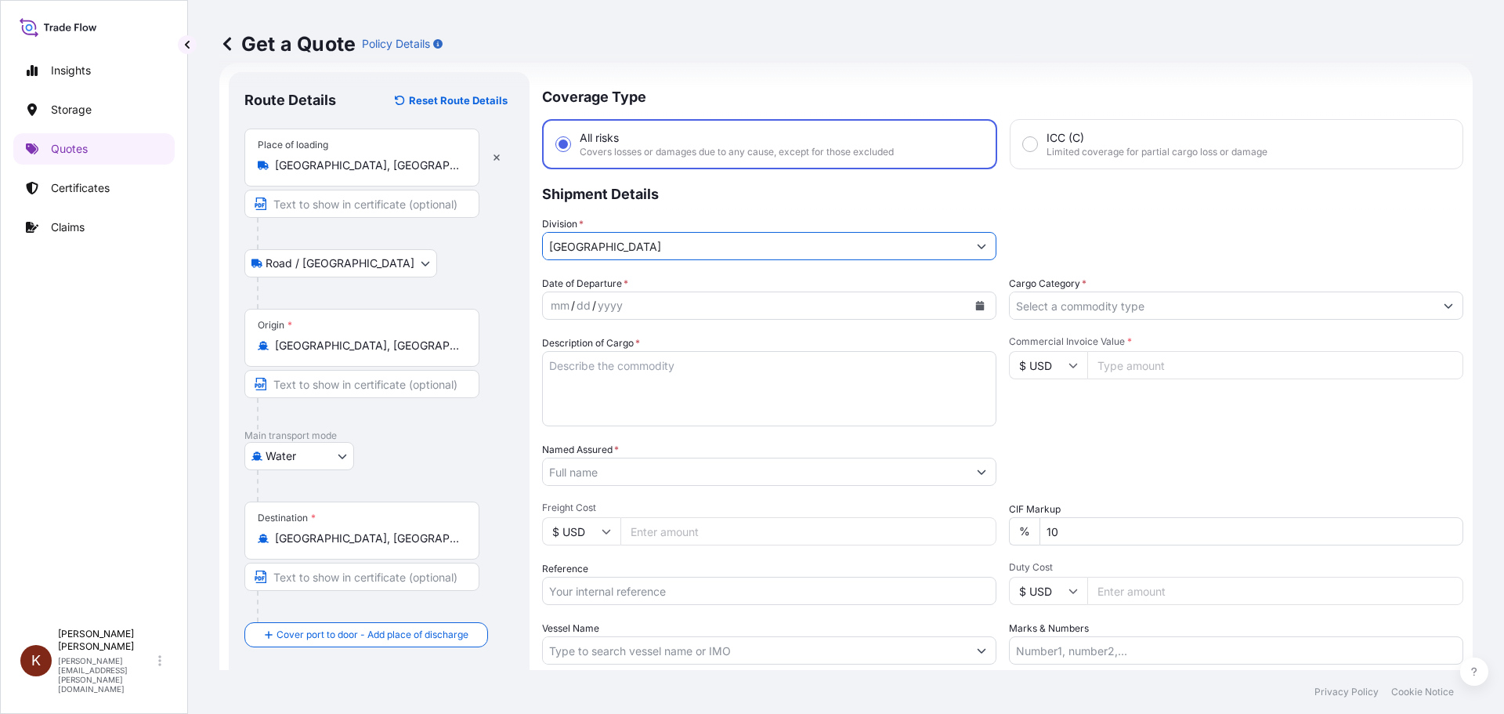
click at [975, 304] on icon "Calendar" at bounding box center [979, 305] width 9 height 9
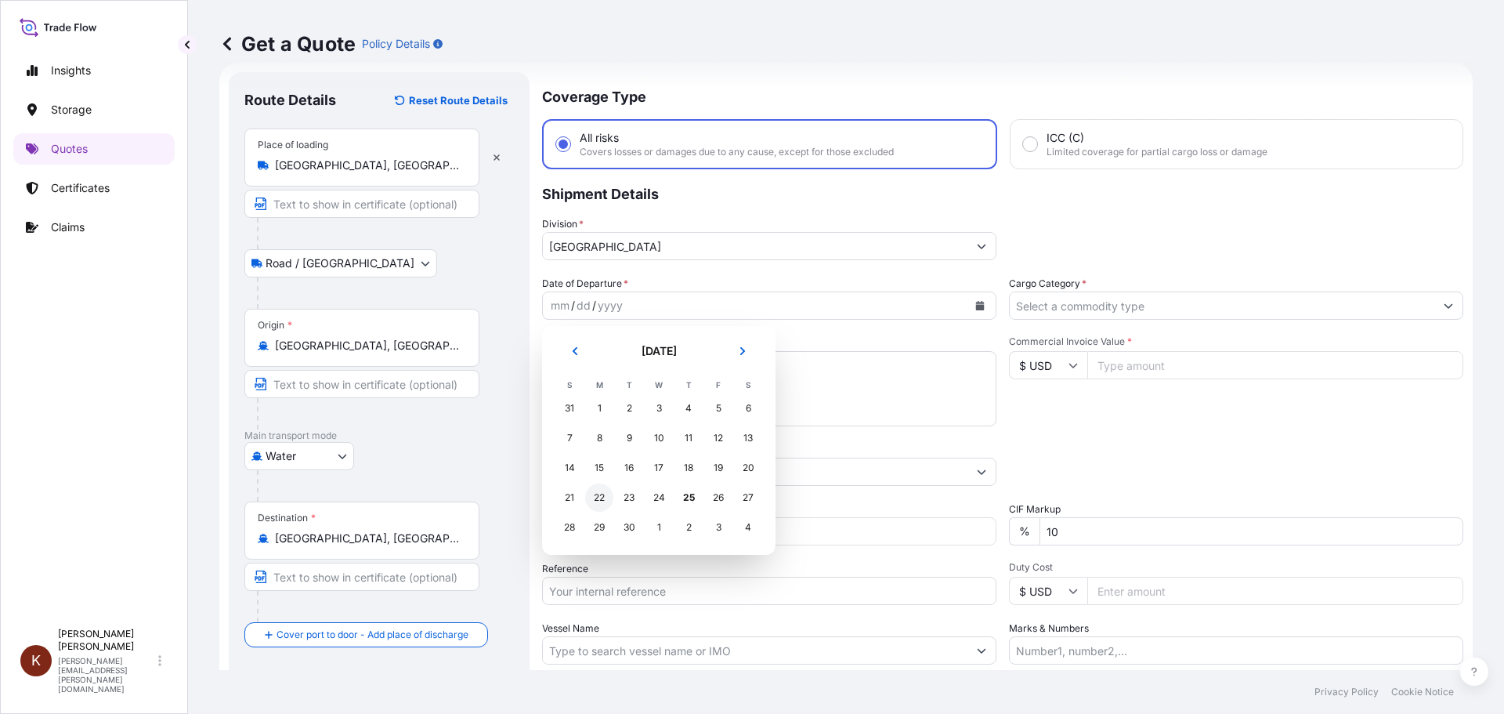
click at [602, 497] on div "22" at bounding box center [599, 497] width 28 height 28
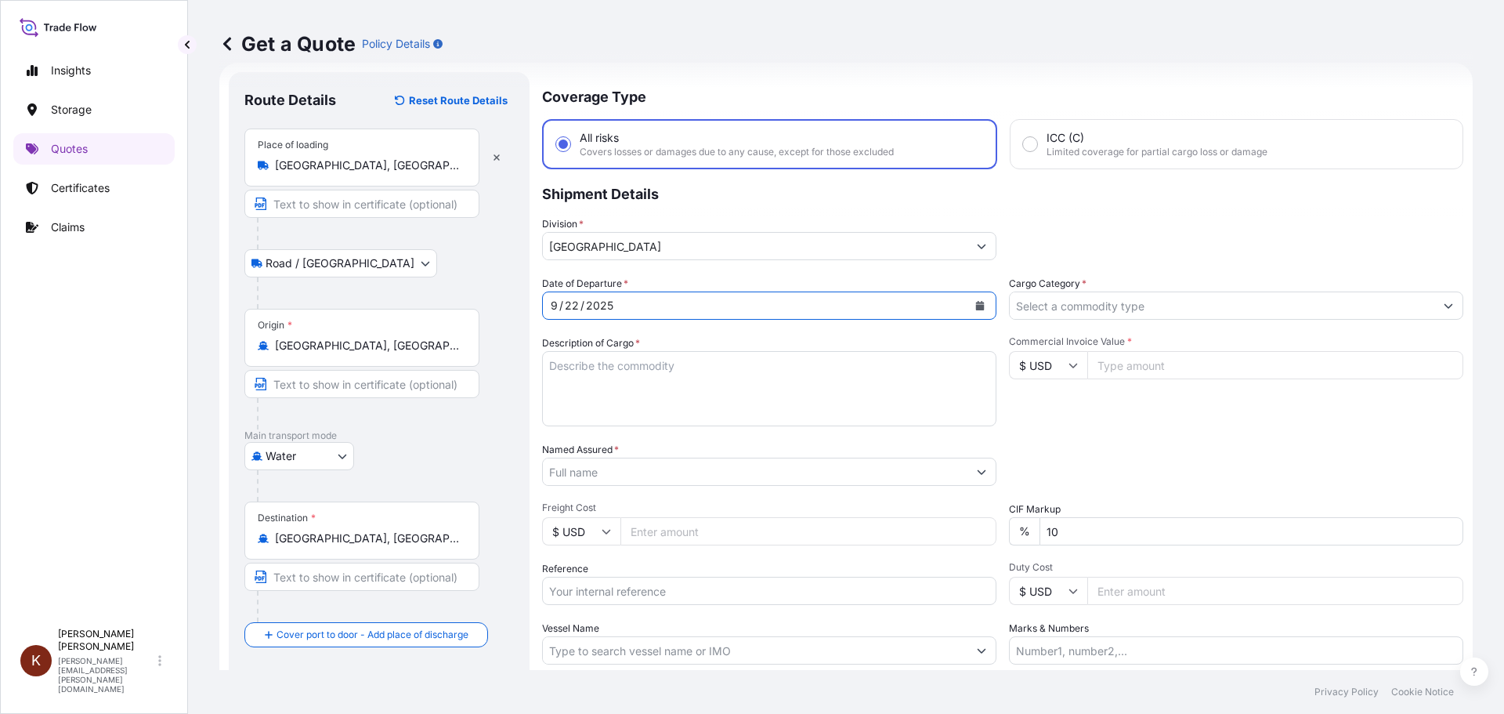
click at [1054, 310] on input "Cargo Category *" at bounding box center [1222, 305] width 425 height 28
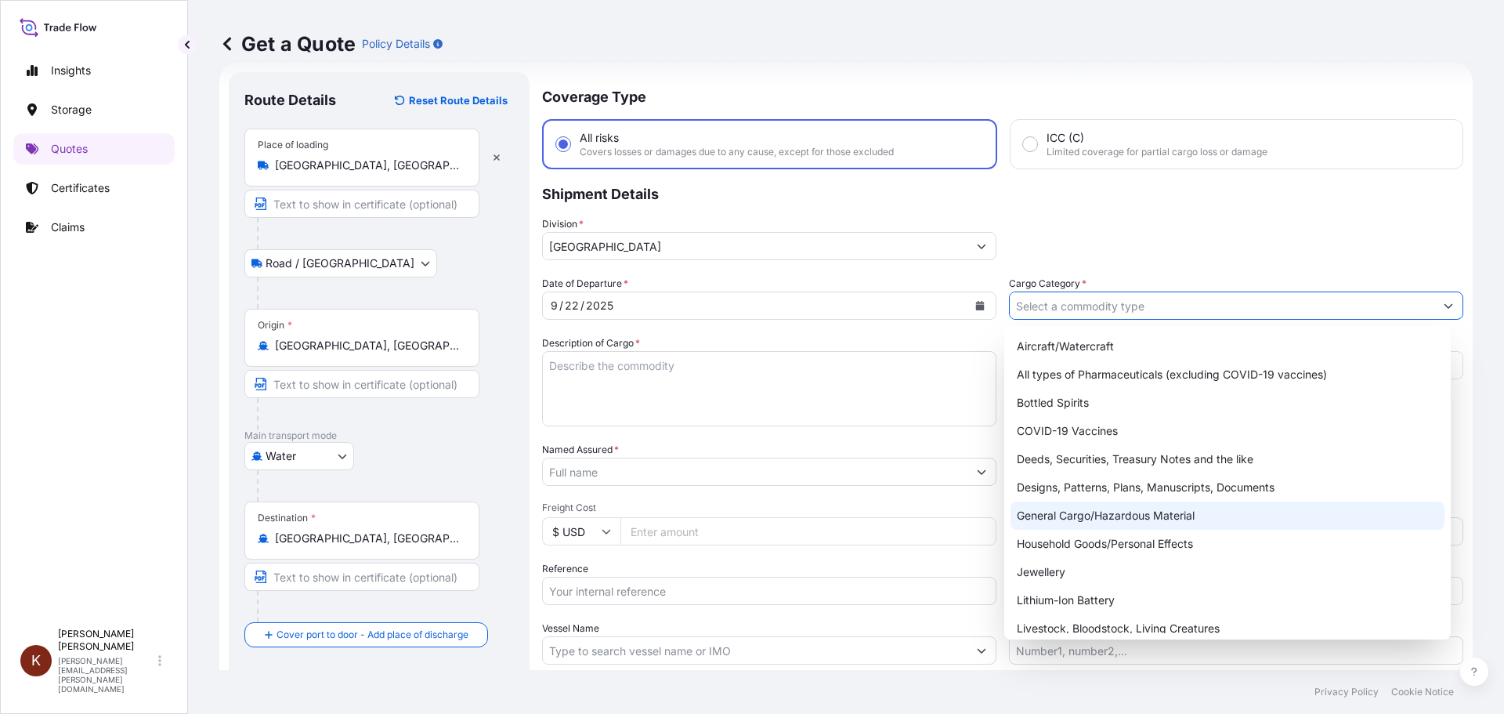
click at [1094, 509] on div "General Cargo/Hazardous Material" at bounding box center [1228, 515] width 435 height 28
type input "General Cargo/Hazardous Material"
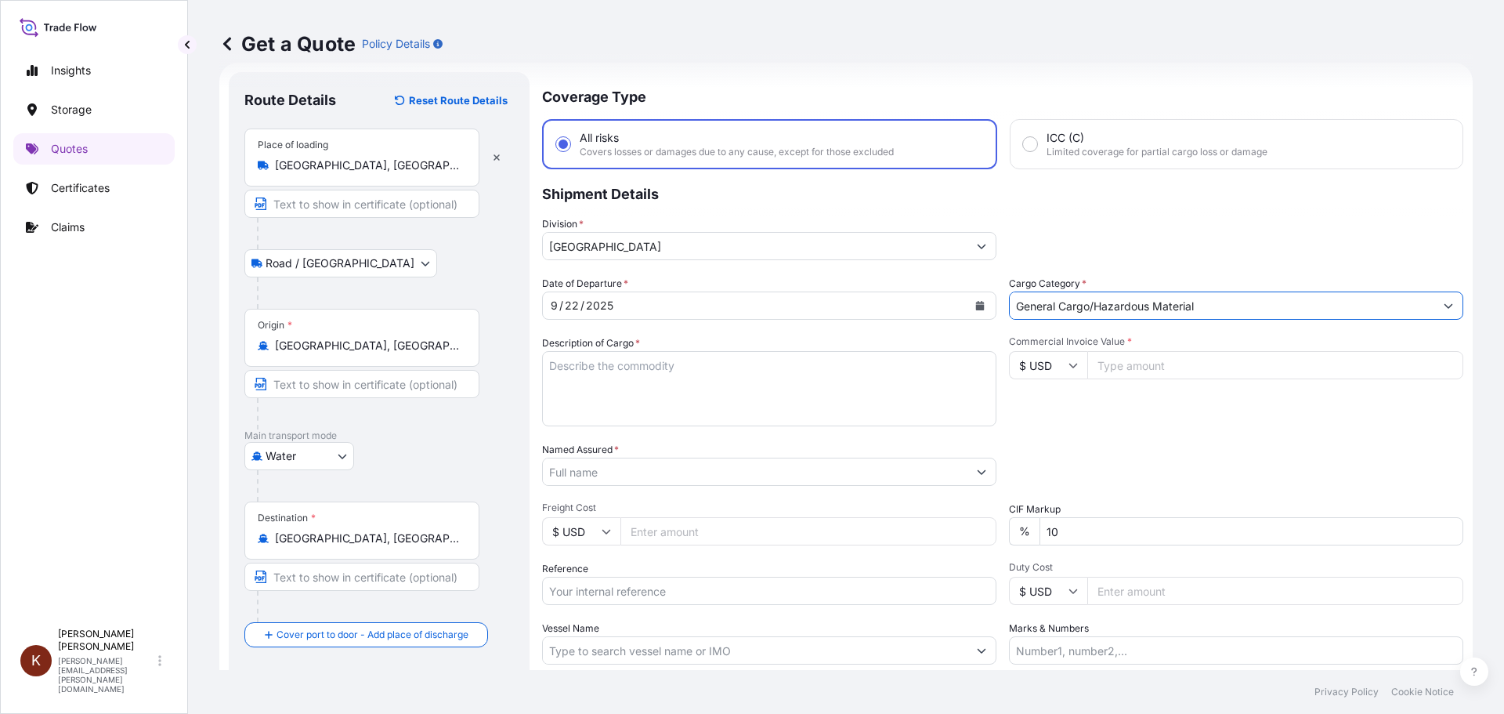
click at [551, 366] on textarea "Description of Cargo *" at bounding box center [769, 388] width 454 height 75
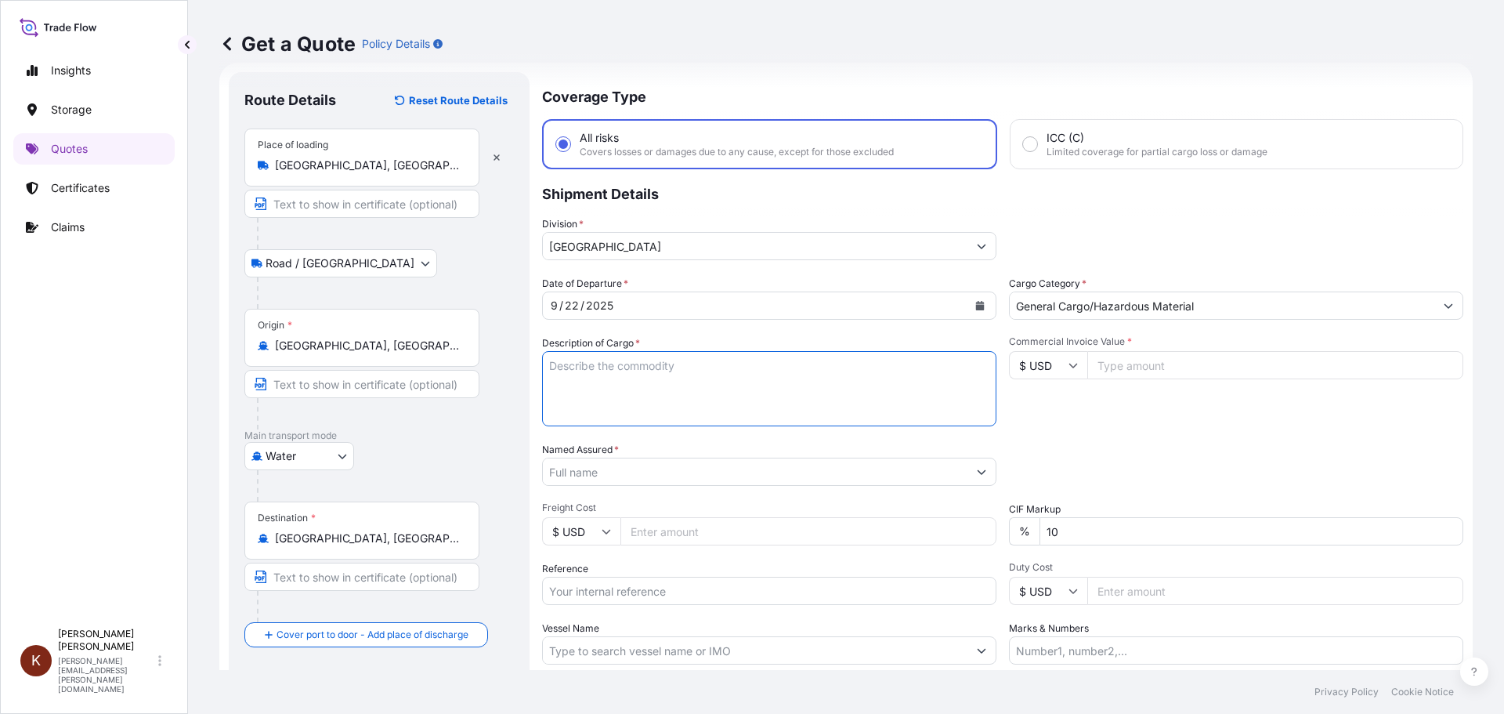
click at [573, 362] on textarea "Description of Cargo *" at bounding box center [769, 388] width 454 height 75
click at [636, 365] on textarea "1 x 40' HC STC crackers" at bounding box center [769, 388] width 454 height 75
click at [704, 370] on textarea "1 x 40' HC STC Crackers" at bounding box center [769, 388] width 454 height 75
click at [725, 369] on textarea "1 x 40' HC STC Crackers /" at bounding box center [769, 388] width 454 height 75
paste textarea "MSC SAO PAULO V / 03E37"
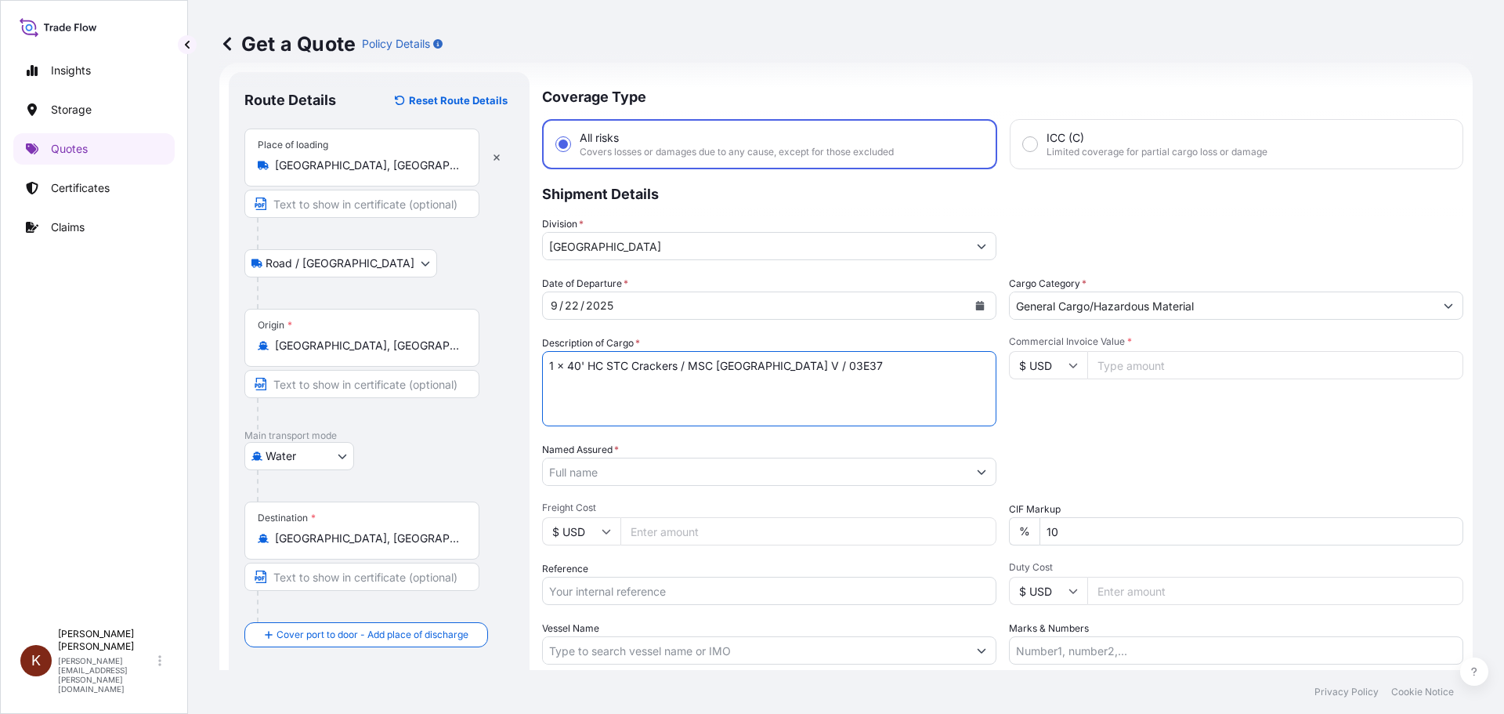
click at [563, 384] on textarea "1 x 40' HC STC Crackers / MSC SAO PAULO V / 03E37" at bounding box center [769, 388] width 454 height 75
click at [837, 361] on textarea "1 x 40' HC STC Crackers / MSC SAO PAULO V / 03E37" at bounding box center [769, 388] width 454 height 75
click at [555, 391] on textarea "1 x 40' HC STC Crackers / MSC SAO PAULO V / 03E37" at bounding box center [769, 388] width 454 height 75
paste textarea "FANU1876170"
type textarea "1 x 40' HC STC Crackers / MSC SAO PAULO V / 03E37 FANU1876170"
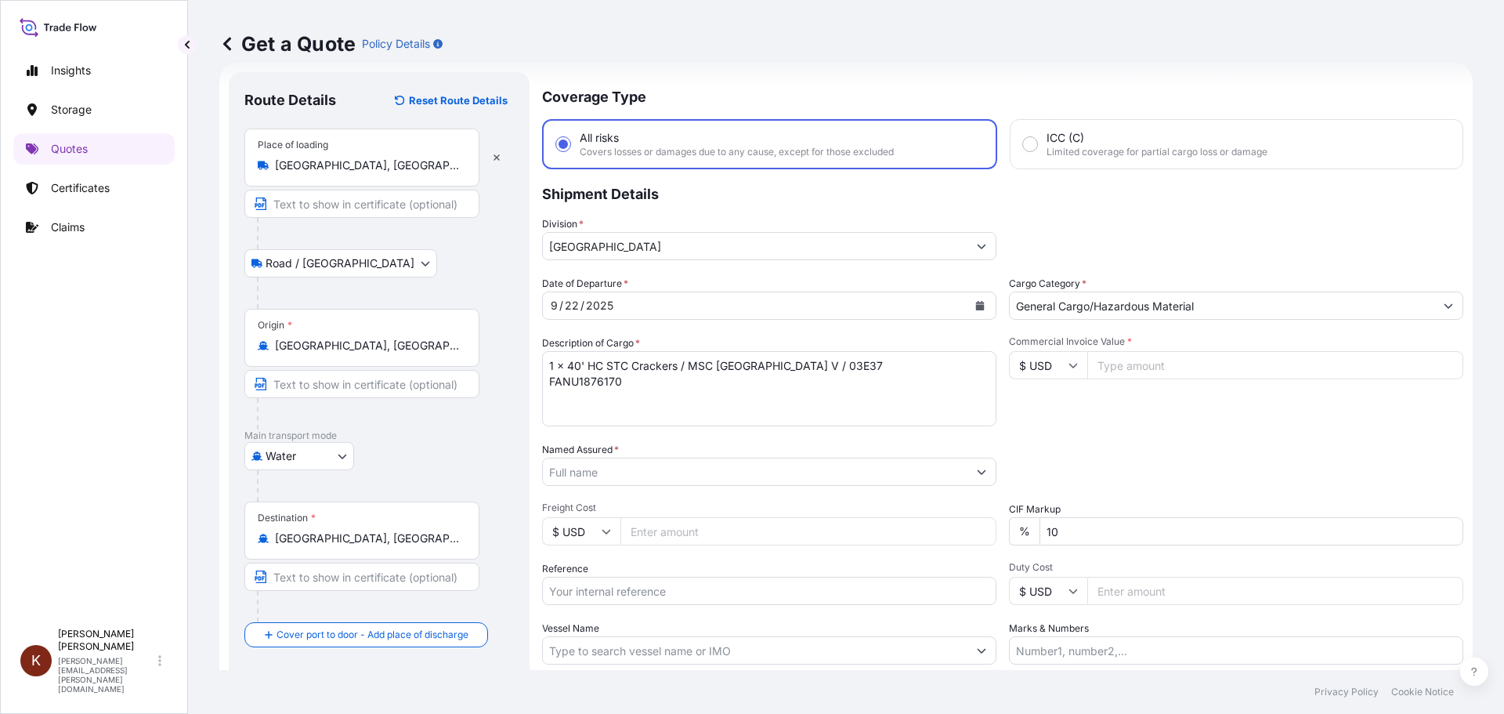
click at [1069, 367] on icon at bounding box center [1073, 365] width 9 height 5
click at [1029, 461] on div "$ CAD" at bounding box center [1043, 449] width 66 height 30
type input "$ CAD"
click at [1113, 429] on div "Date of Departure * 9 / 22 / 2025 Cargo Category * General Cargo/Hazardous Mate…" at bounding box center [1002, 470] width 921 height 389
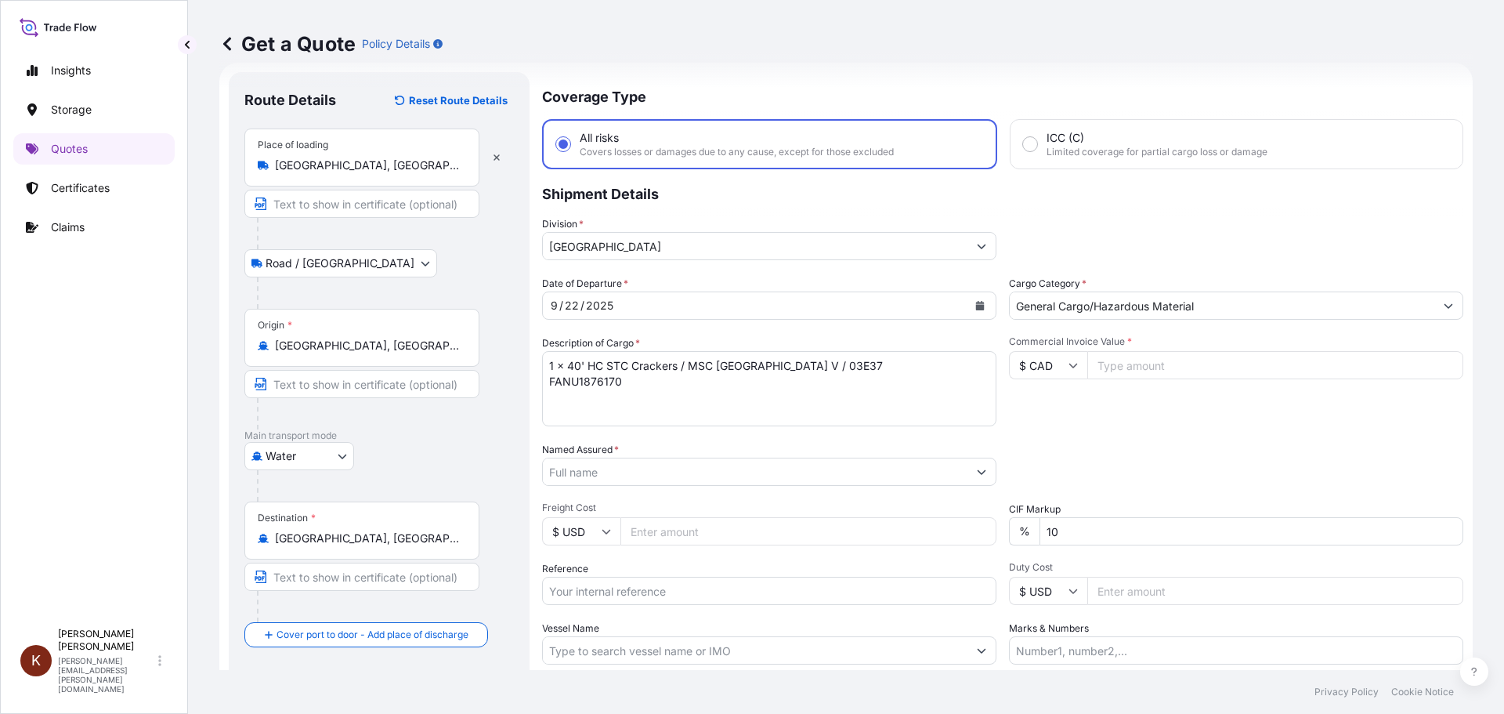
drag, startPoint x: 700, startPoint y: 186, endPoint x: 690, endPoint y: 185, distance: 10.3
click at [700, 186] on p "Shipment Details" at bounding box center [1002, 192] width 921 height 47
click at [1108, 367] on input "Commercial Invoice Value *" at bounding box center [1275, 365] width 376 height 28
paste input "46497.74"
type input "46497.74"
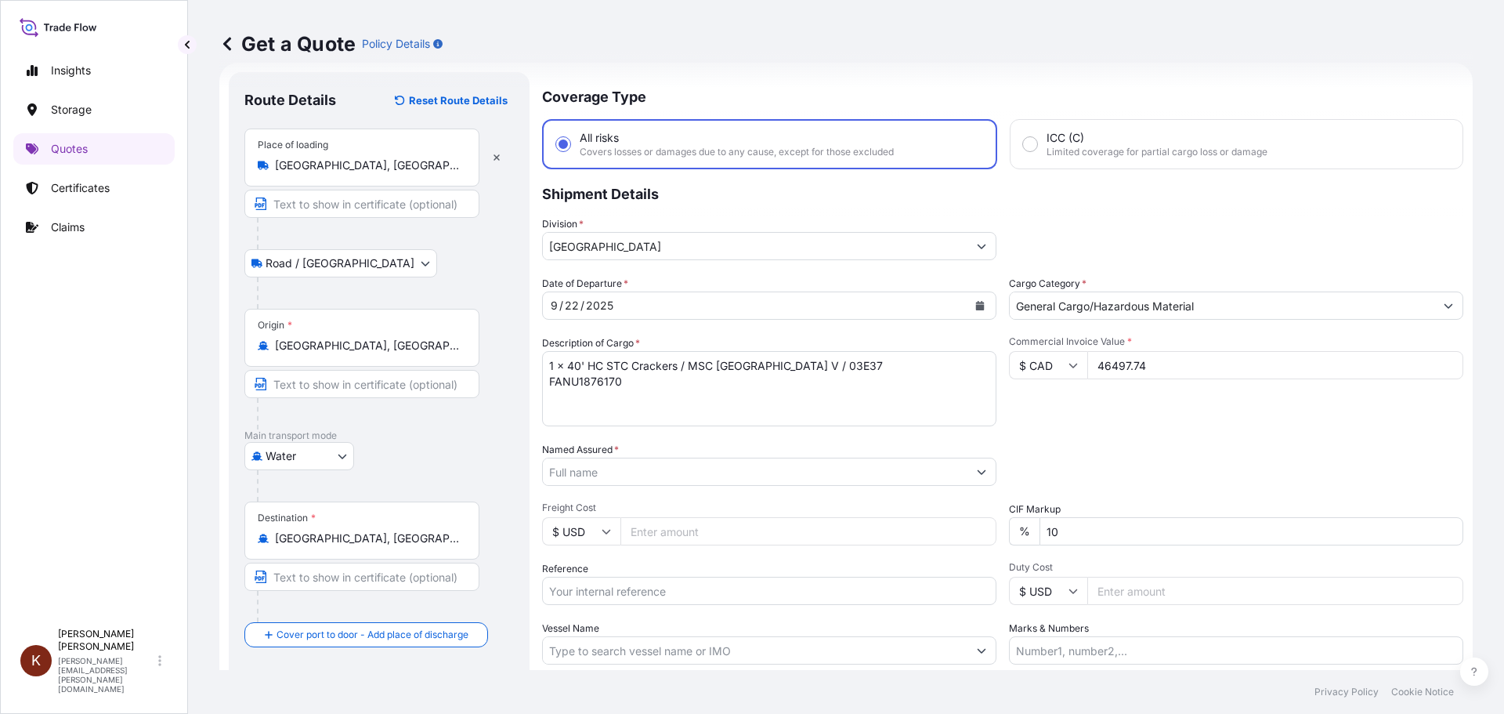
click at [1123, 432] on div "Date of Departure * 9 / 22 / 2025 Cargo Category * General Cargo/Hazardous Mate…" at bounding box center [1002, 470] width 921 height 389
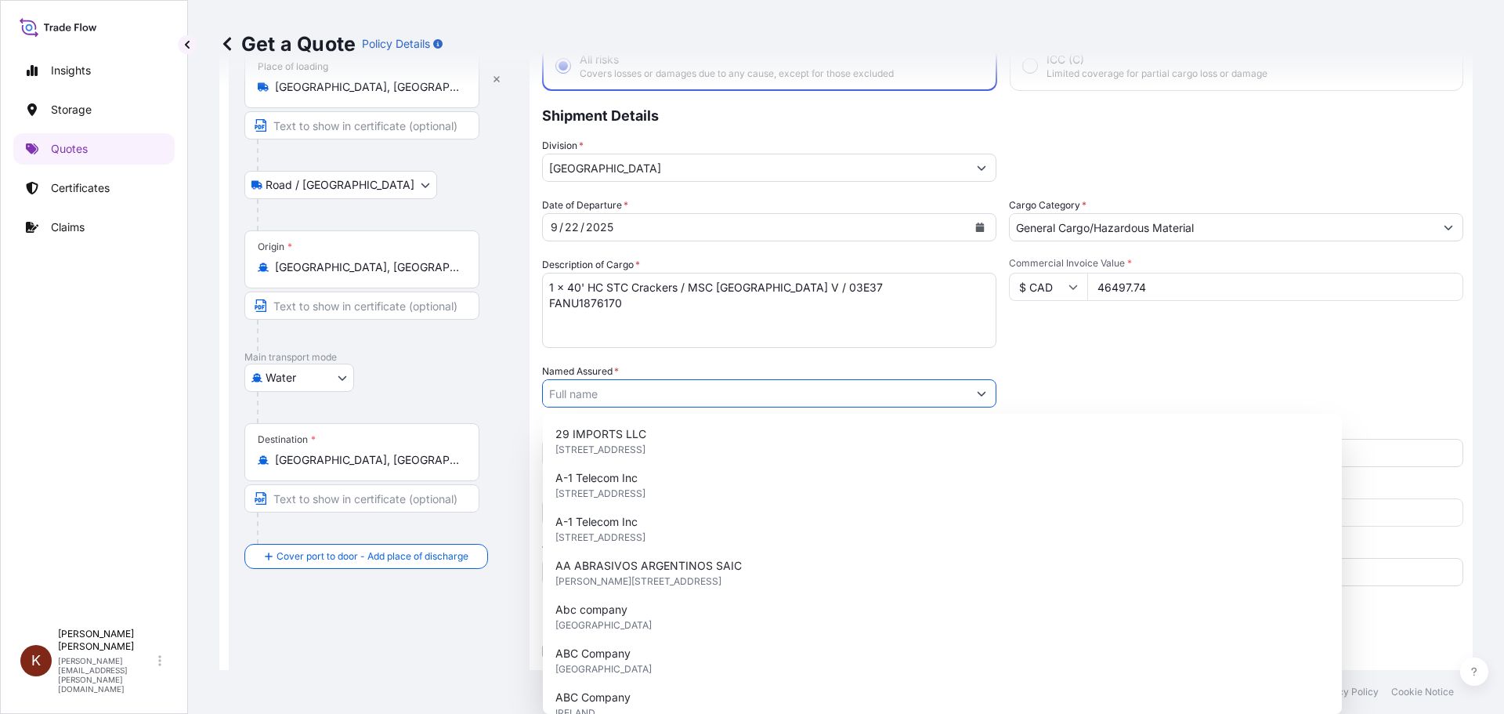
click at [574, 389] on input "Named Assured *" at bounding box center [755, 393] width 425 height 28
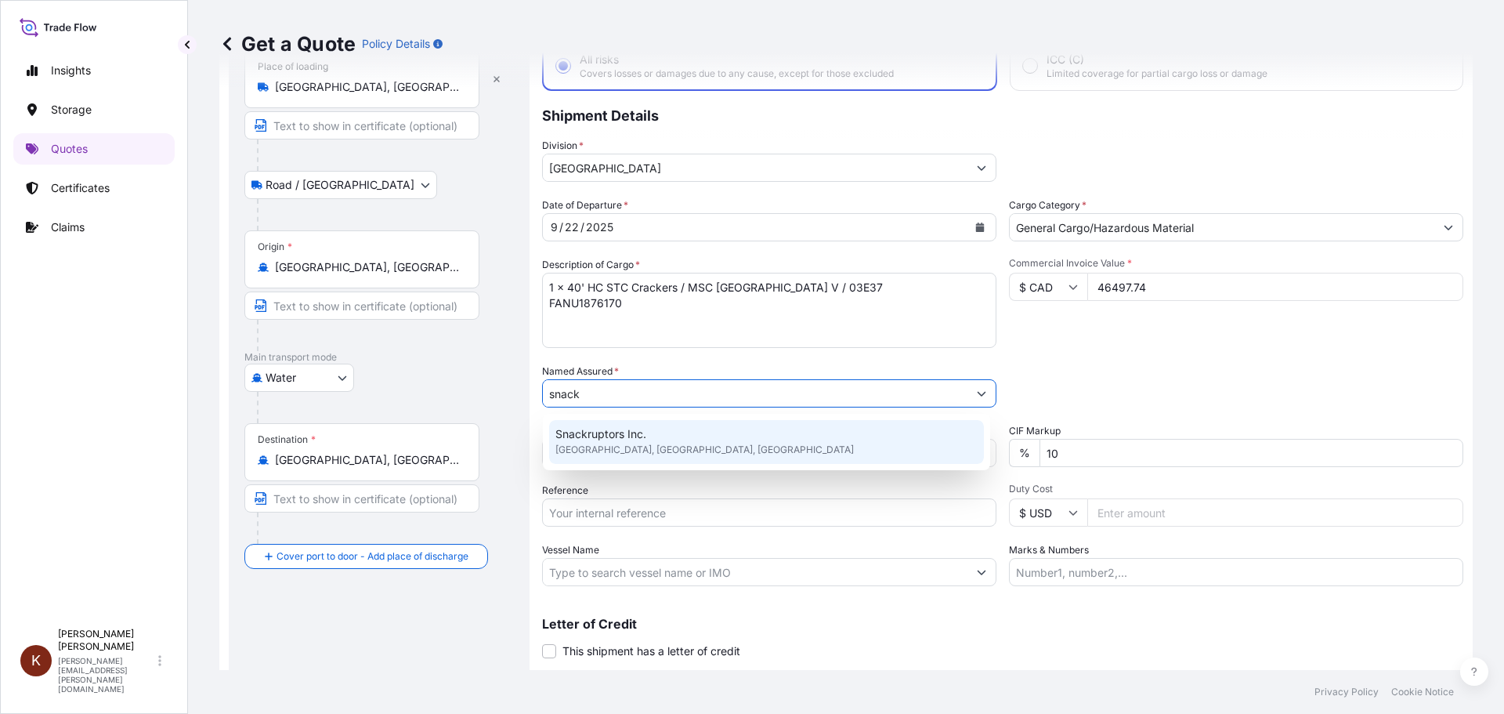
click at [605, 439] on span "Snackruptors Inc." at bounding box center [600, 434] width 91 height 16
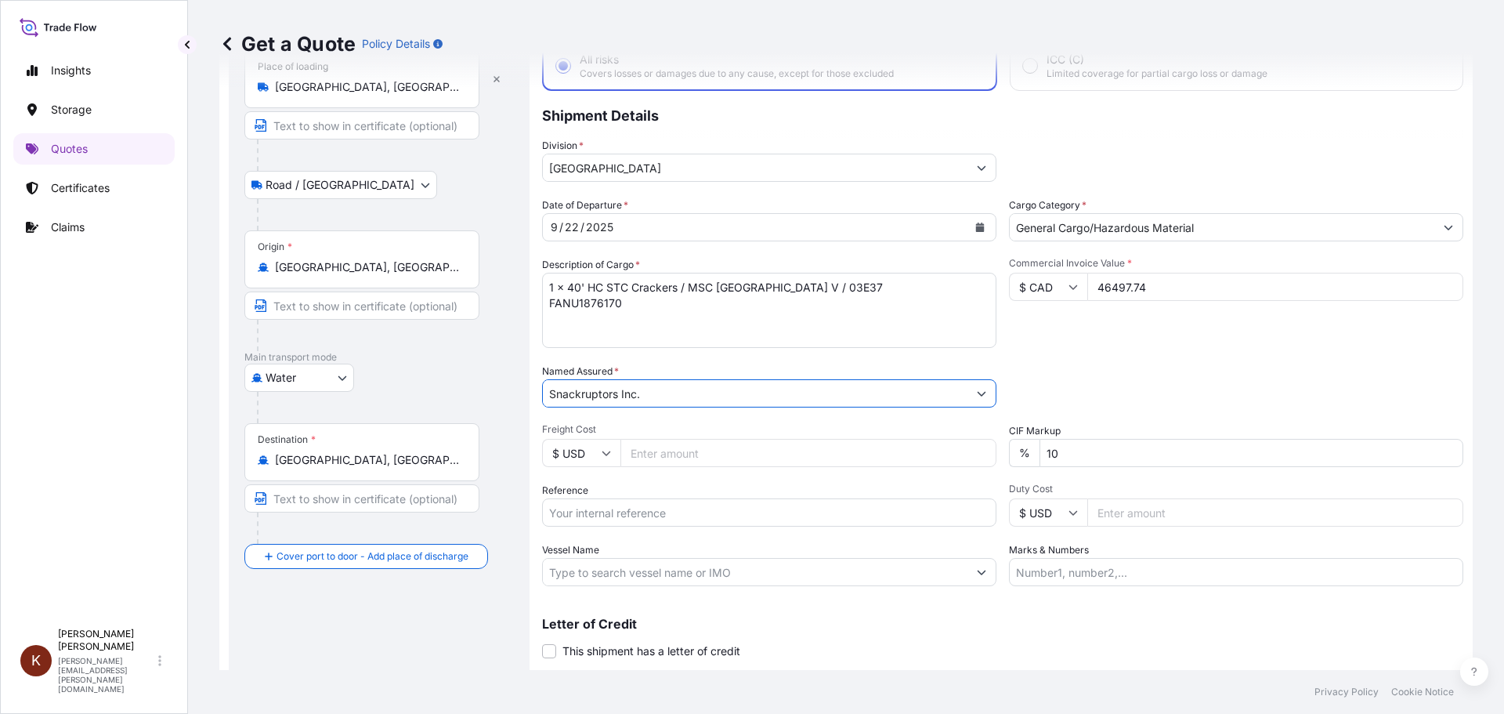
scroll to position [146, 0]
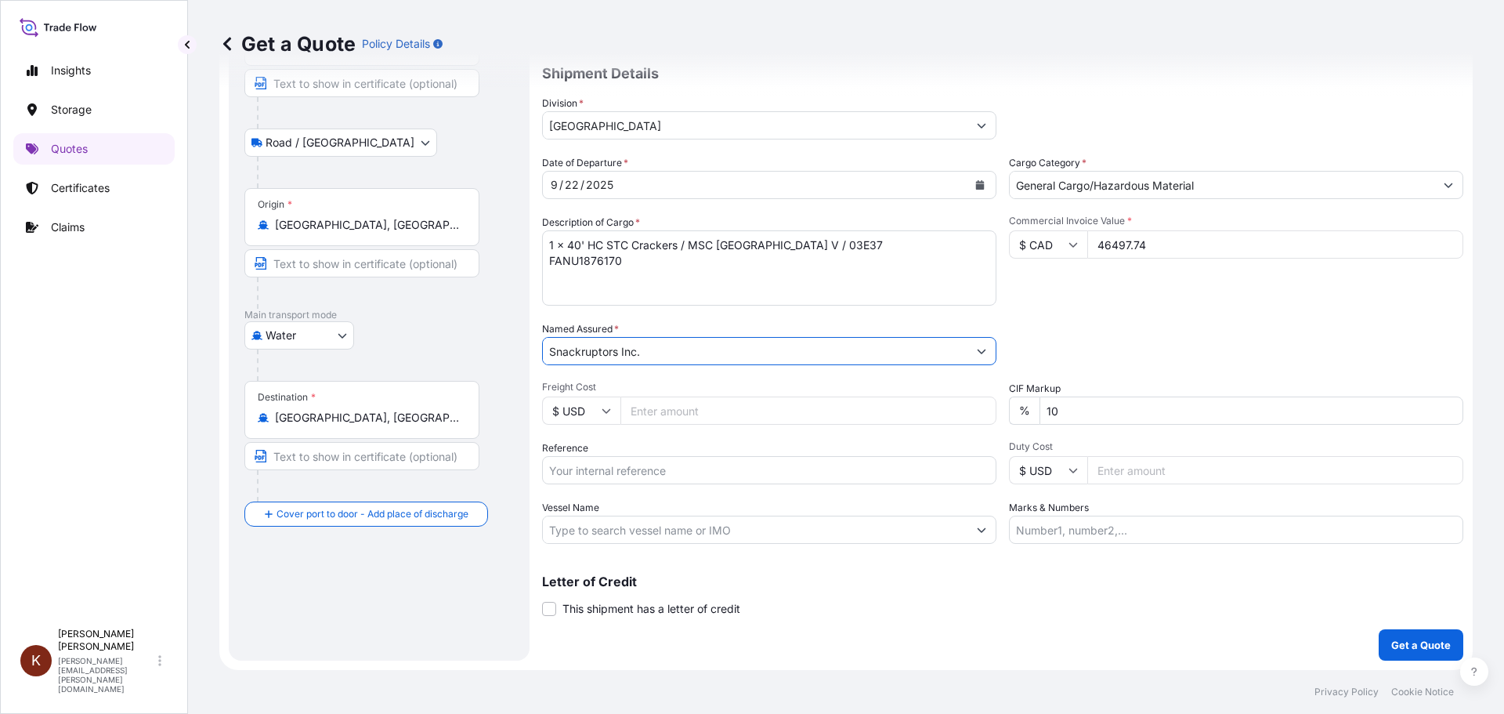
type input "Snackruptors Inc."
click at [613, 468] on input "Reference" at bounding box center [769, 470] width 454 height 28
click at [647, 463] on input "Reference" at bounding box center [769, 470] width 454 height 28
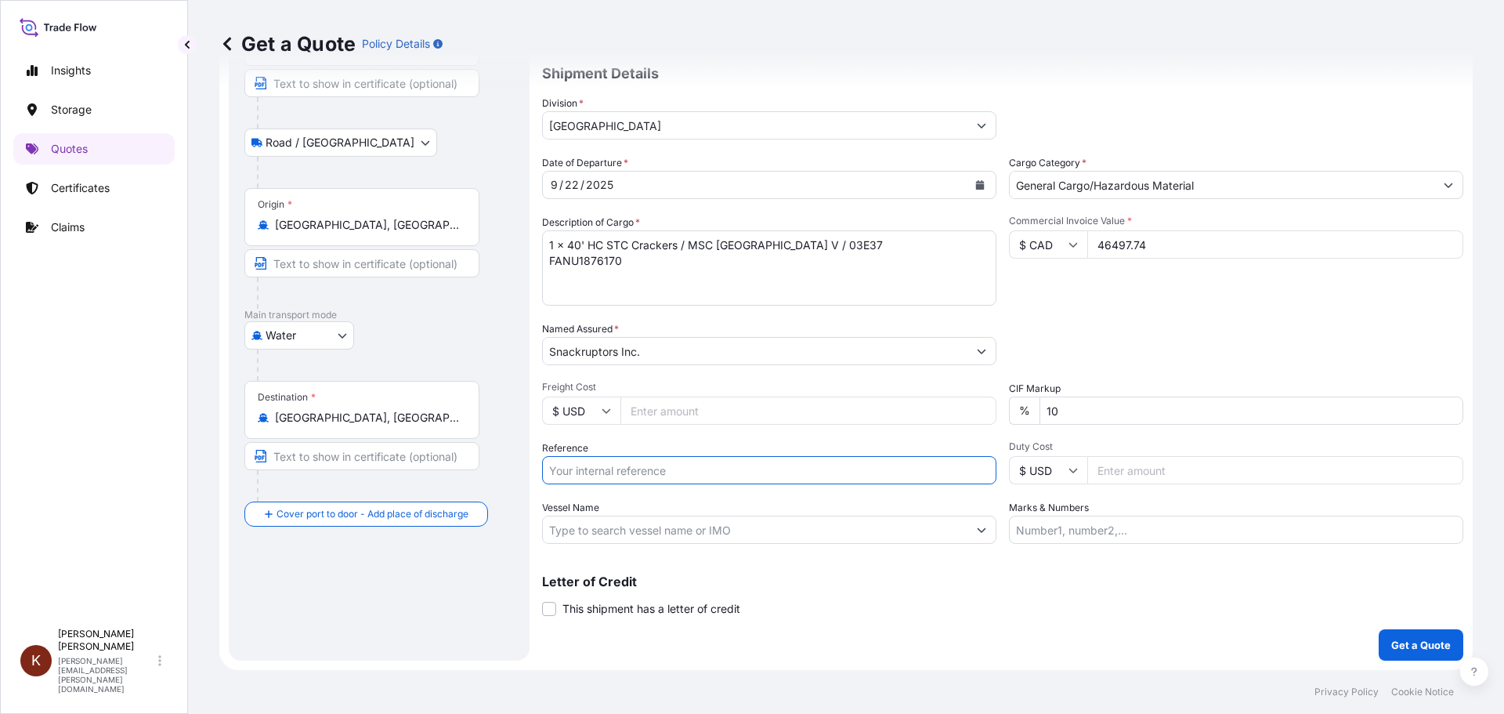
paste input "STOR0154362"
type input "STOR0154362"
click at [595, 527] on input "Vessel Name" at bounding box center [755, 529] width 425 height 28
paste input "MSC SAO PAULO V"
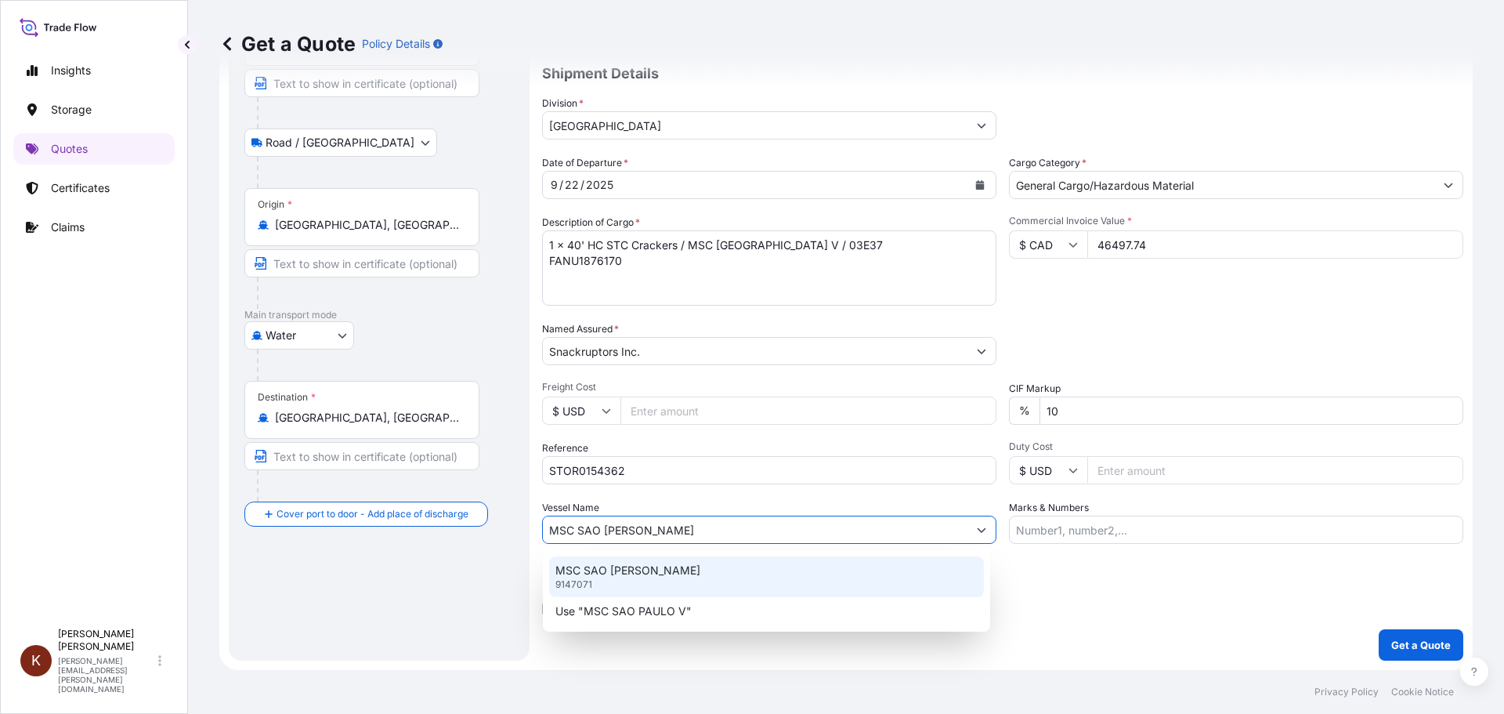
click at [630, 570] on p "MSC SAO PAULO V" at bounding box center [627, 570] width 145 height 16
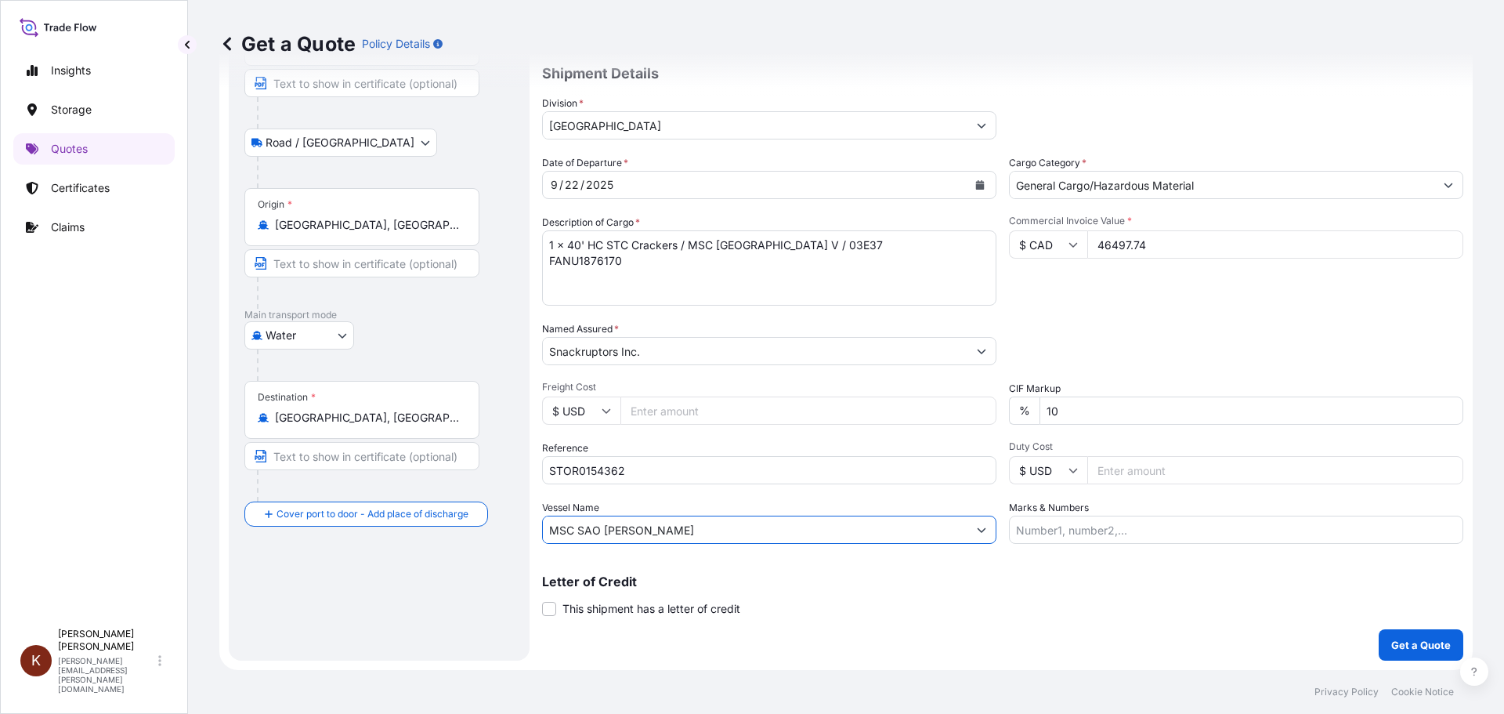
type input "MSC SAO PAULO V"
click at [868, 591] on div "Letter of Credit This shipment has a letter of credit Letter of credit * Letter…" at bounding box center [1002, 596] width 921 height 42
click at [1405, 652] on p "Get a Quote" at bounding box center [1421, 645] width 60 height 16
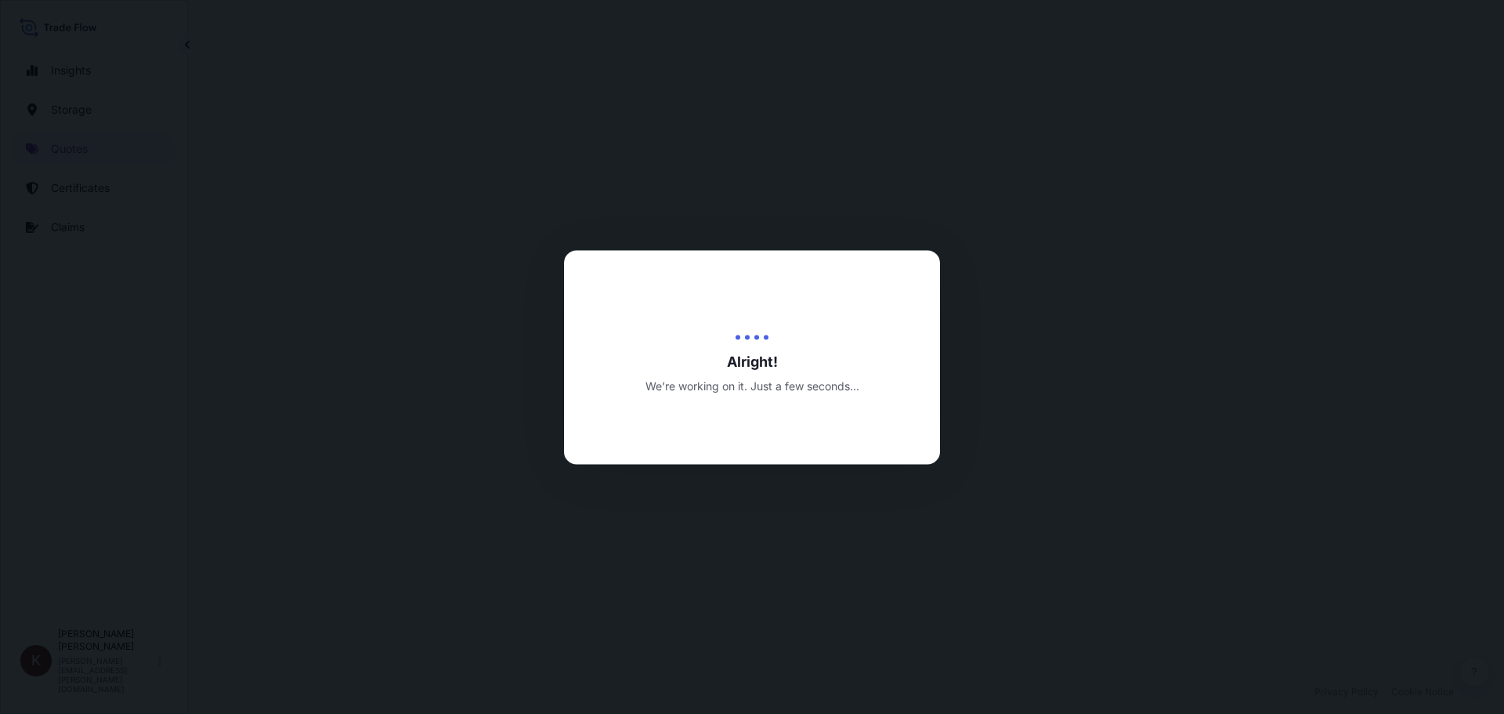
select select "Road / Inland"
select select "Water"
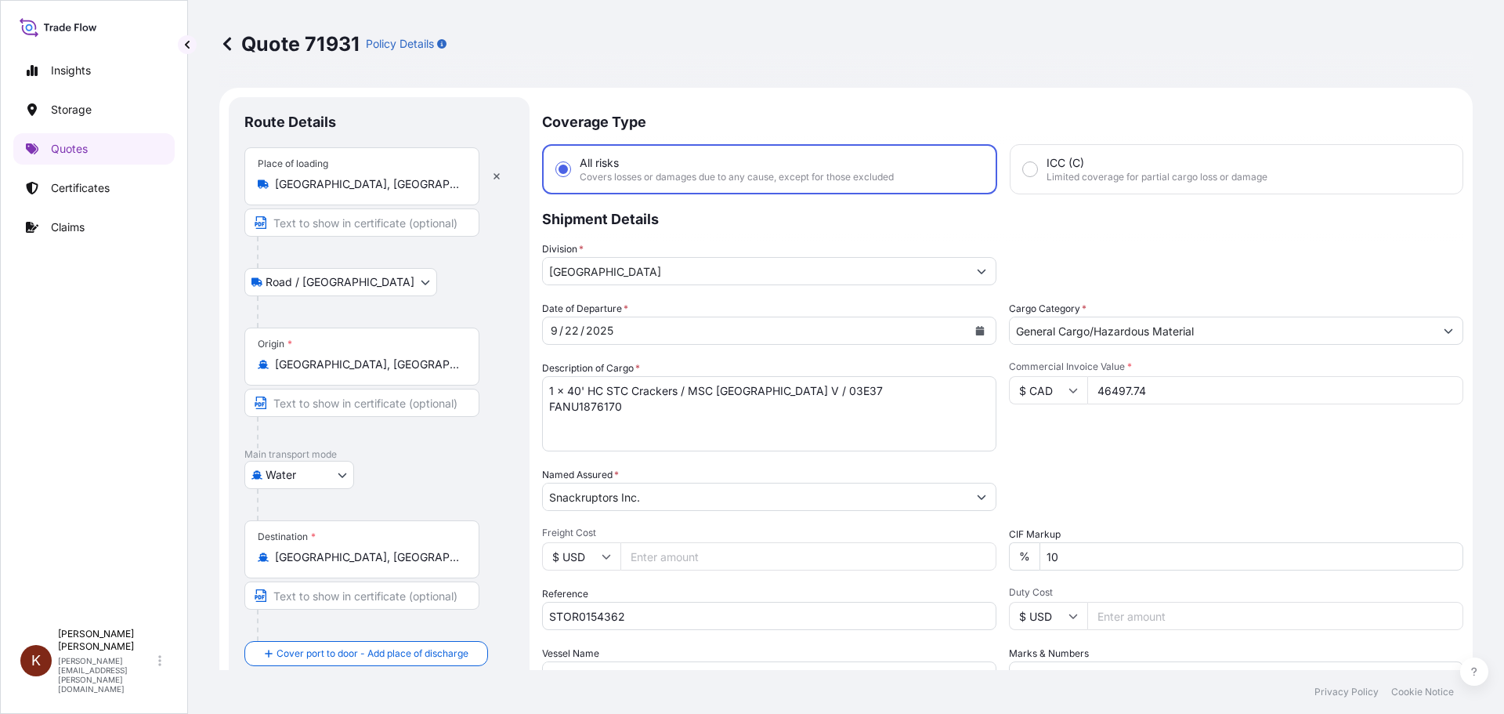
click at [1006, 462] on div "Date of Departure * 9 / 22 / 2025 Cargo Category * General Cargo/Hazardous Mate…" at bounding box center [1002, 495] width 921 height 389
click at [1120, 389] on input "46497.74" at bounding box center [1275, 390] width 376 height 28
drag, startPoint x: 1130, startPoint y: 392, endPoint x: 1154, endPoint y: 392, distance: 23.5
click at [1154, 392] on input "46496.74" at bounding box center [1275, 390] width 376 height 28
drag, startPoint x: 1137, startPoint y: 392, endPoint x: 1148, endPoint y: 392, distance: 11.8
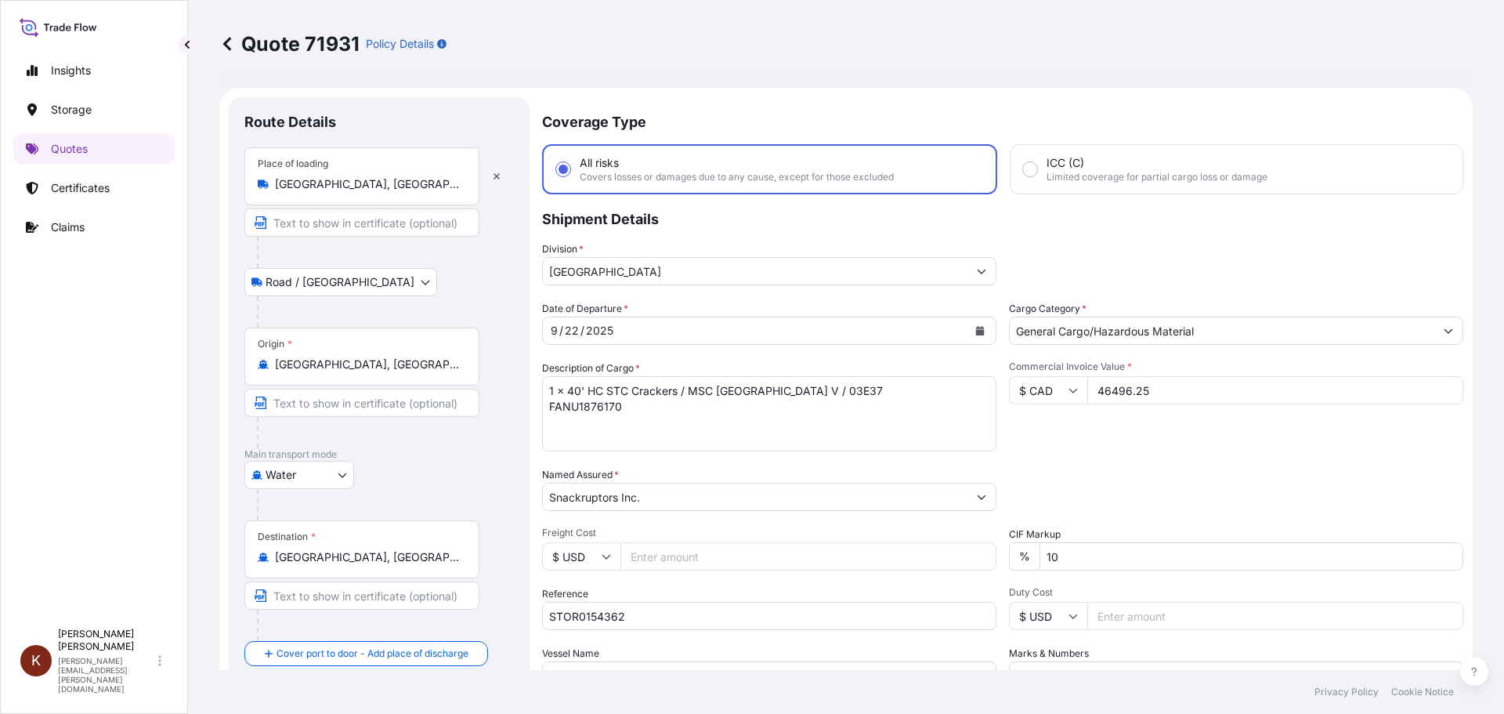
click at [1148, 392] on input "46496.25" at bounding box center [1275, 390] width 376 height 28
click at [1158, 385] on input "46496.24" at bounding box center [1275, 390] width 376 height 28
drag, startPoint x: 1151, startPoint y: 389, endPoint x: 1083, endPoint y: 384, distance: 67.6
click at [1087, 384] on input "46496.24" at bounding box center [1275, 390] width 376 height 28
paste input "7.7"
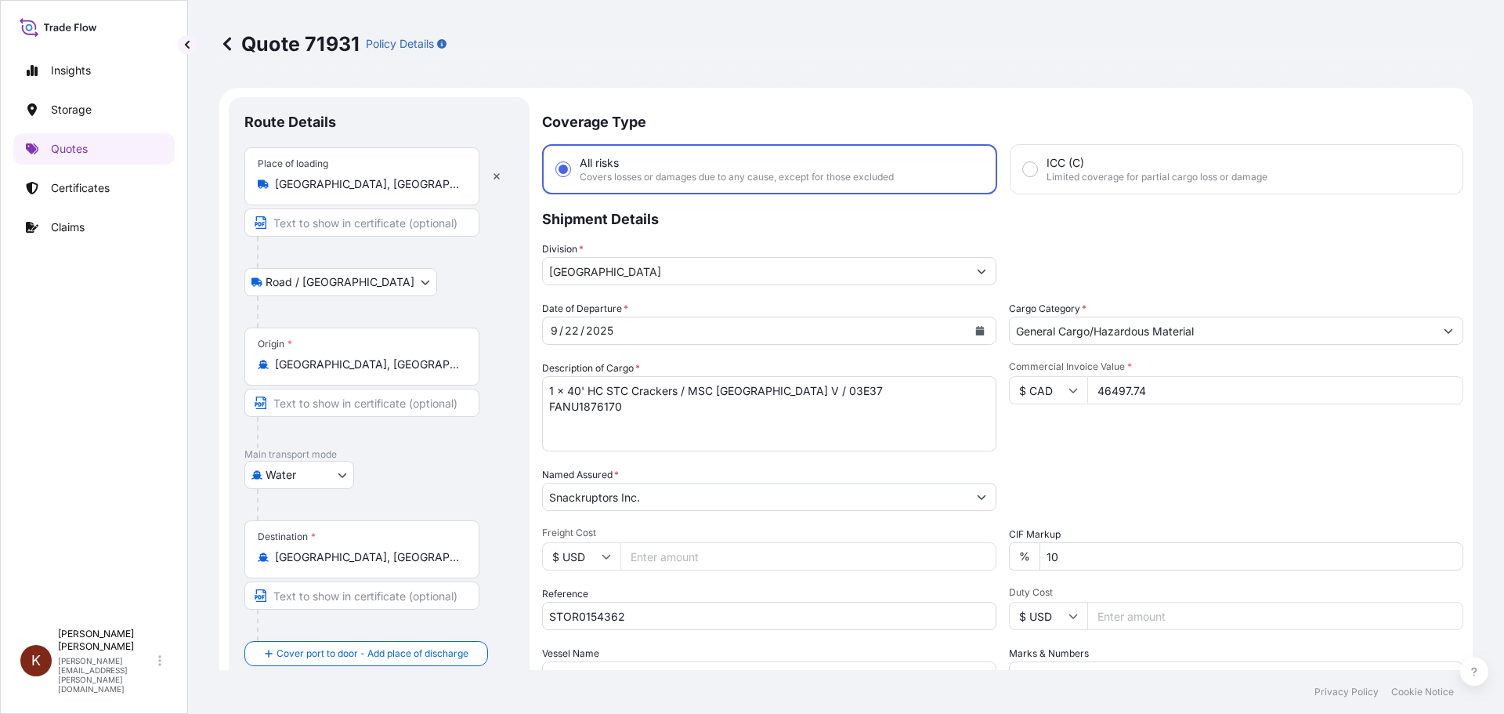
type input "46497.74"
click at [1072, 454] on div "Date of Departure * 9 / 22 / 2025 Cargo Category * General Cargo/Hazardous Mate…" at bounding box center [1002, 495] width 921 height 389
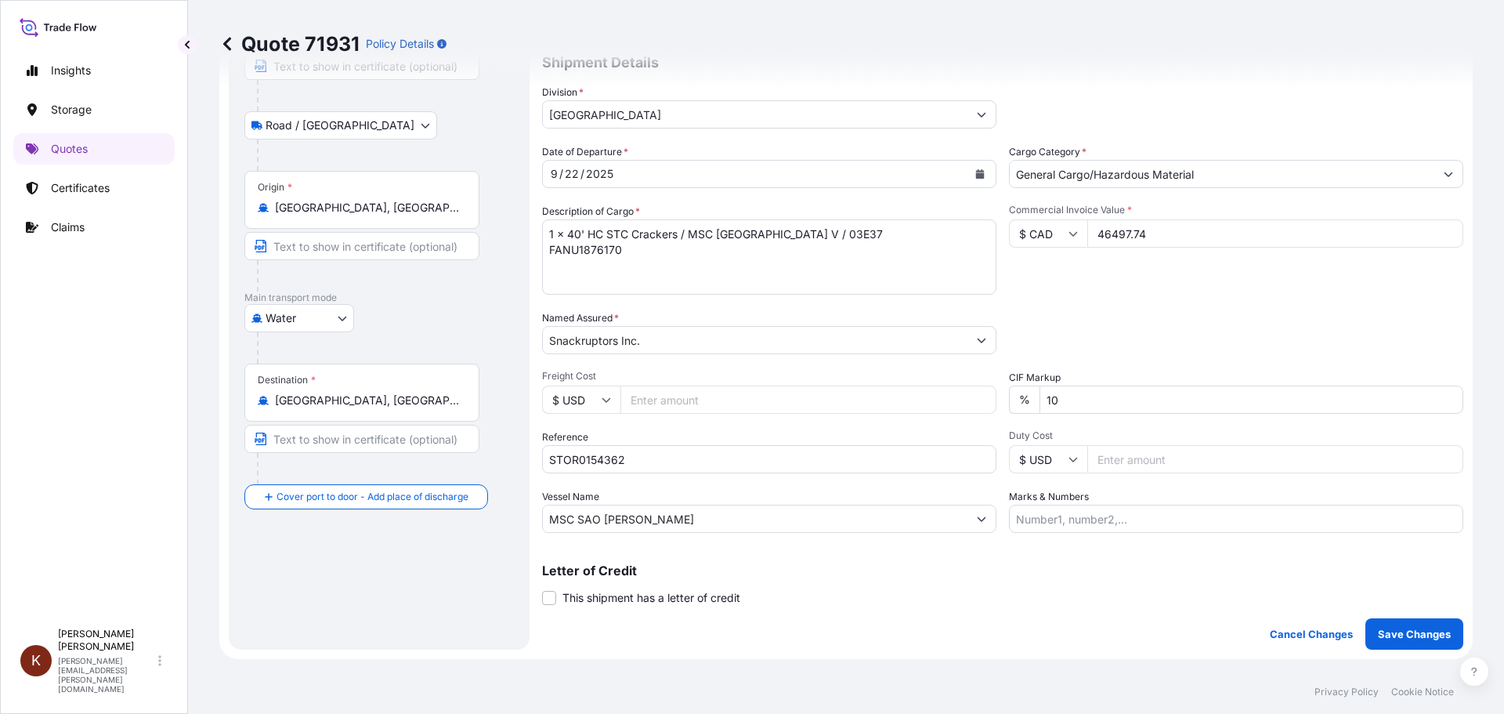
scroll to position [313, 0]
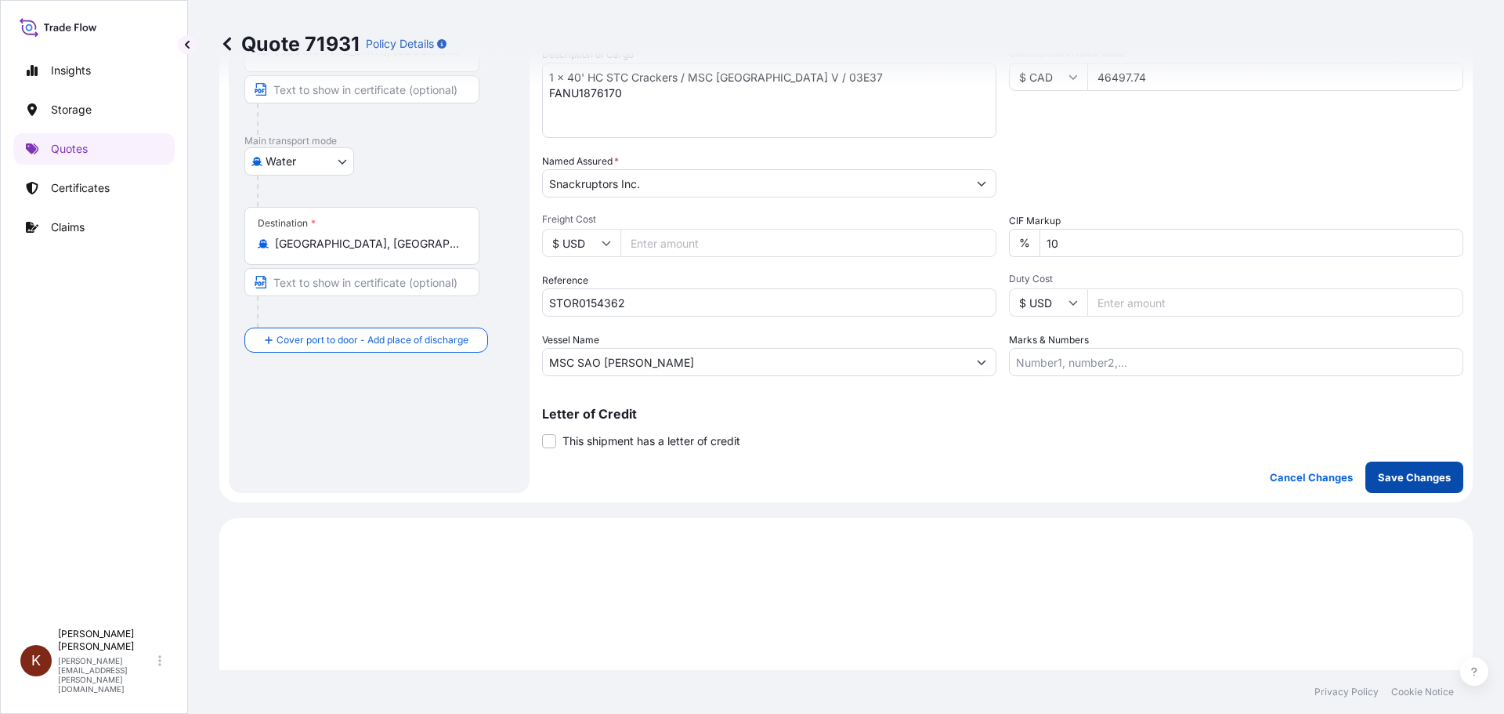
click at [1393, 473] on p "Save Changes" at bounding box center [1414, 477] width 73 height 16
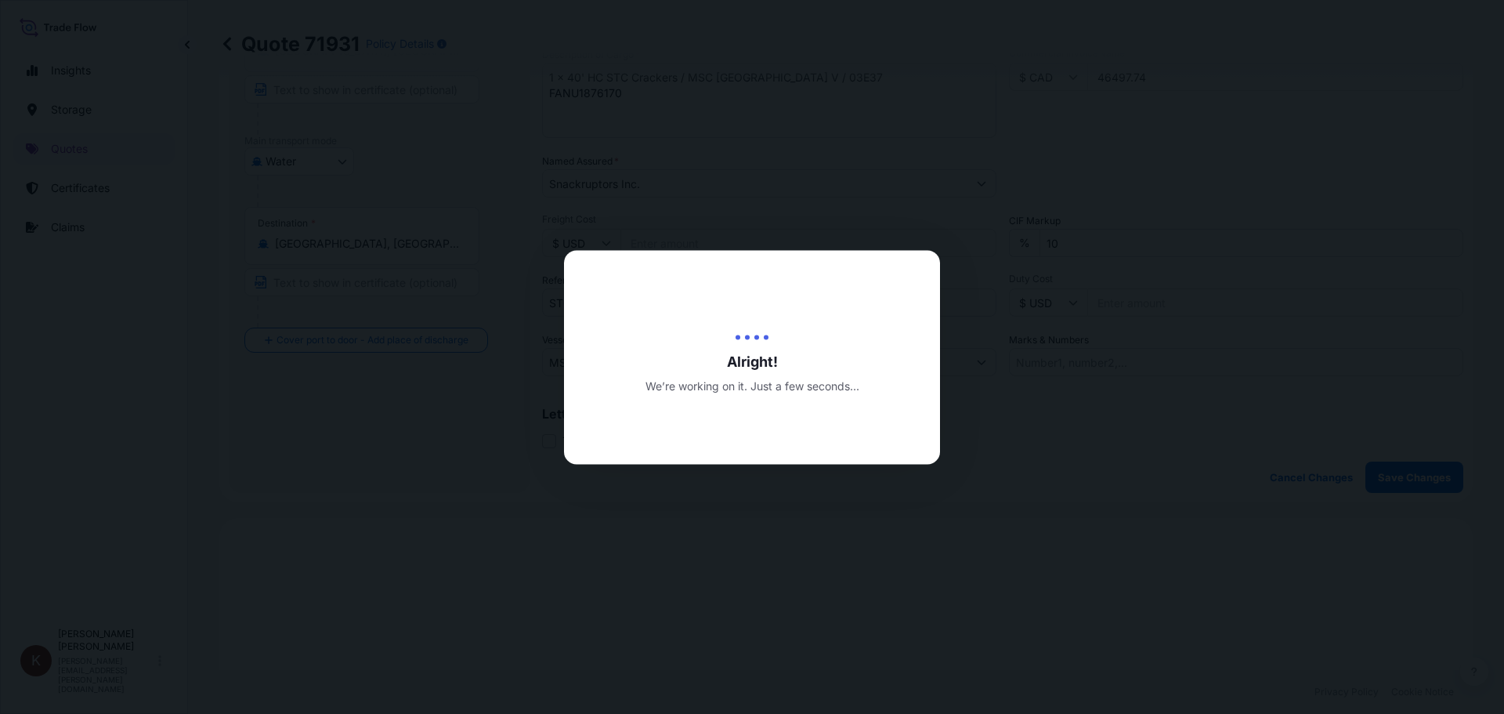
scroll to position [753, 0]
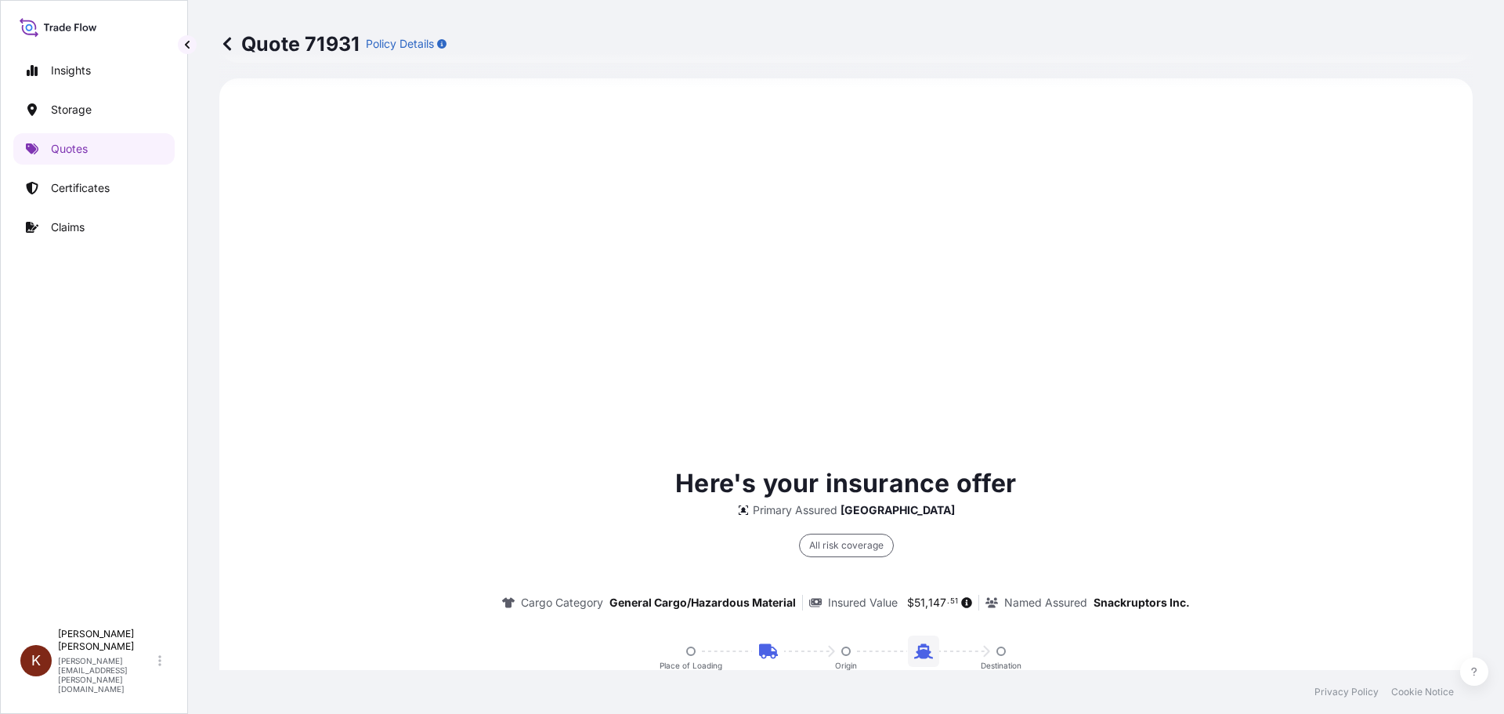
select select "Road / Inland"
select select "Water"
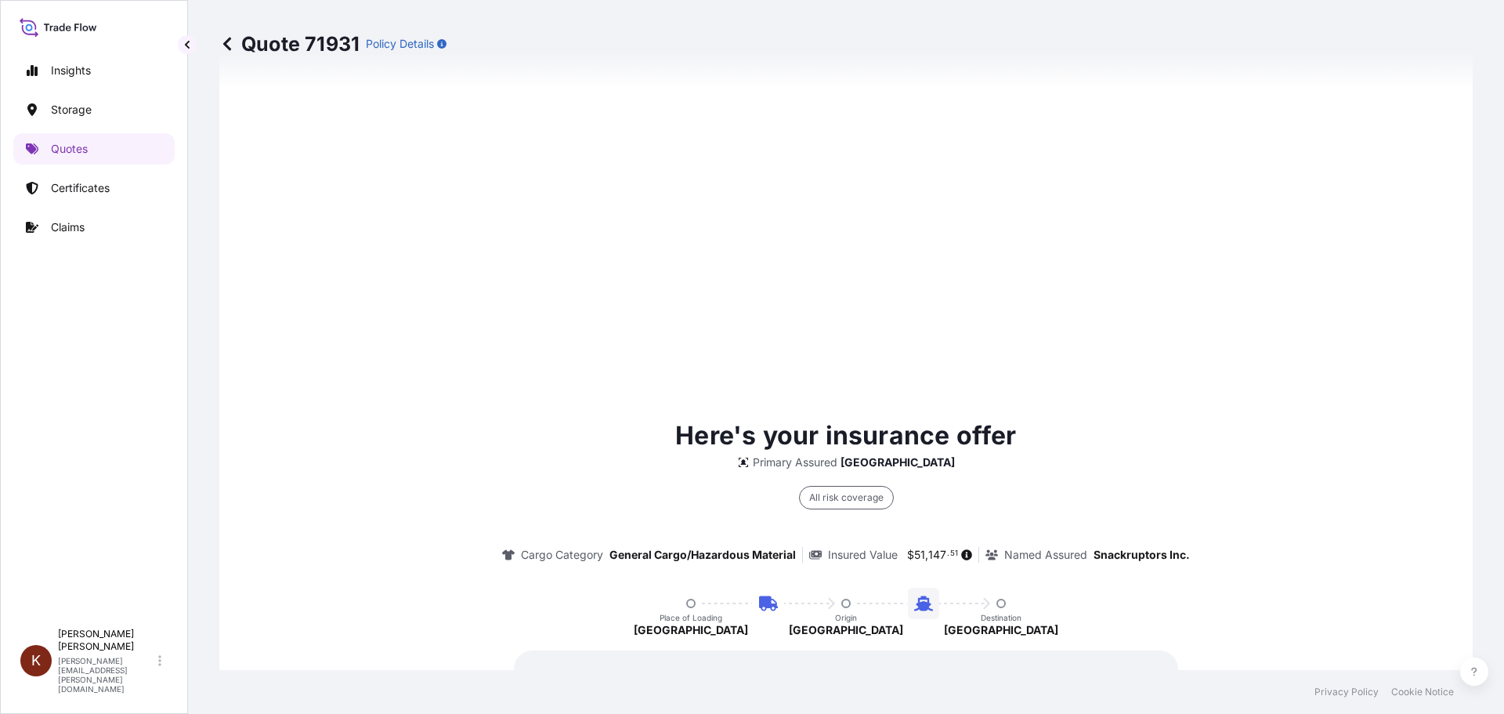
scroll to position [2384, 0]
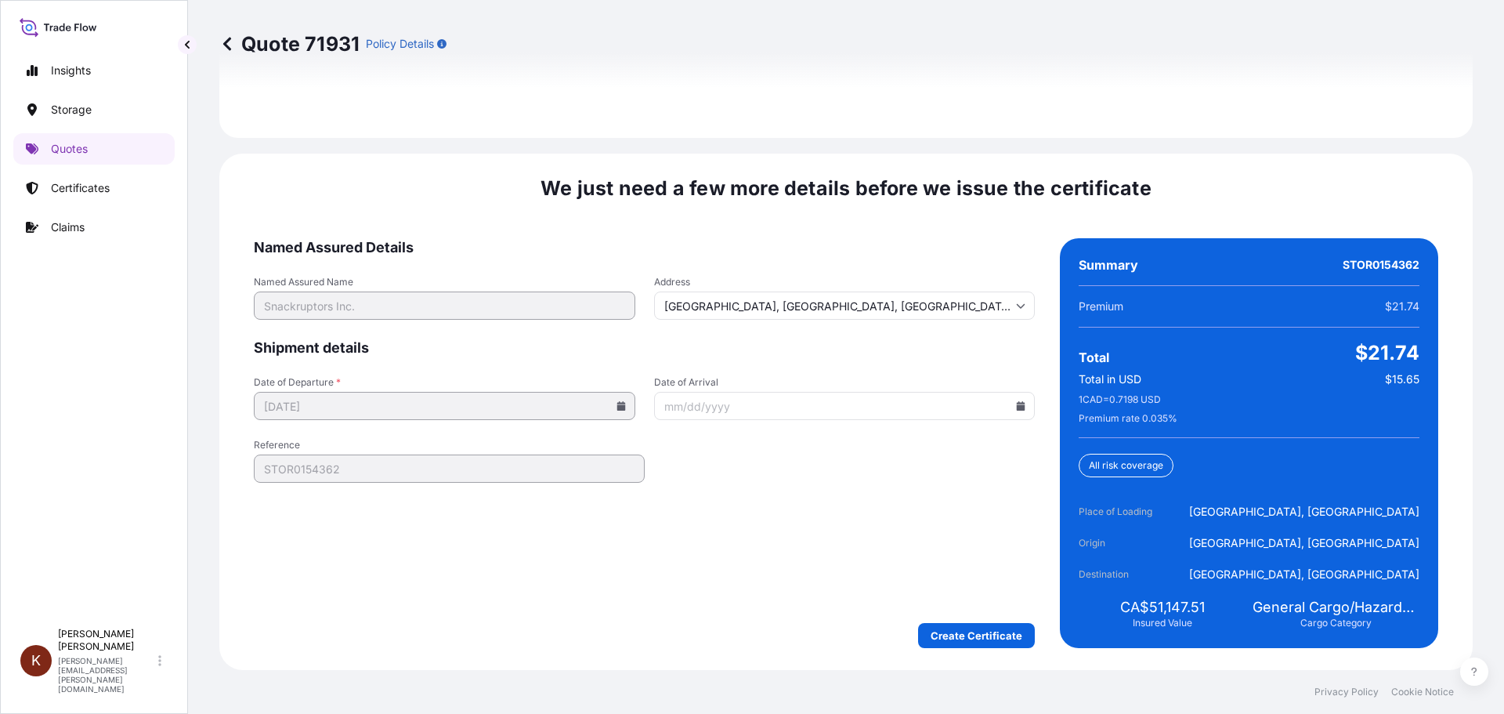
click at [779, 406] on input "Date of Arrival" at bounding box center [845, 406] width 382 height 28
